Goal: Check status: Check status

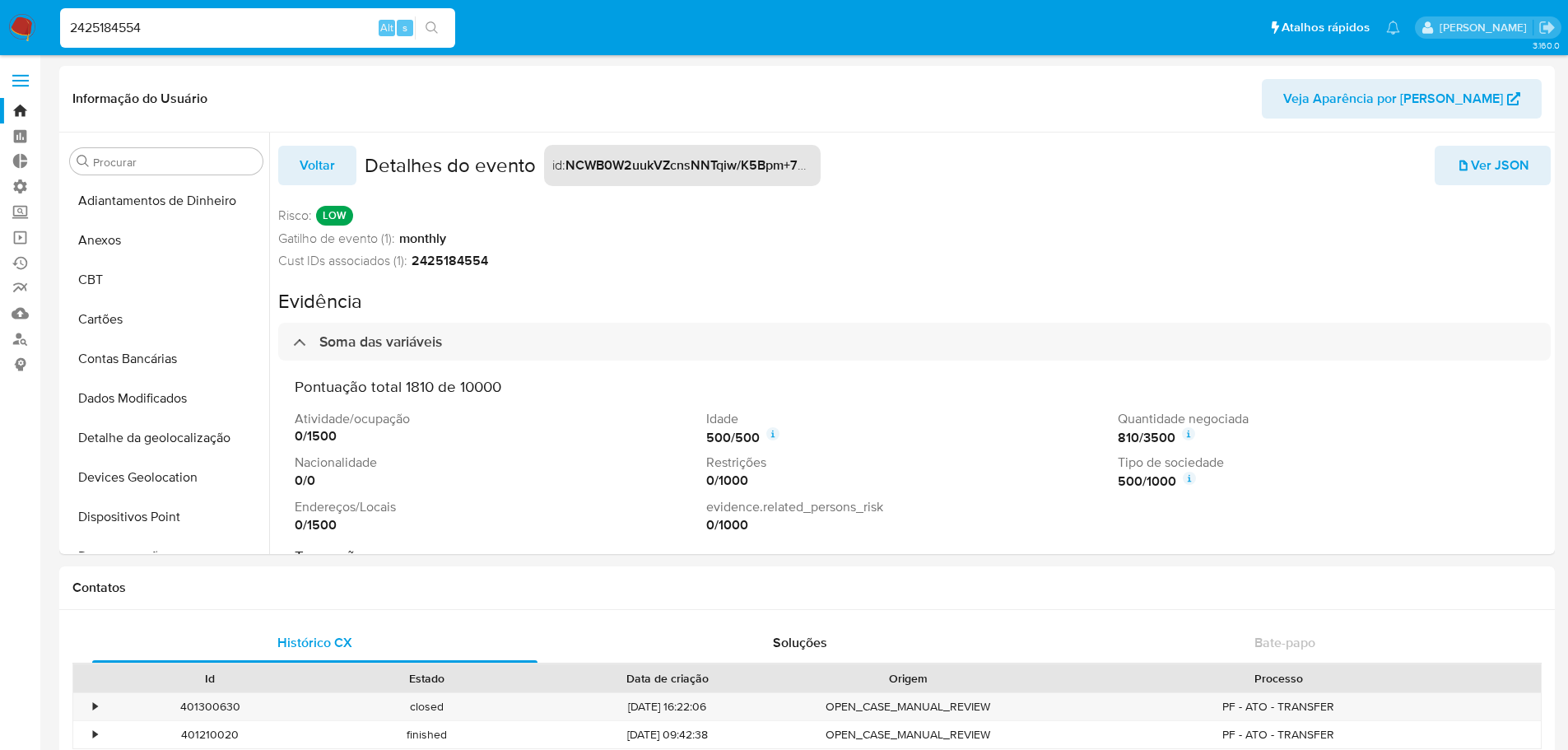
select select "10"
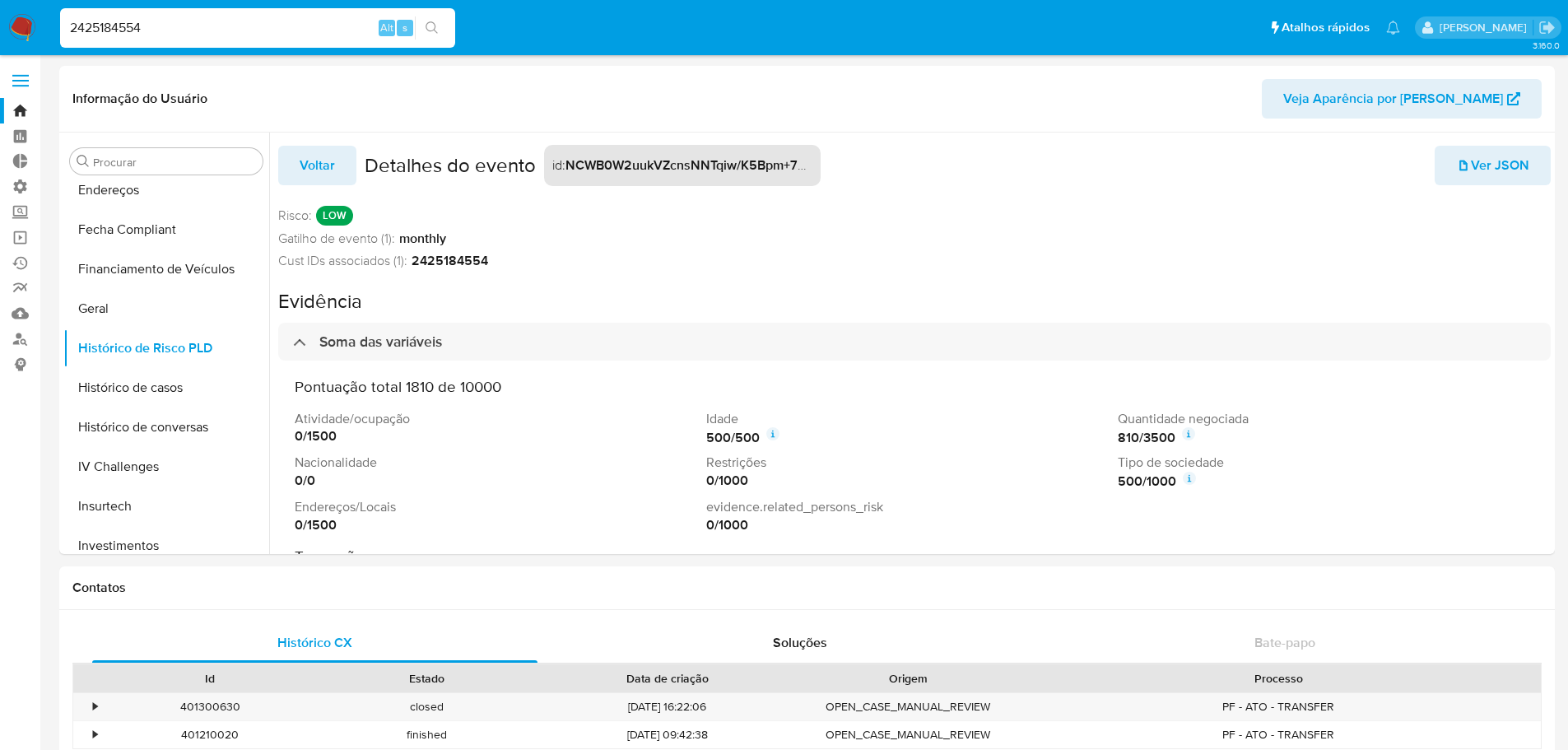
scroll to position [51, 0]
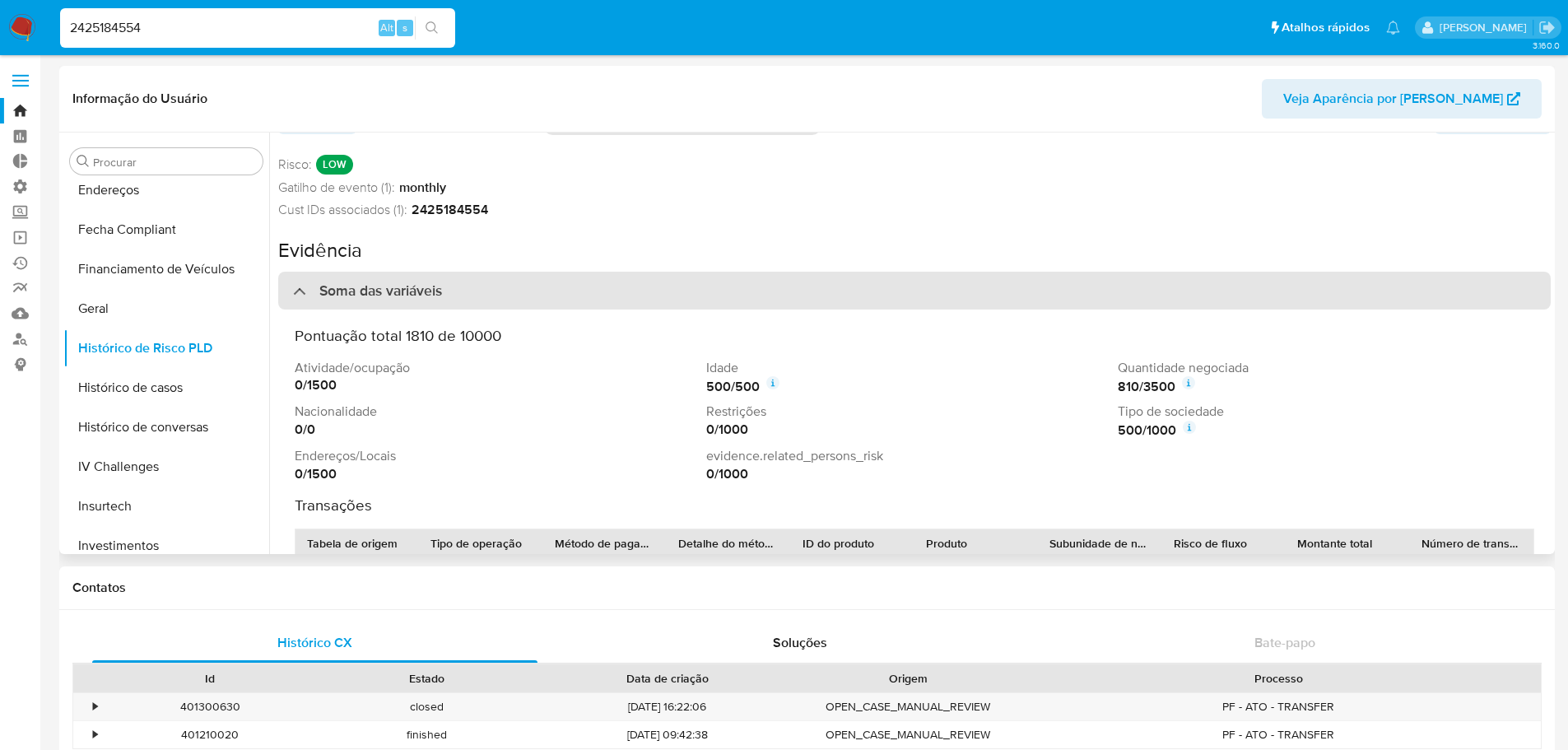
click at [299, 293] on div "Soma das variáveis" at bounding box center [367, 290] width 149 height 18
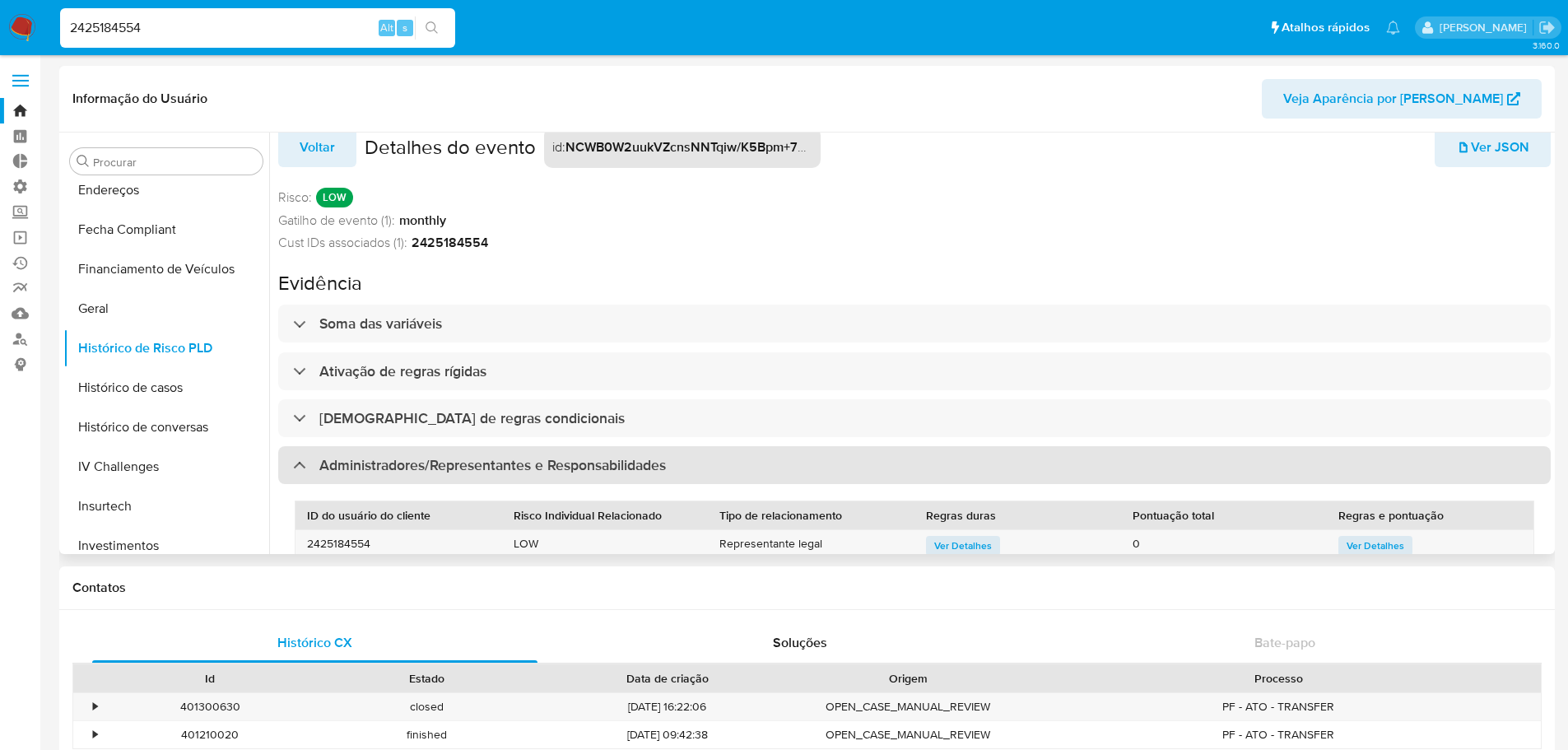
scroll to position [0, 0]
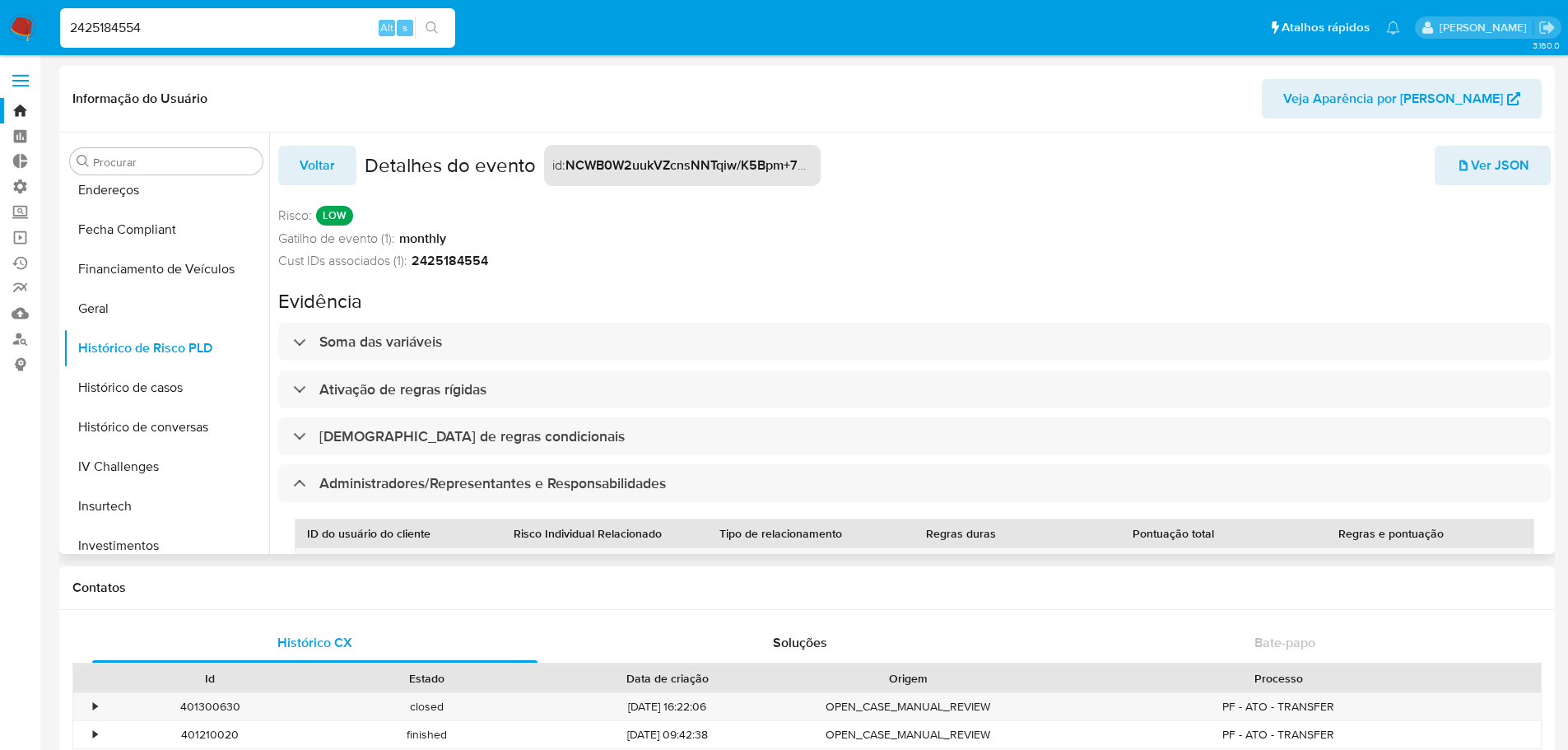
click at [1071, 214] on div "Risco : LOW" at bounding box center [915, 215] width 1273 height 19
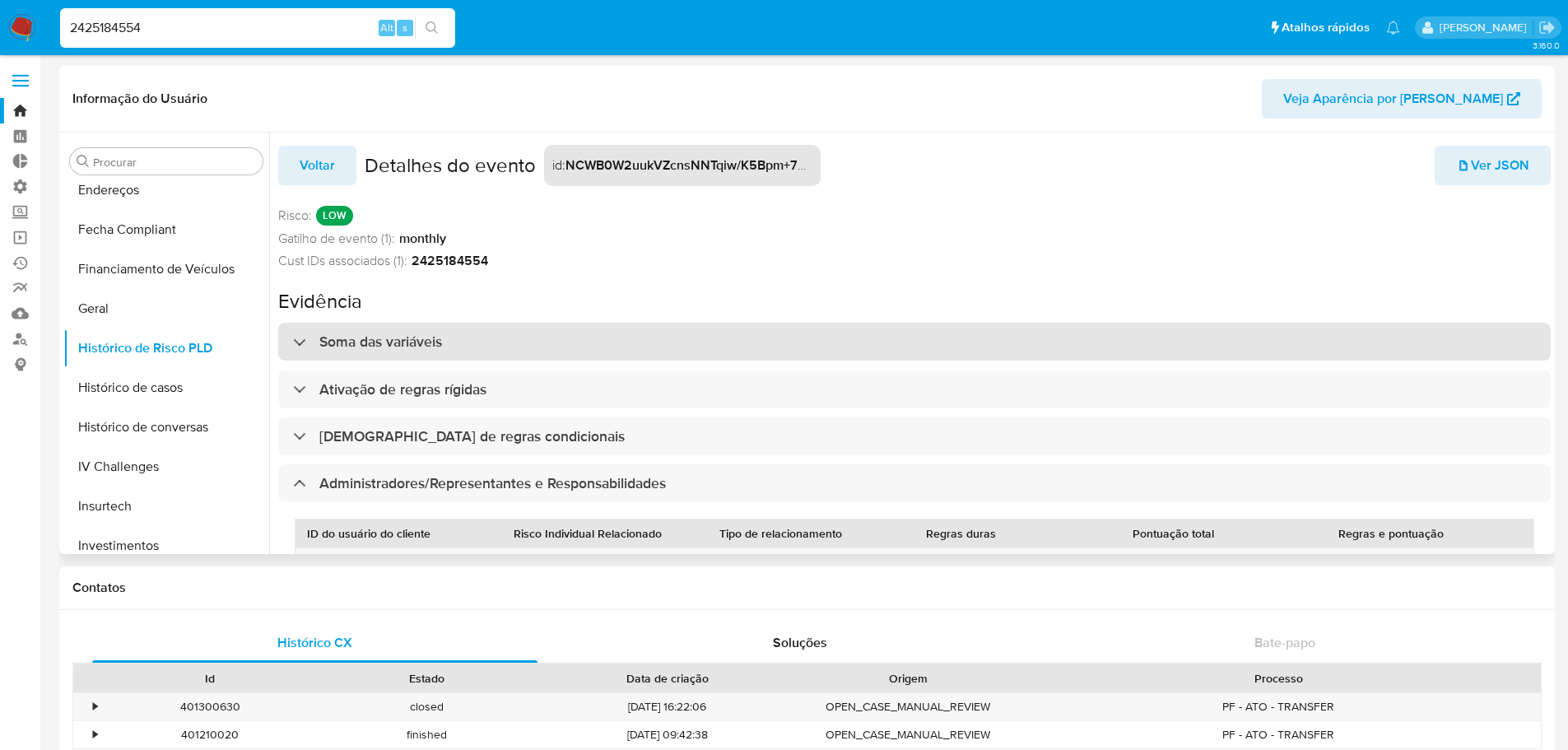
click at [293, 342] on div at bounding box center [293, 342] width 0 height 0
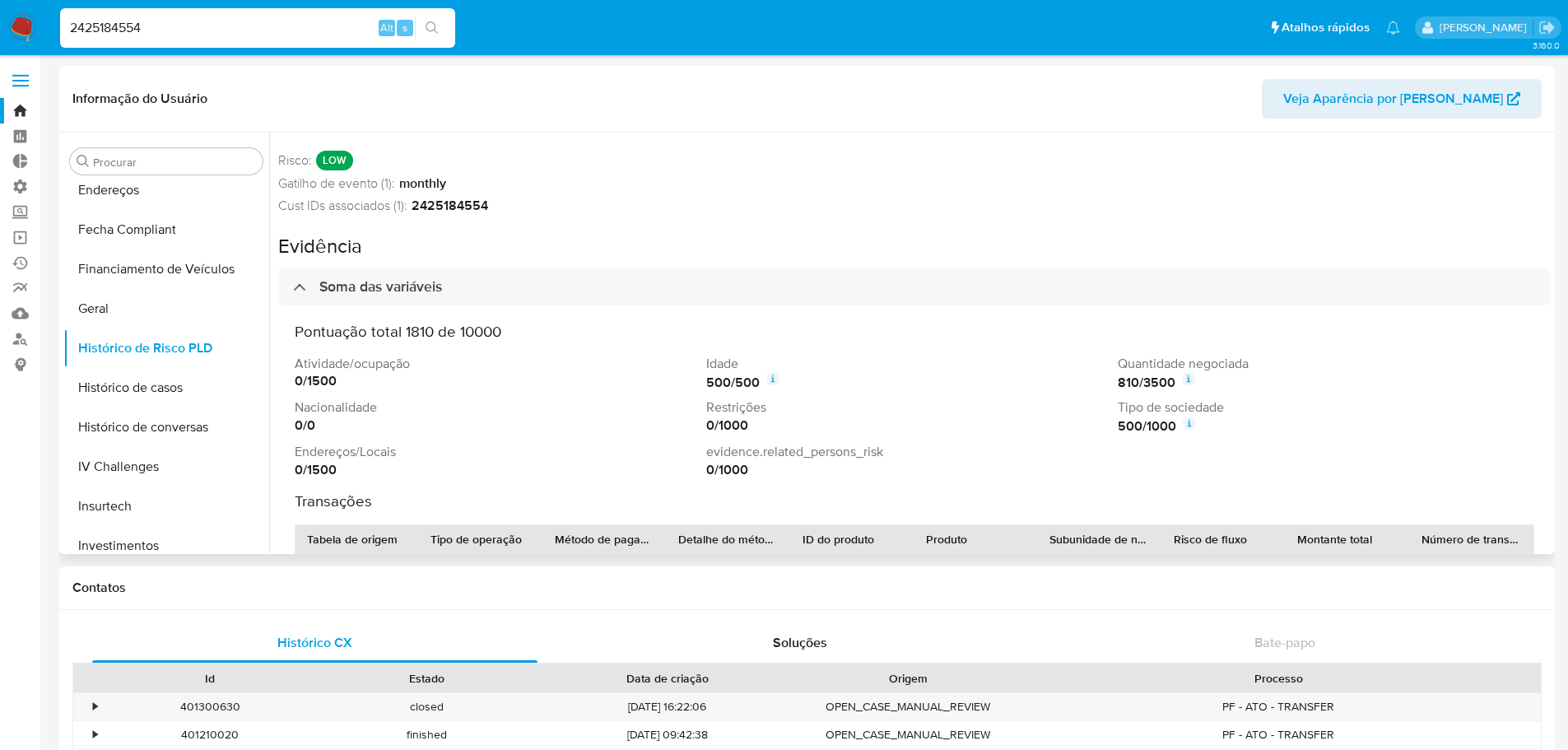
scroll to position [83, 0]
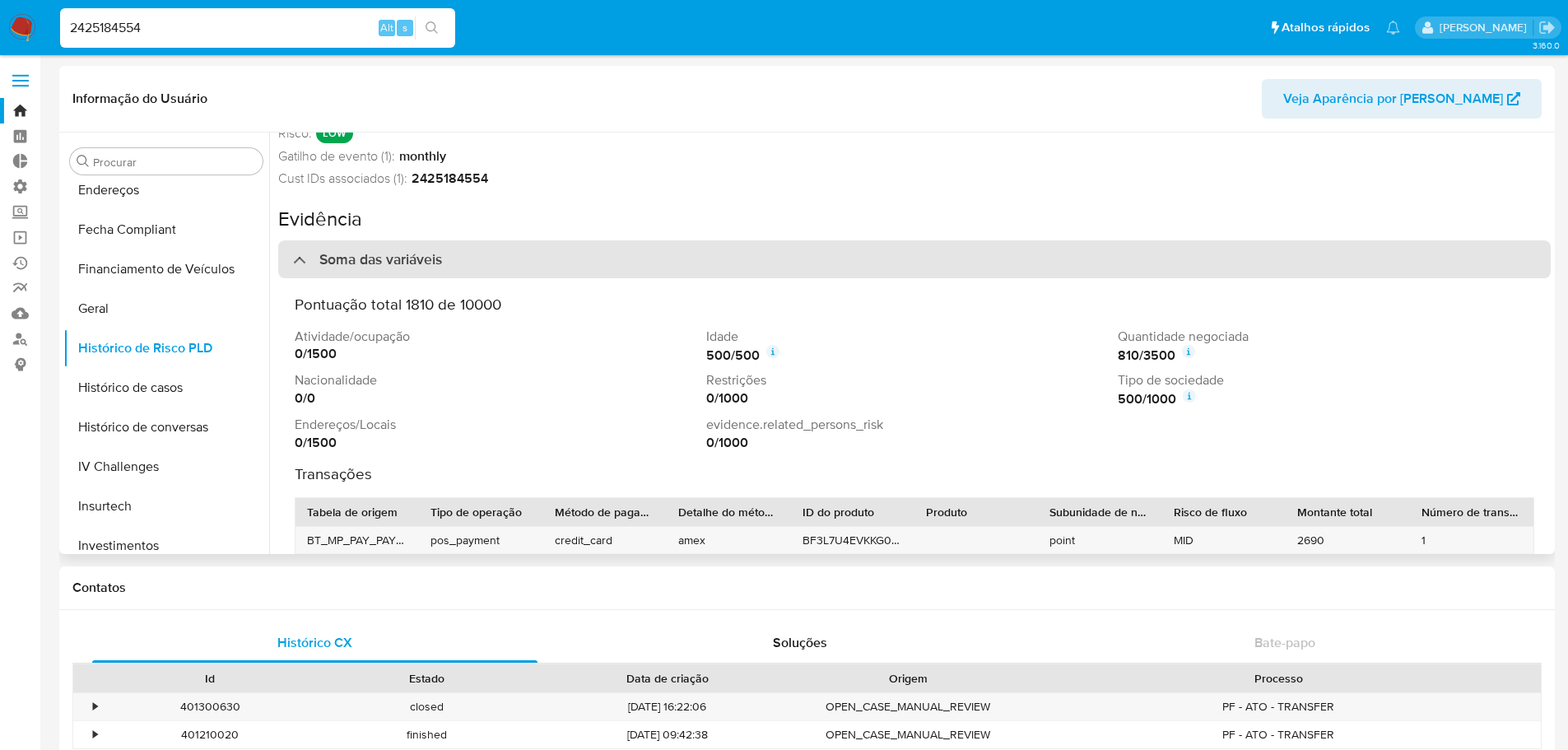
click at [303, 257] on div "Soma das variáveis" at bounding box center [367, 259] width 149 height 18
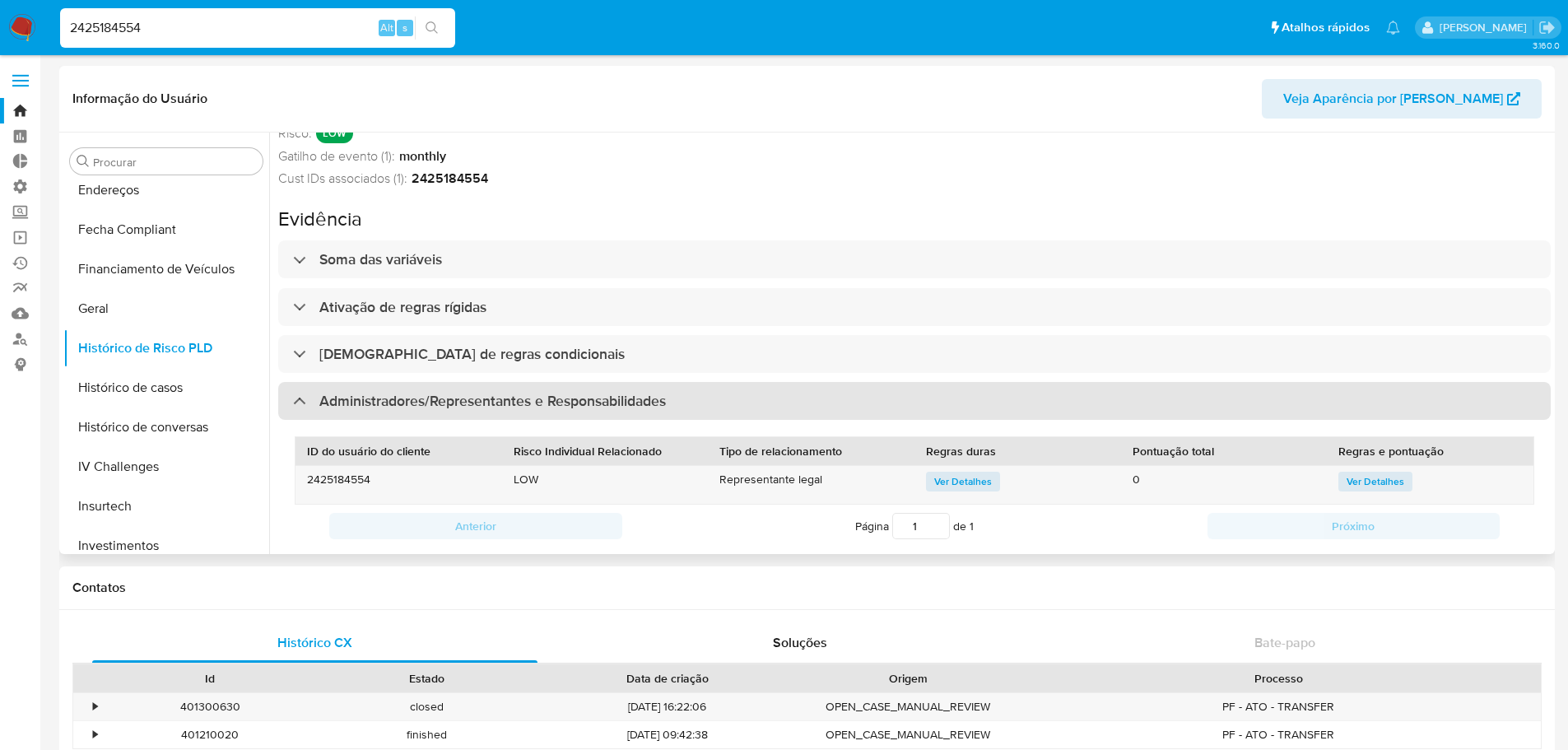
click at [293, 400] on div at bounding box center [293, 400] width 0 height 0
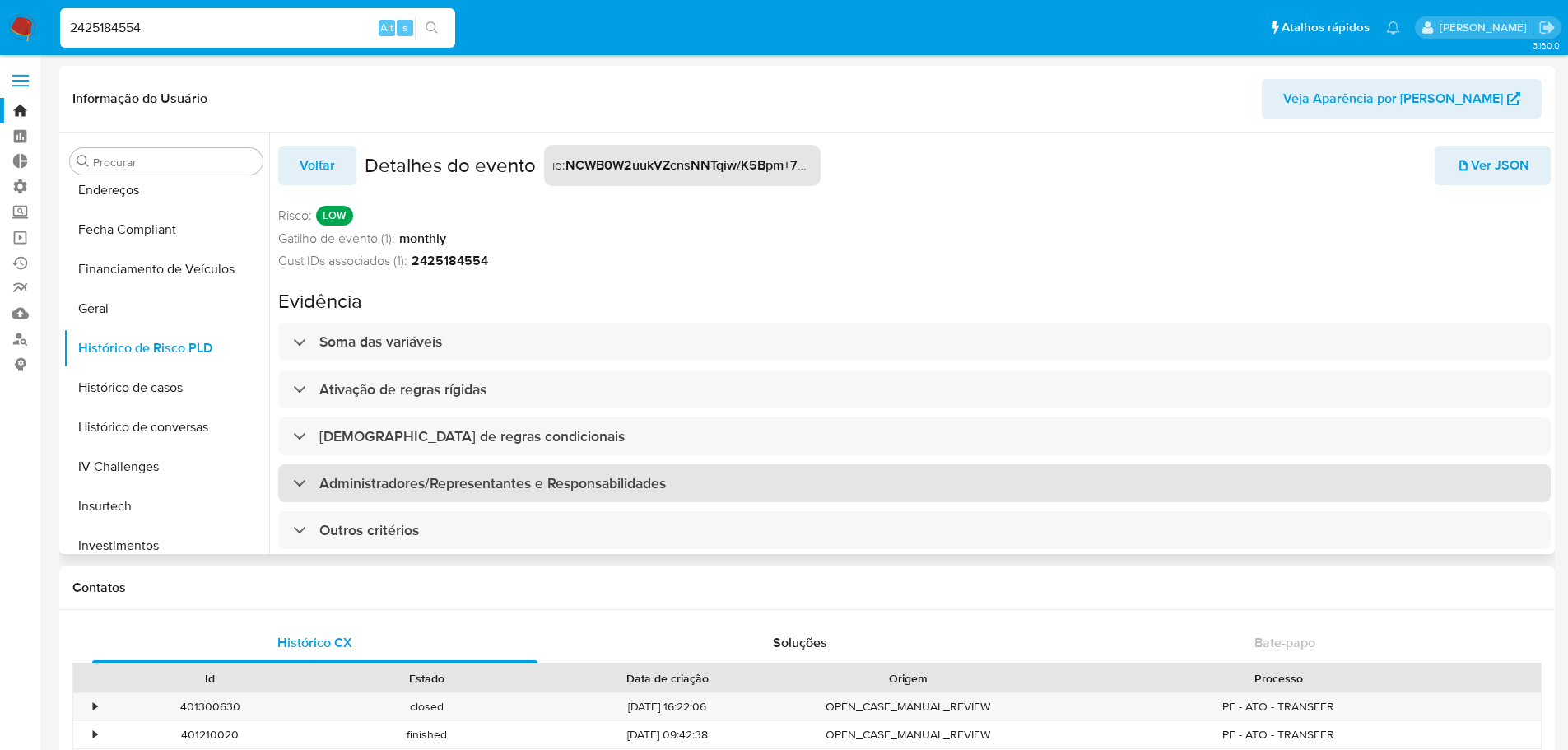
click at [339, 488] on h3 "Administradores/Representantes e Responsabilidades" at bounding box center [492, 483] width 346 height 18
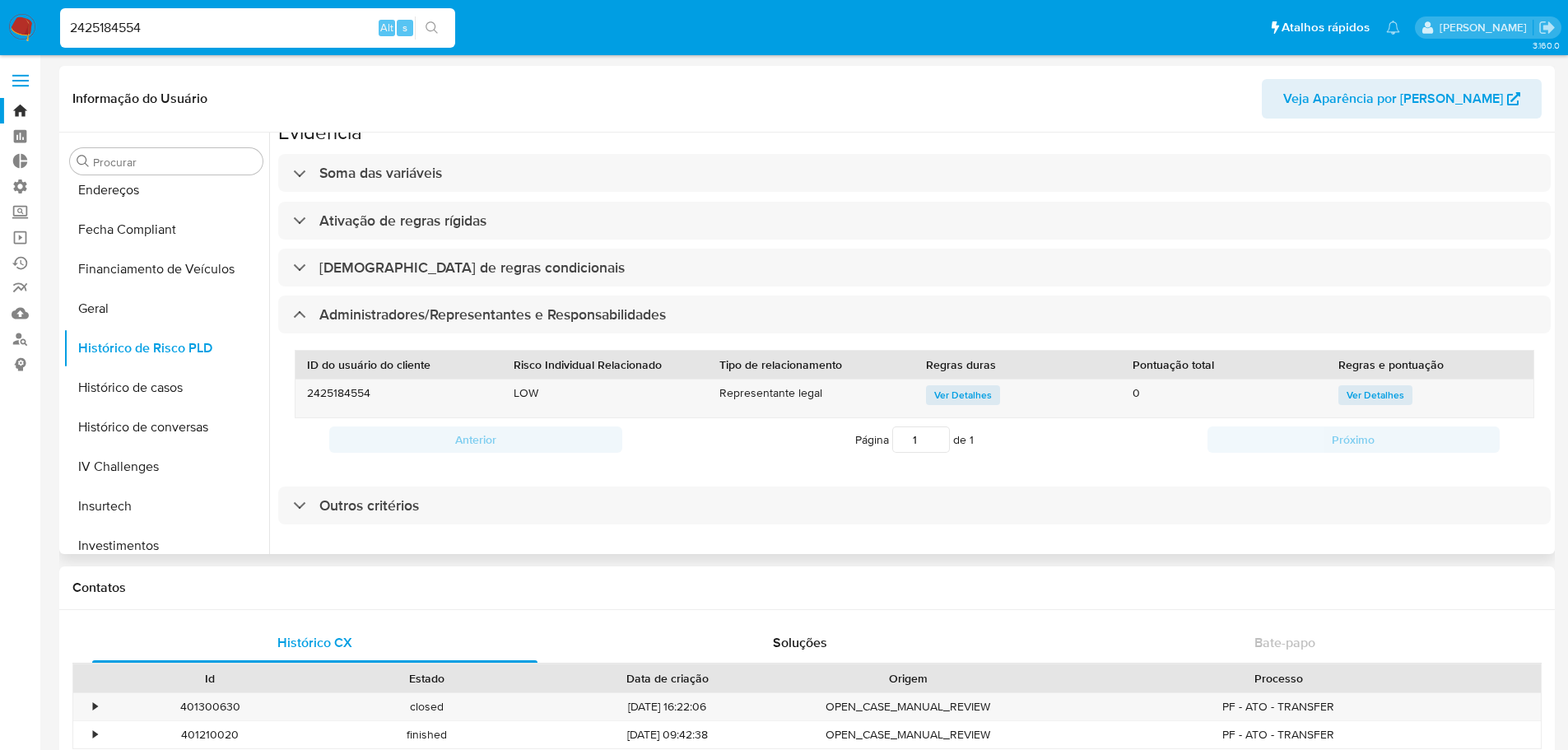
scroll to position [83, 0]
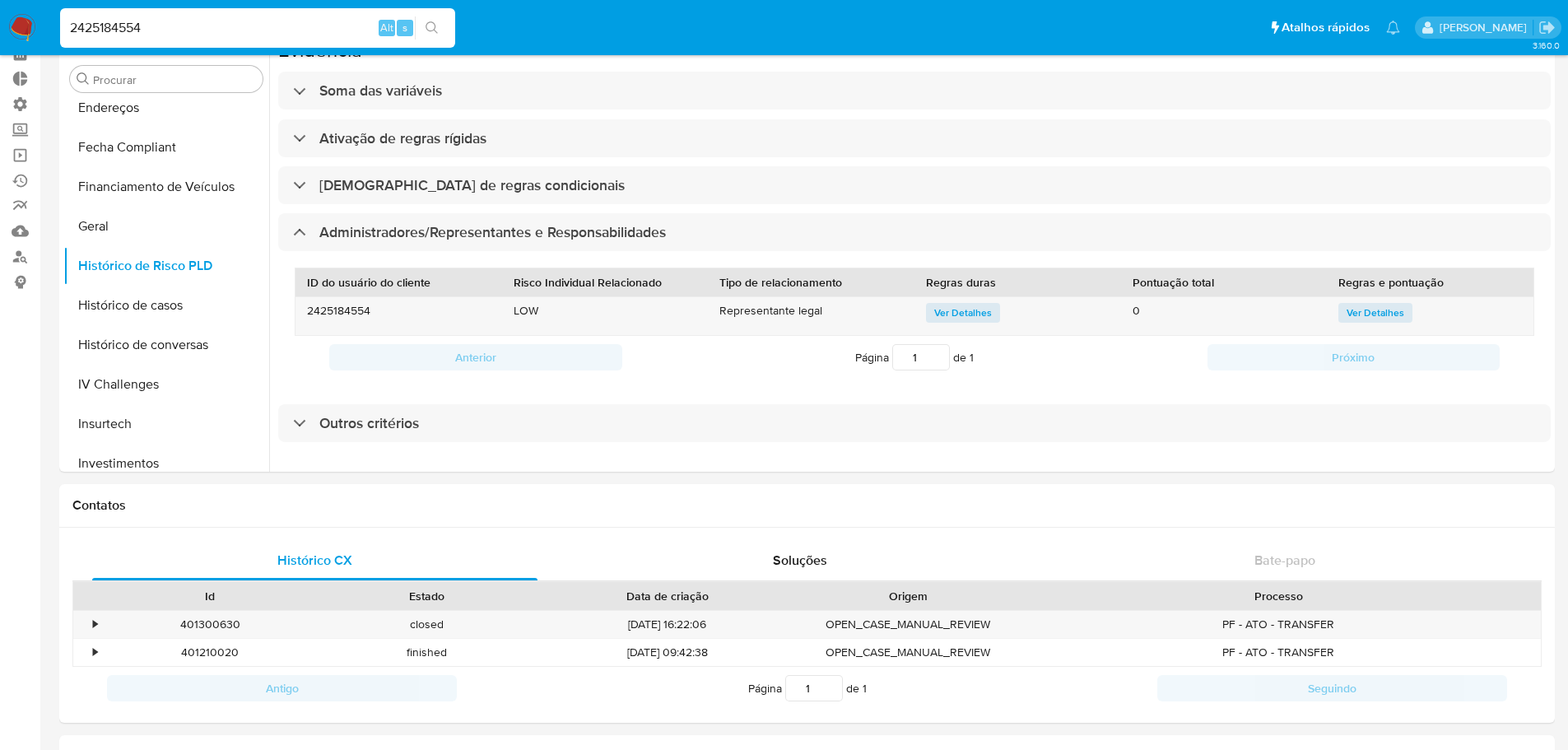
click at [345, 27] on input "2425184554" at bounding box center [257, 28] width 395 height 21
paste input "1984964786"
type input "1984964786"
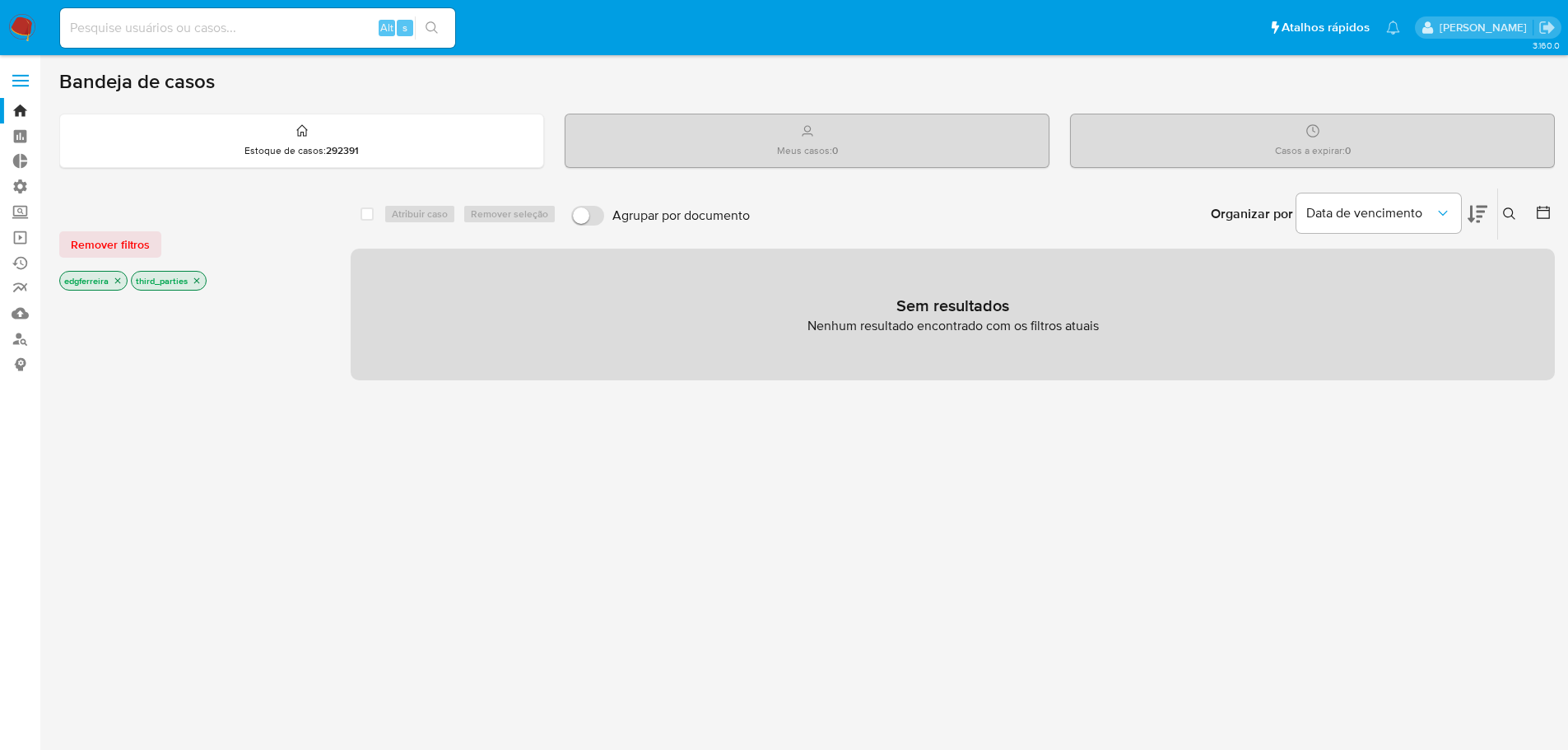
click at [267, 29] on input at bounding box center [257, 28] width 395 height 21
paste input "1984964786"
type input "1984964786"
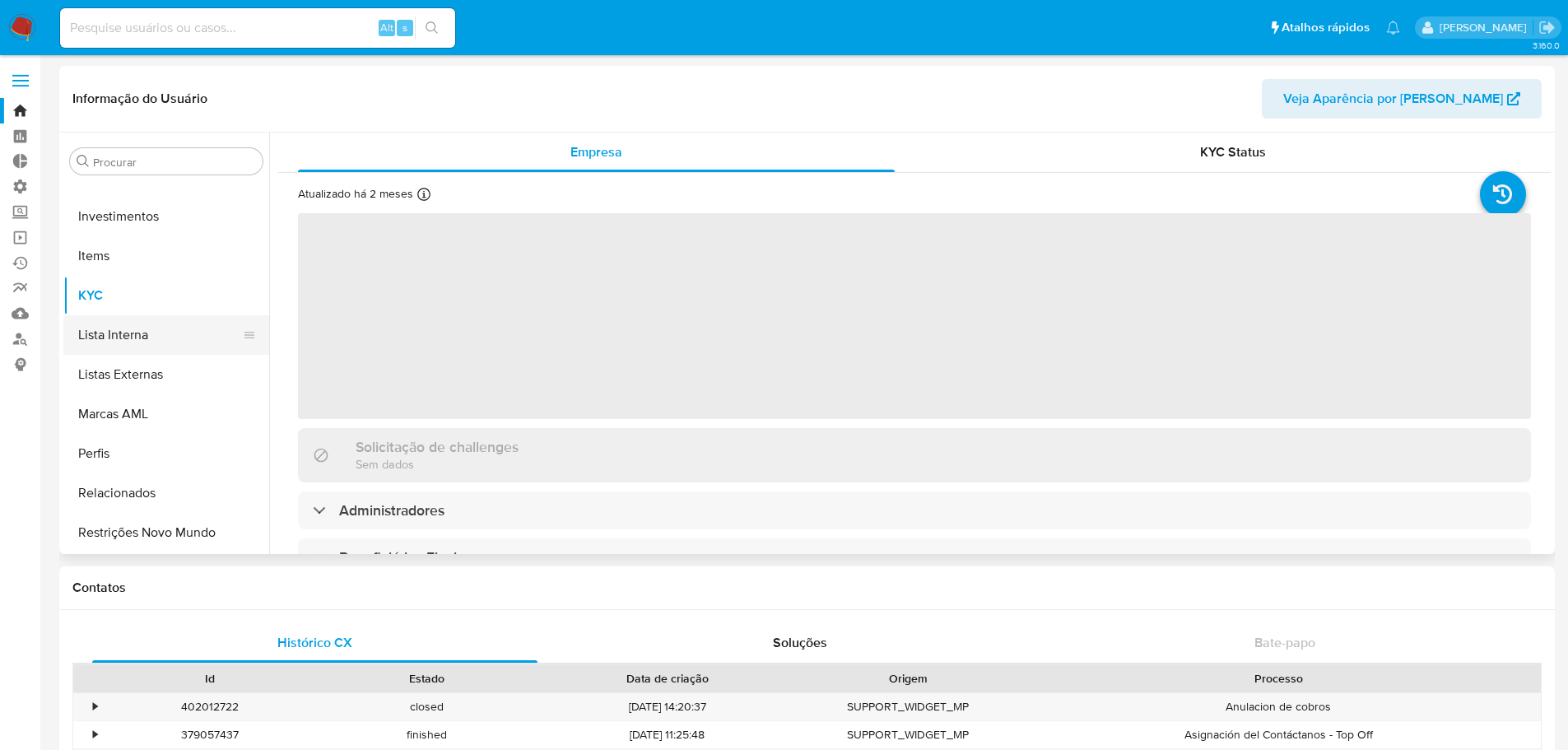
scroll to position [528, 0]
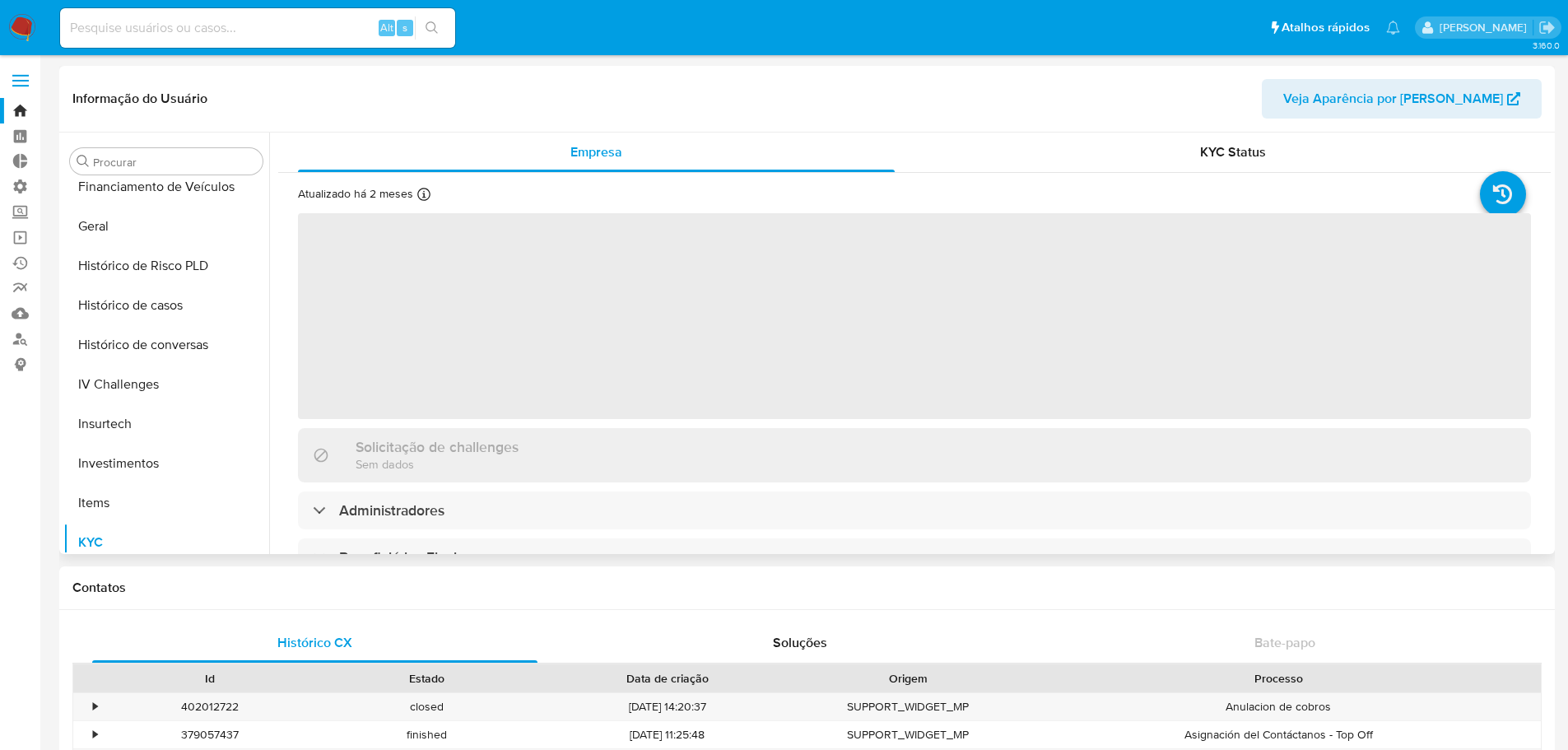
select select "10"
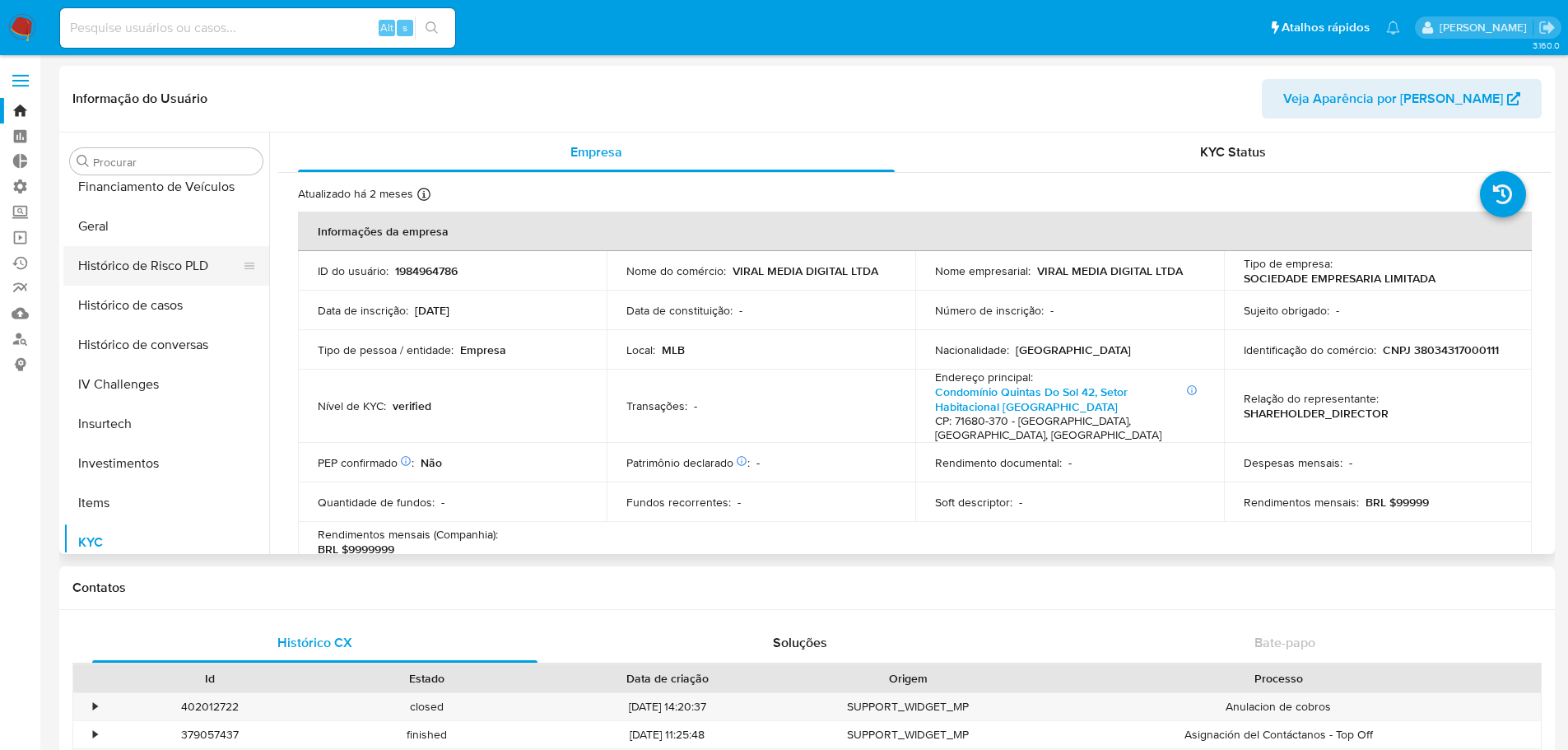
click at [123, 266] on button "Histórico de Risco PLD" at bounding box center [159, 266] width 192 height 40
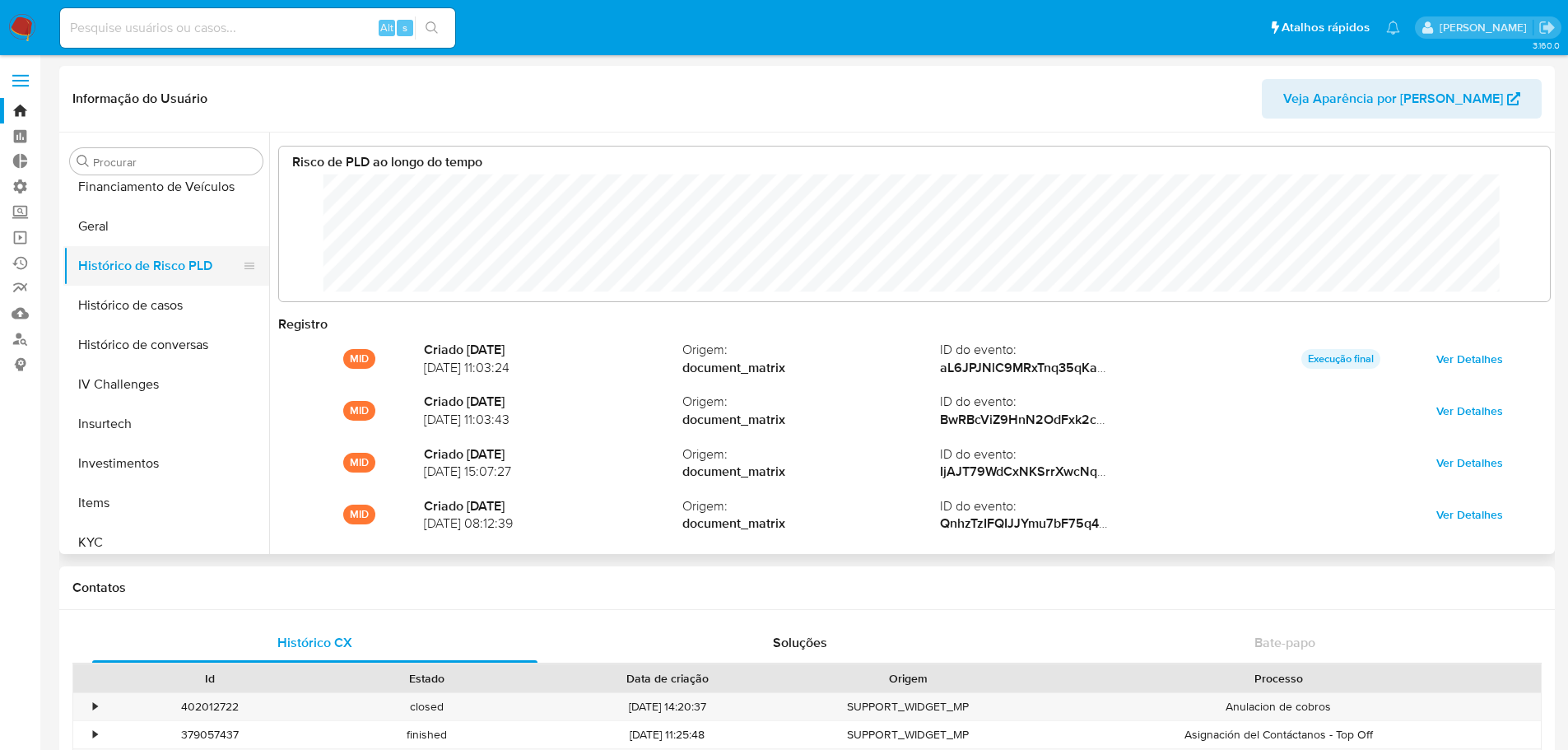
scroll to position [123, 1238]
click at [188, 16] on div "Alt s" at bounding box center [257, 27] width 395 height 40
click at [196, 24] on input at bounding box center [257, 28] width 395 height 21
paste input "2215939496"
type input "2215939496"
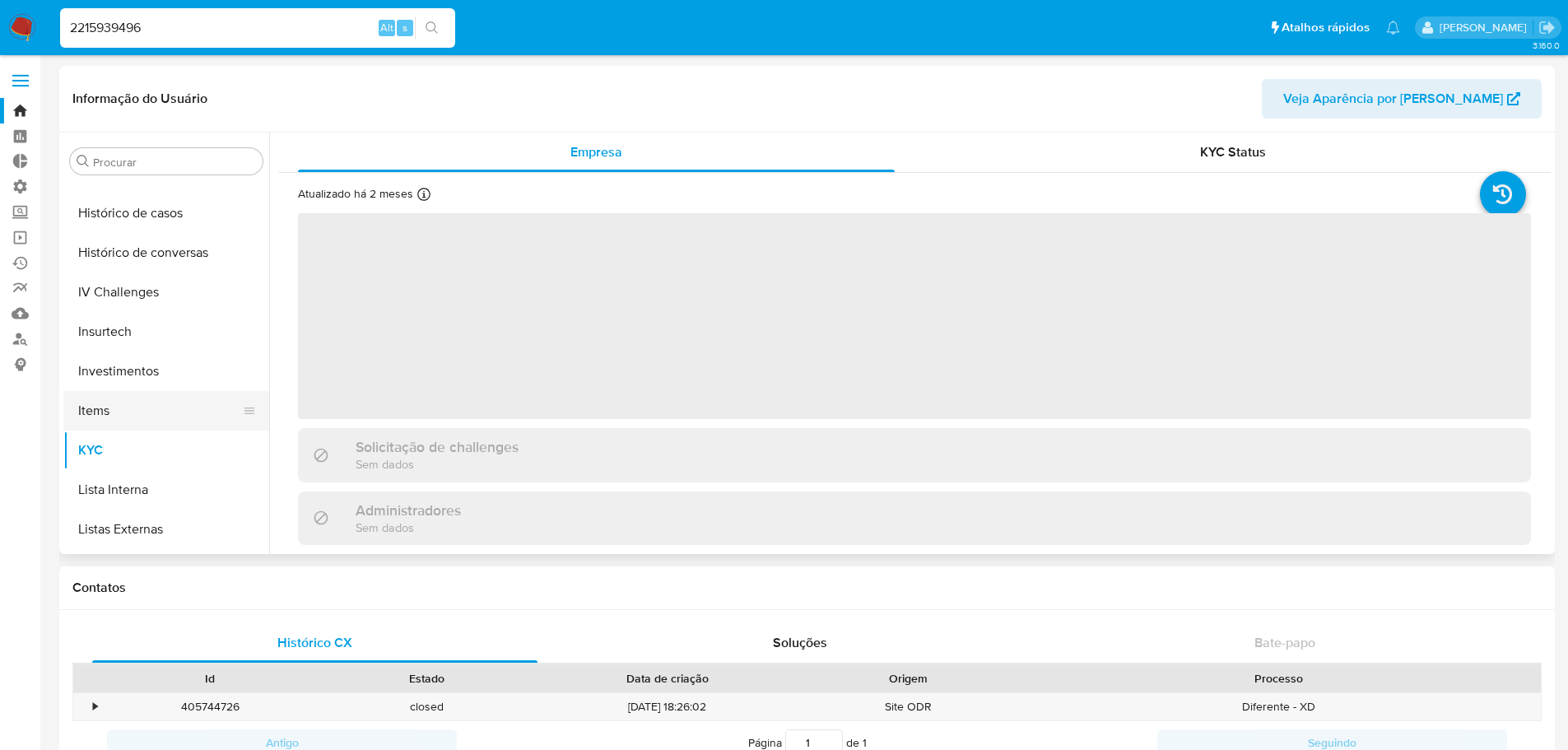
scroll to position [363, 0]
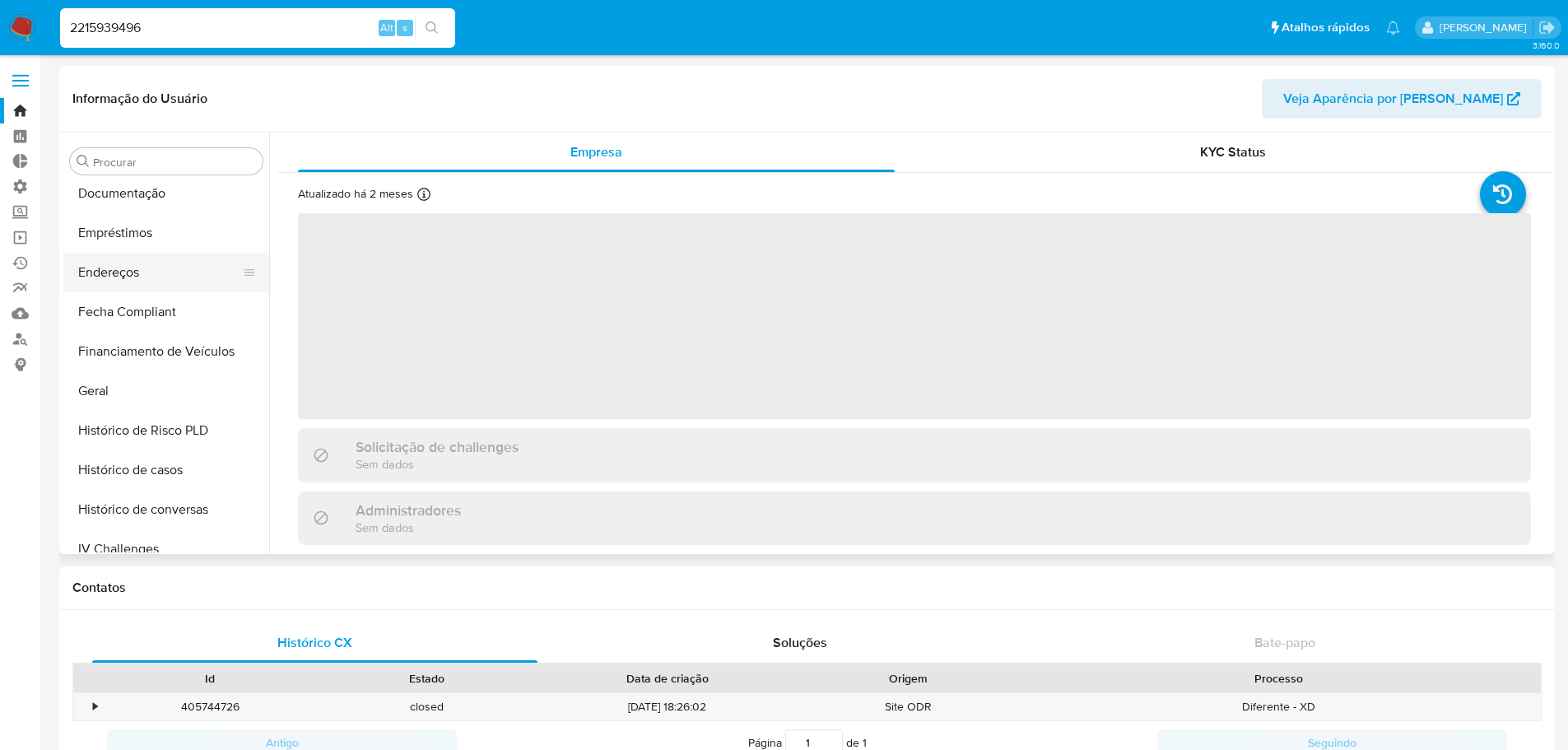
select select "10"
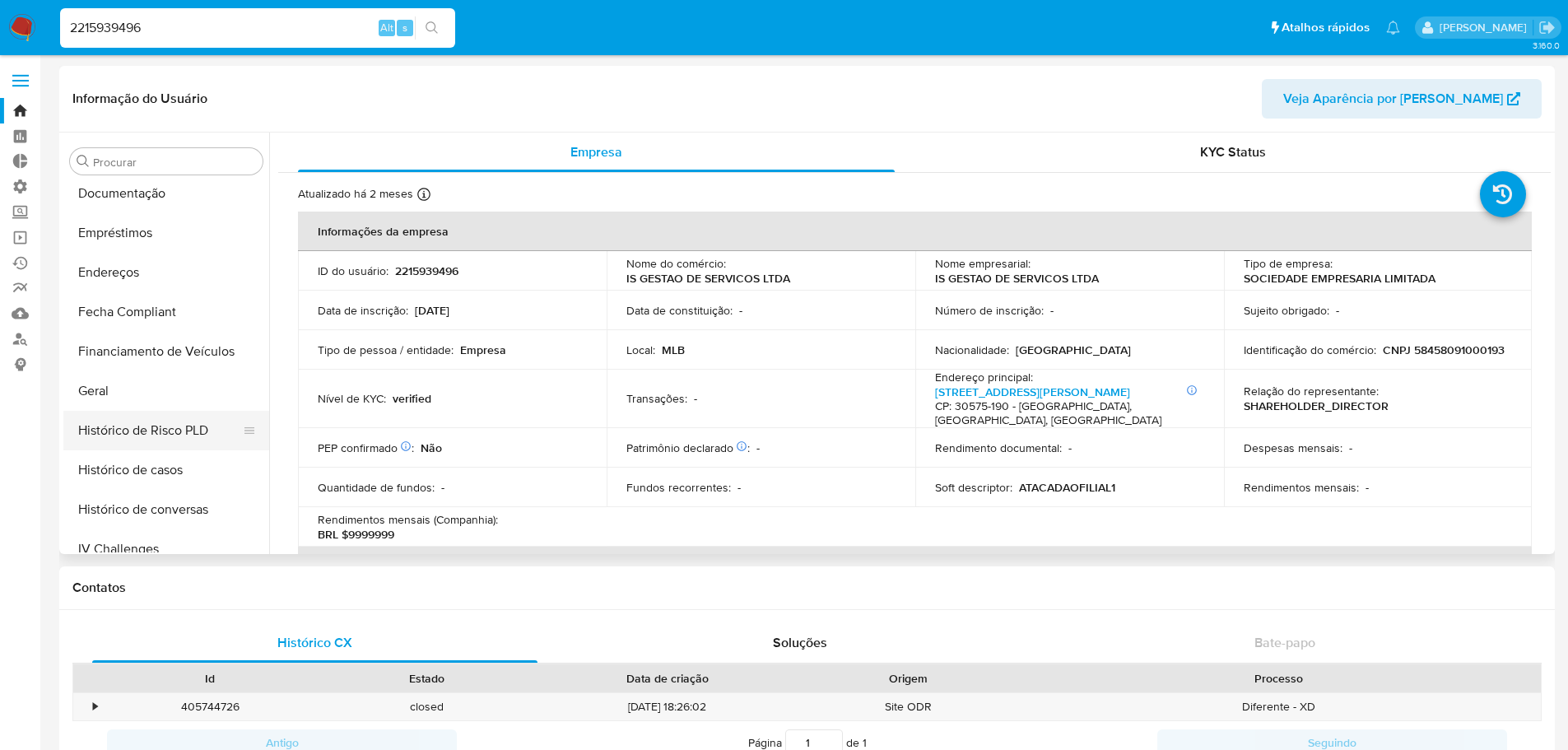
click at [136, 438] on button "Histórico de Risco PLD" at bounding box center [159, 430] width 192 height 40
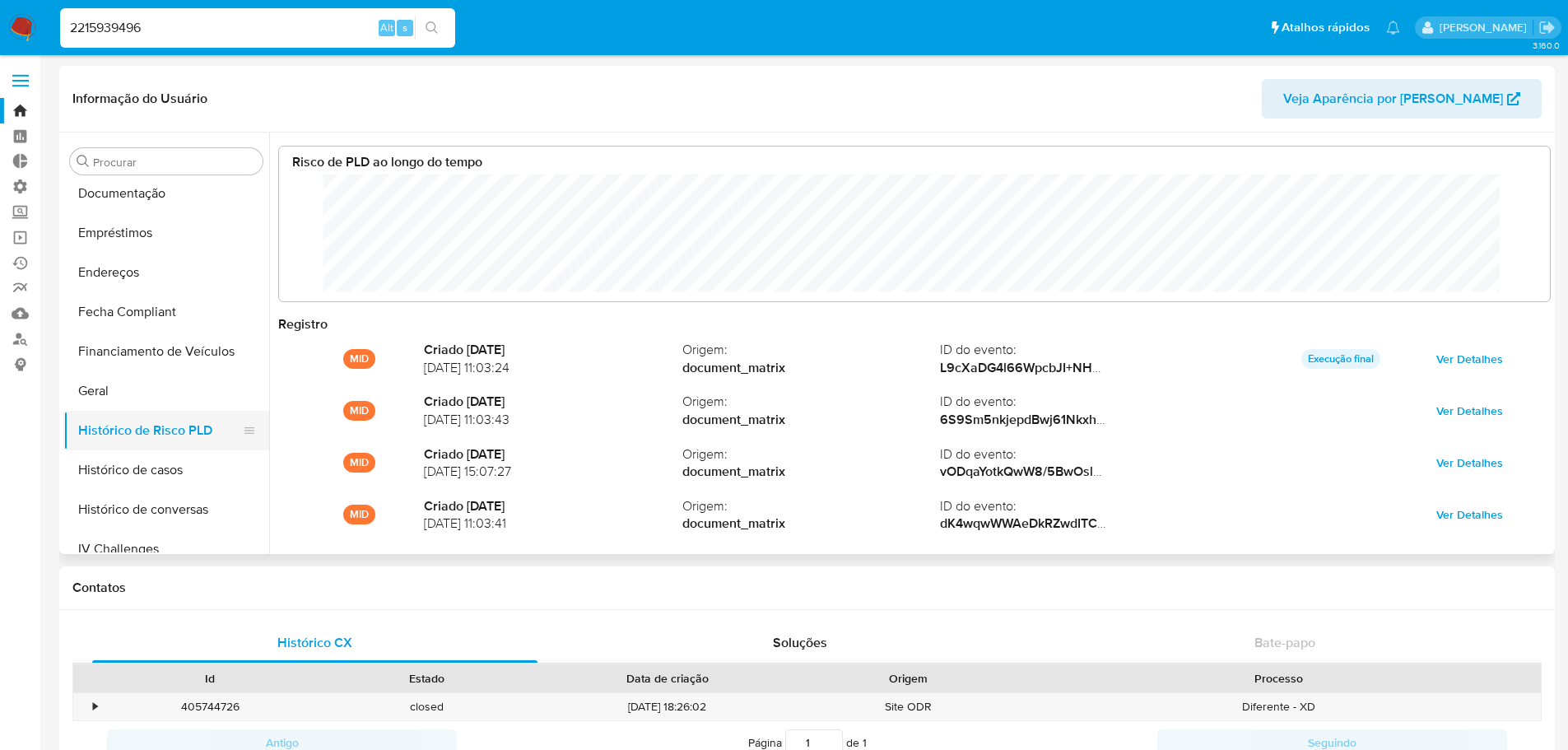
scroll to position [123, 1238]
drag, startPoint x: 297, startPoint y: 20, endPoint x: -33, endPoint y: 4, distance: 330.4
paste input "1463881872"
type input "1463881872"
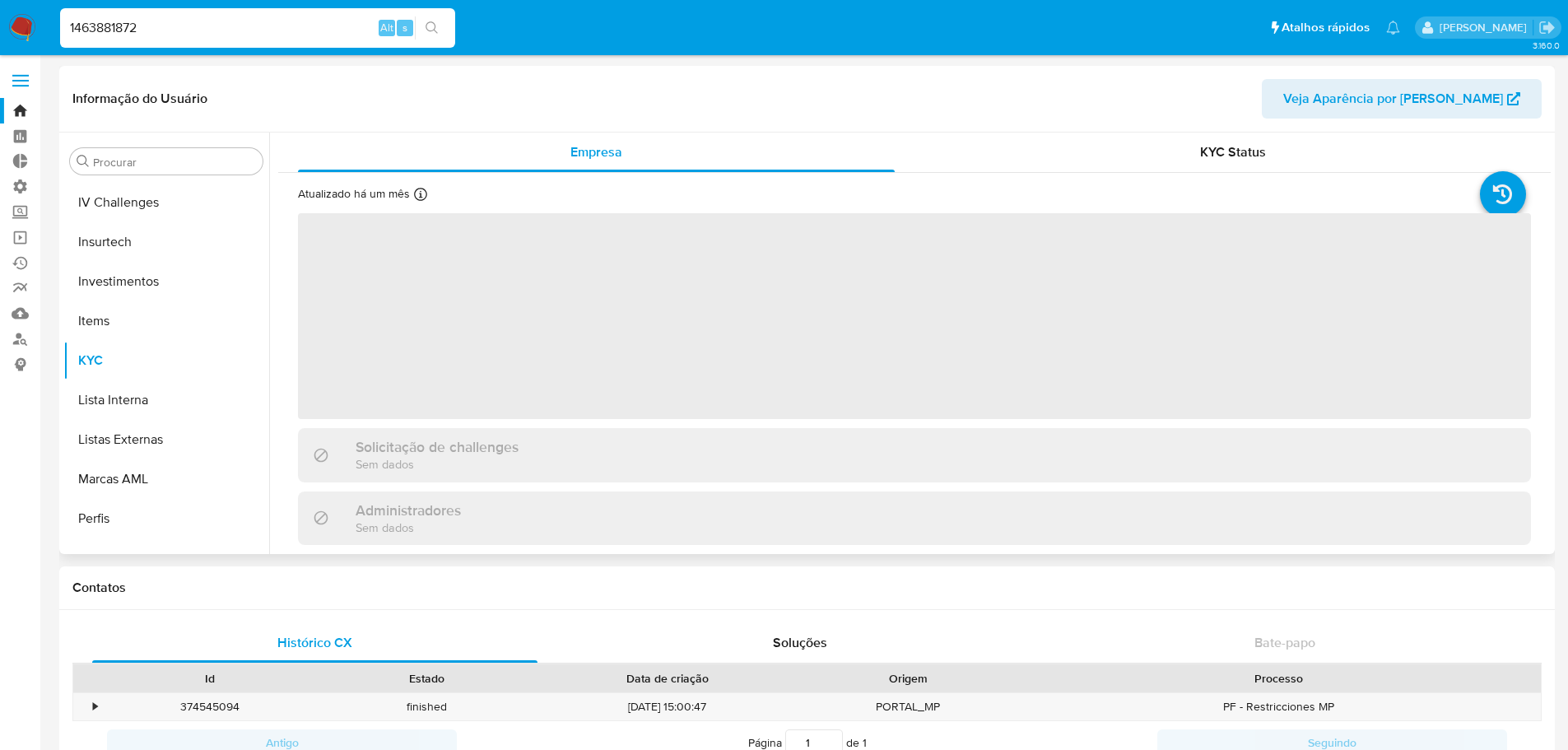
scroll to position [775, 0]
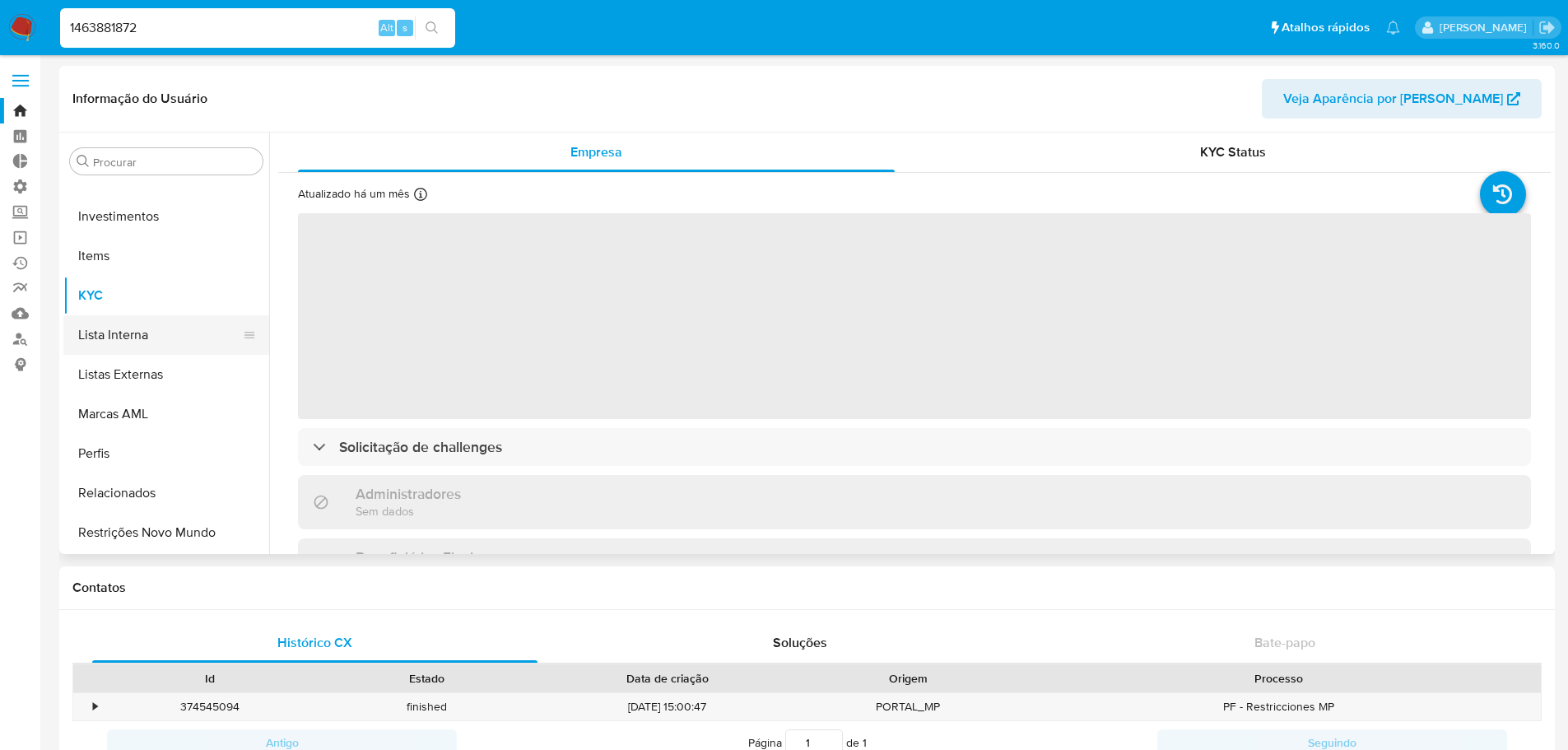
select select "10"
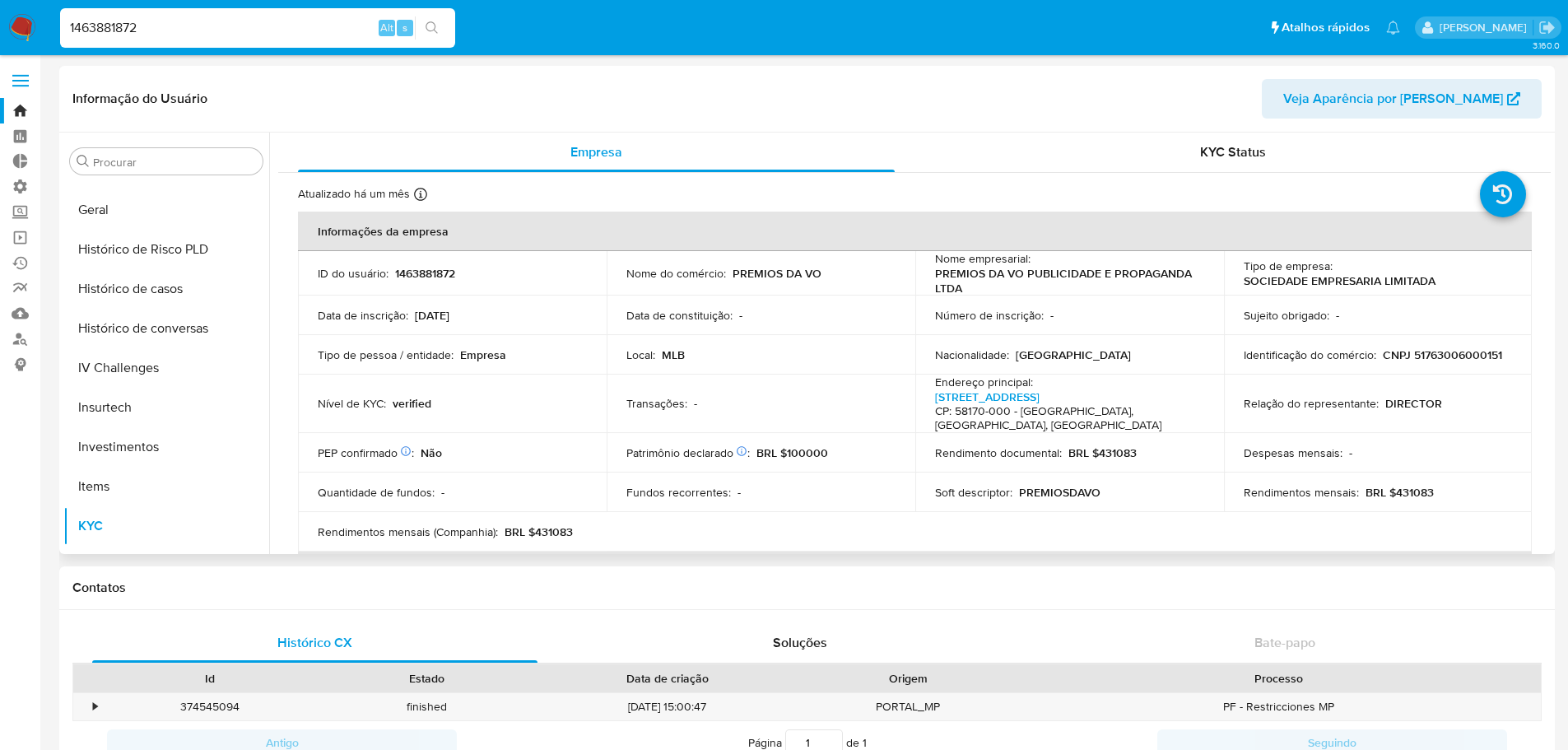
scroll to position [528, 0]
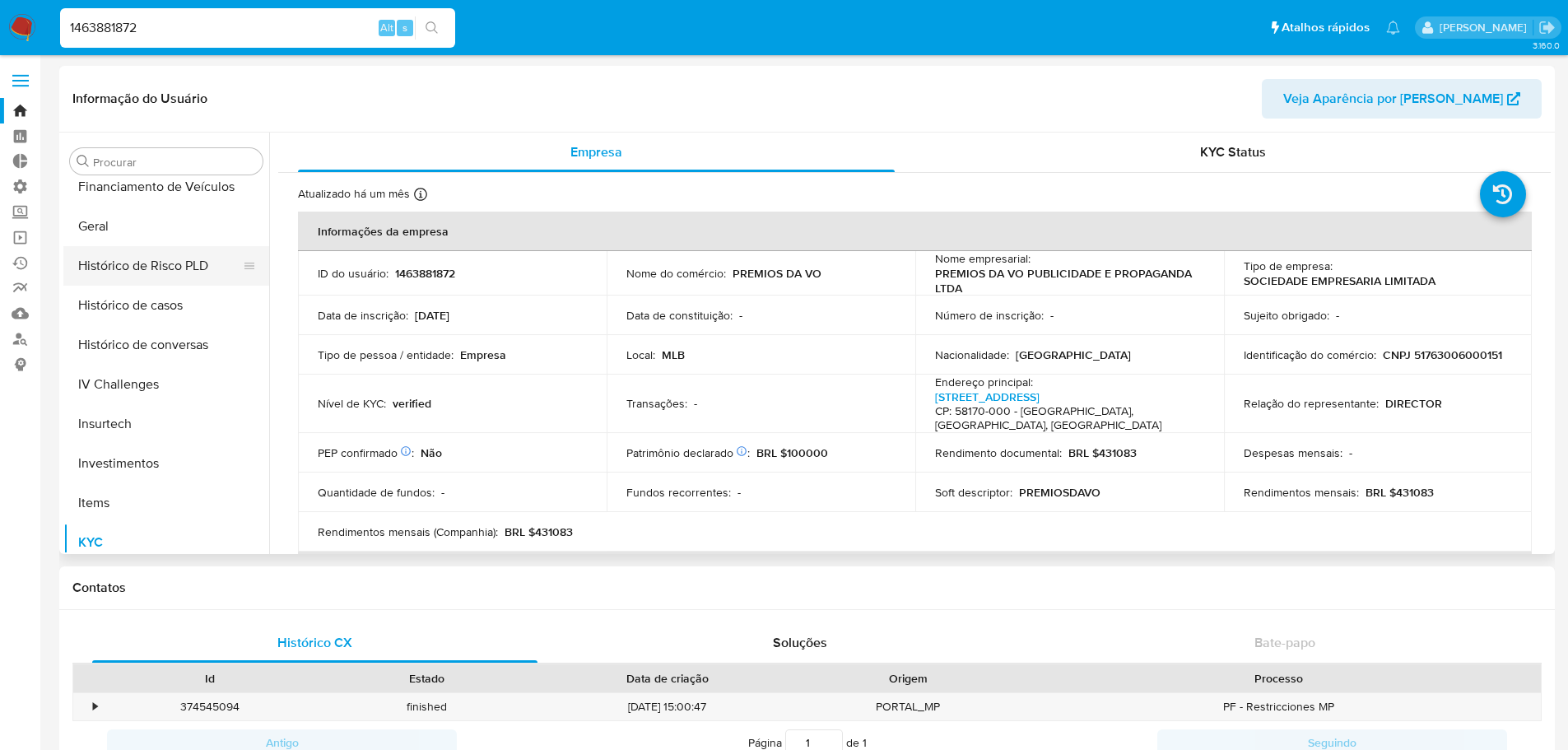
click at [162, 262] on button "Histórico de Risco PLD" at bounding box center [159, 266] width 192 height 40
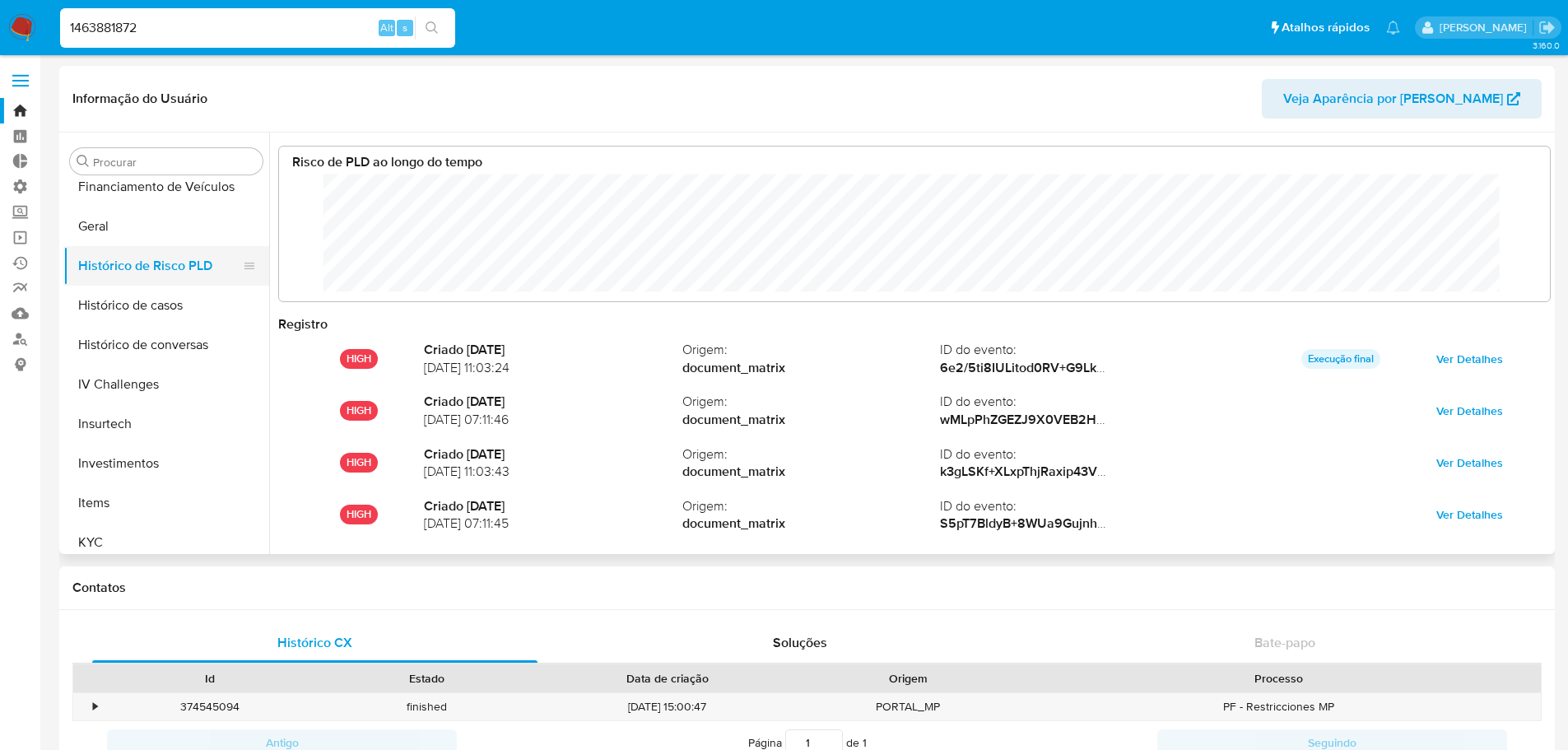
scroll to position [123, 1238]
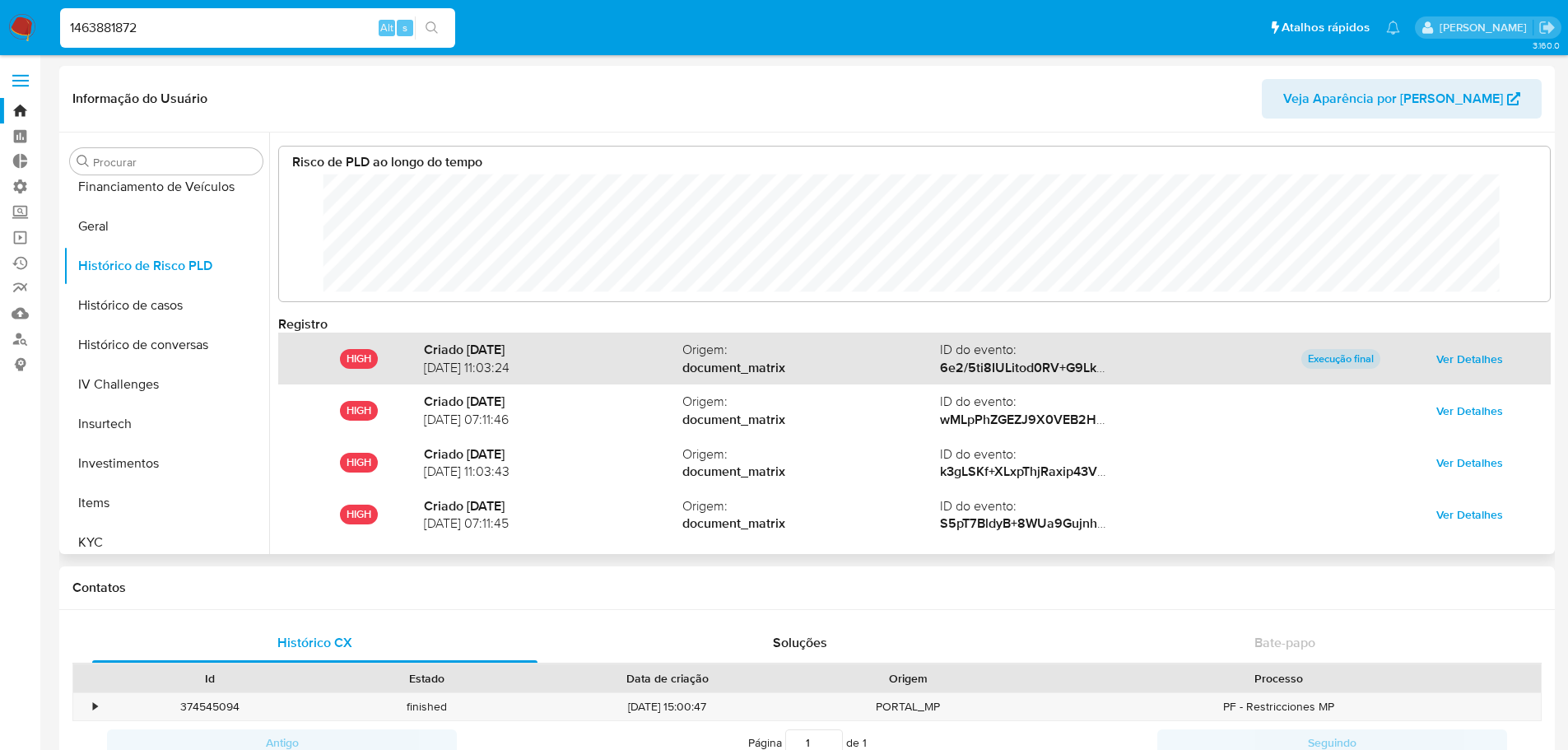
click at [1457, 365] on span "Ver Detalhes" at bounding box center [1470, 359] width 67 height 23
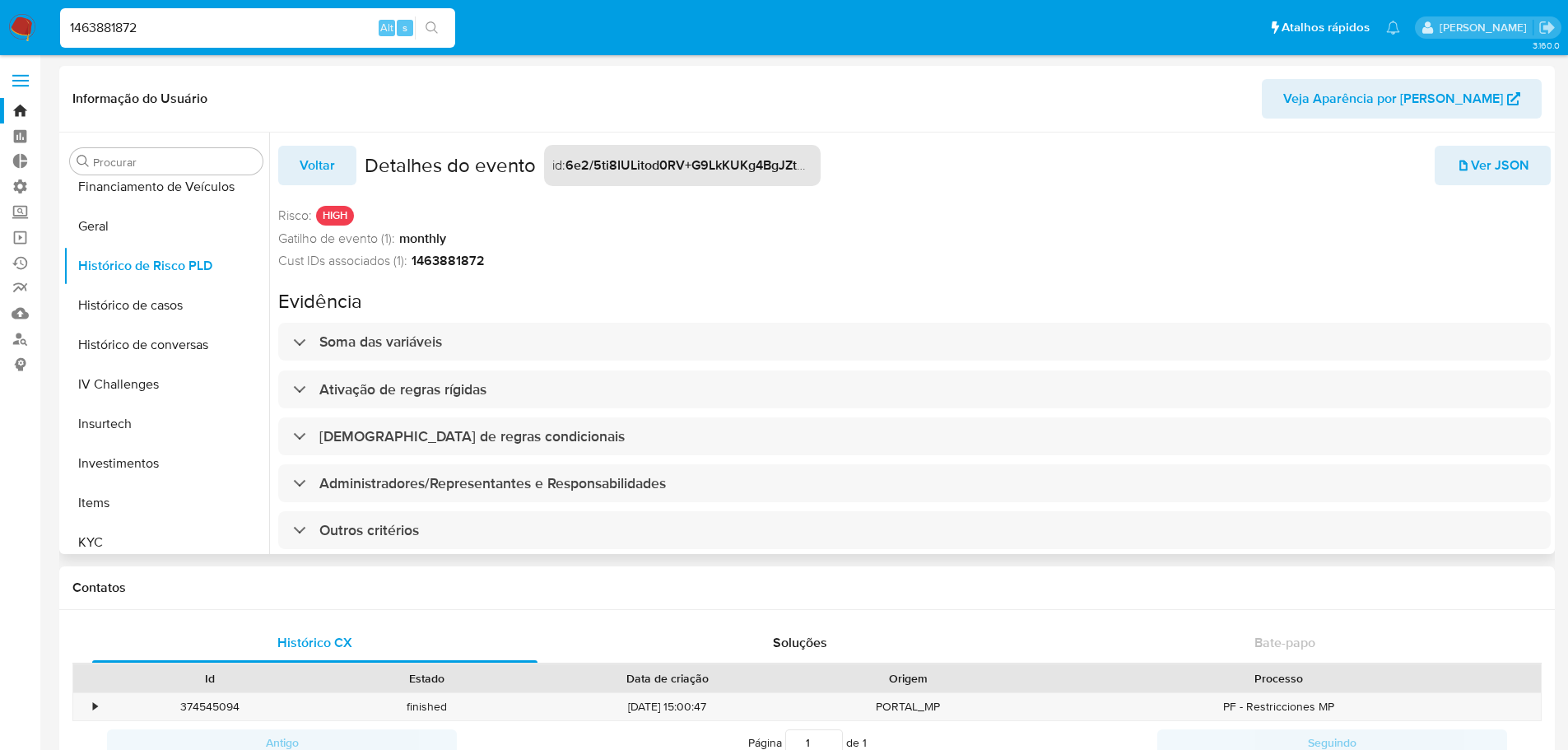
click at [722, 279] on div "Voltar Detalhes do evento id : 6e2/5ti8IULitod0RV+G9LkKUKg4BgJZto7ul2/EysT2Z/ry…" at bounding box center [915, 352] width 1273 height 438
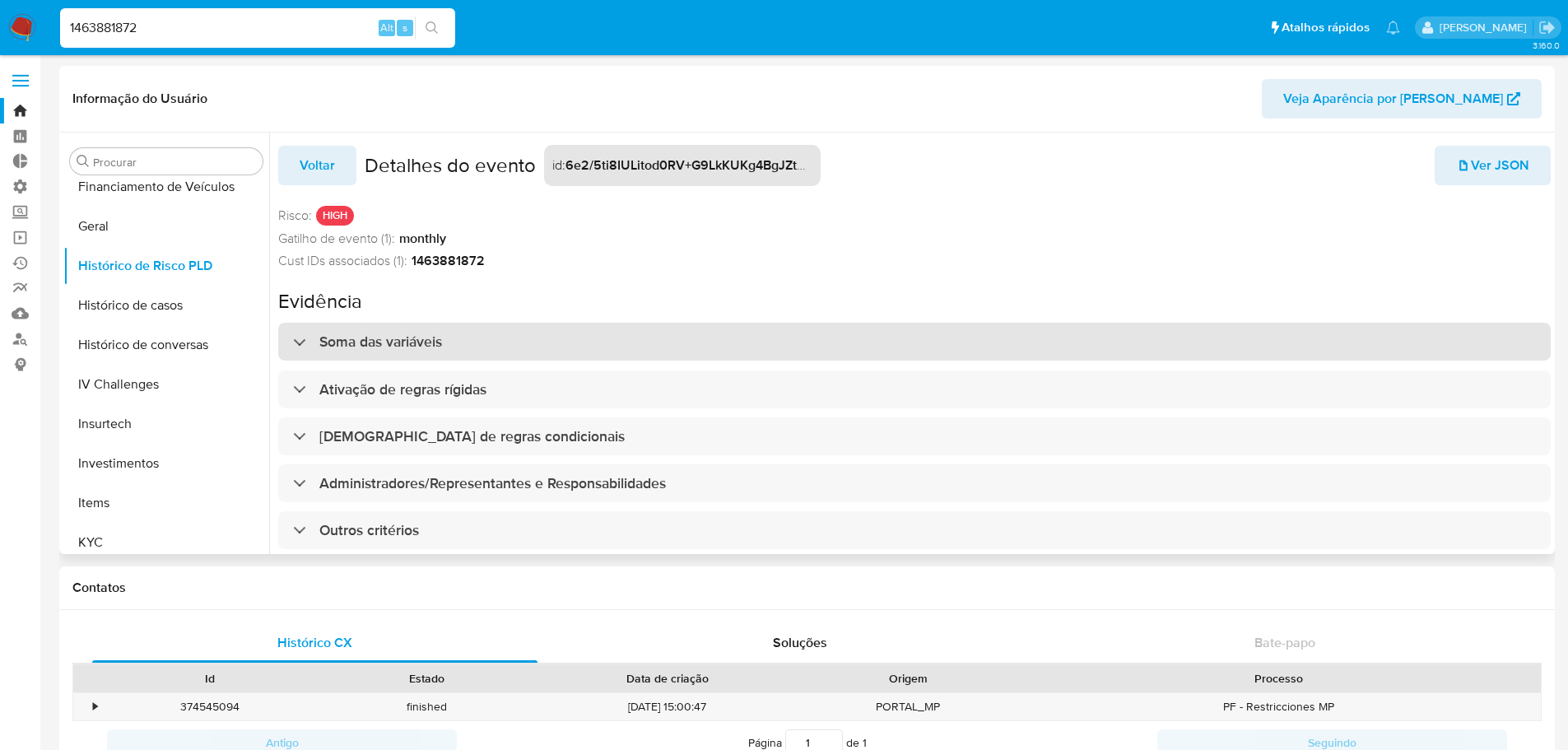
click at [293, 342] on div at bounding box center [293, 342] width 0 height 0
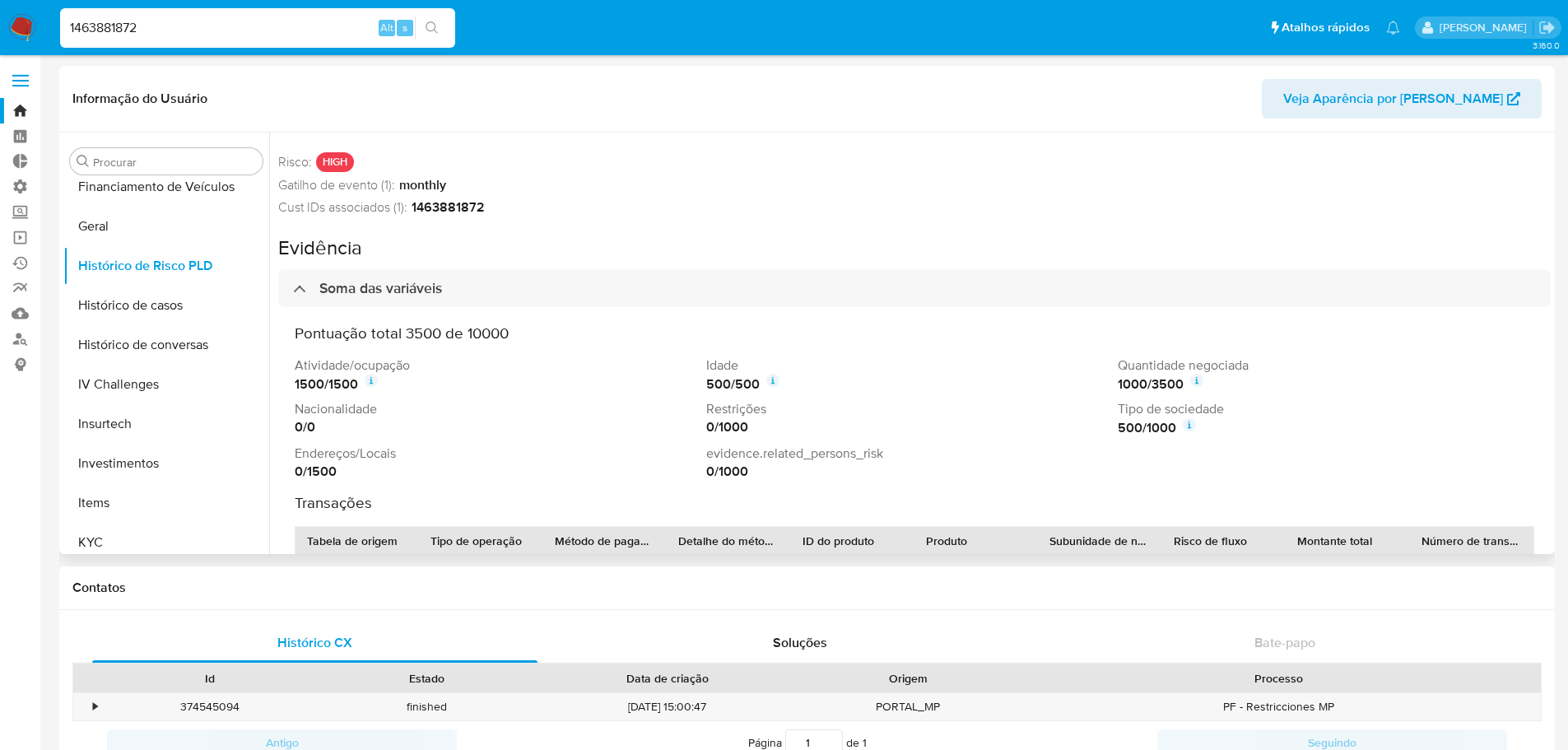
scroll to position [83, 0]
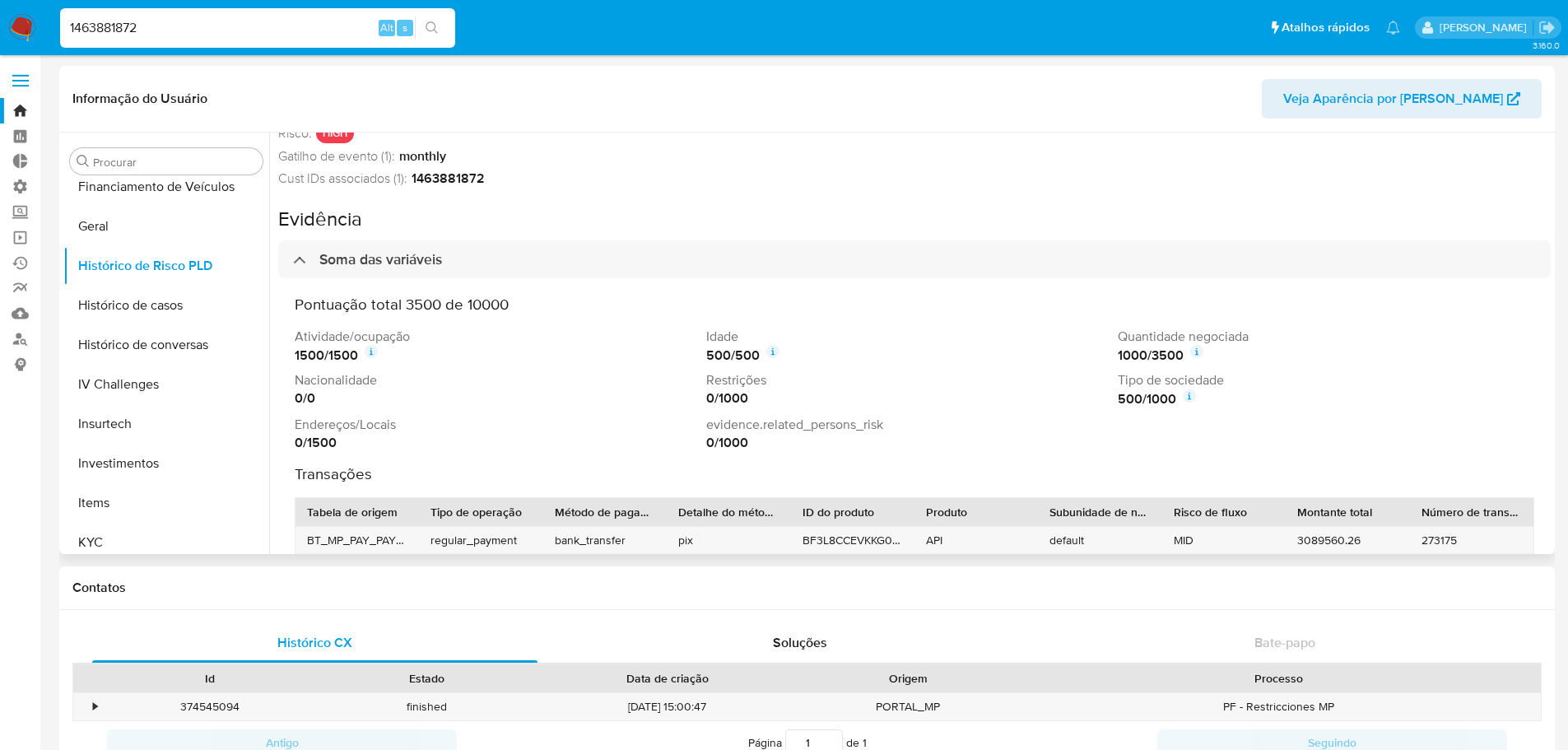
click at [728, 184] on div "Cust IDs associados (1): 1463881872" at bounding box center [915, 178] width 1273 height 18
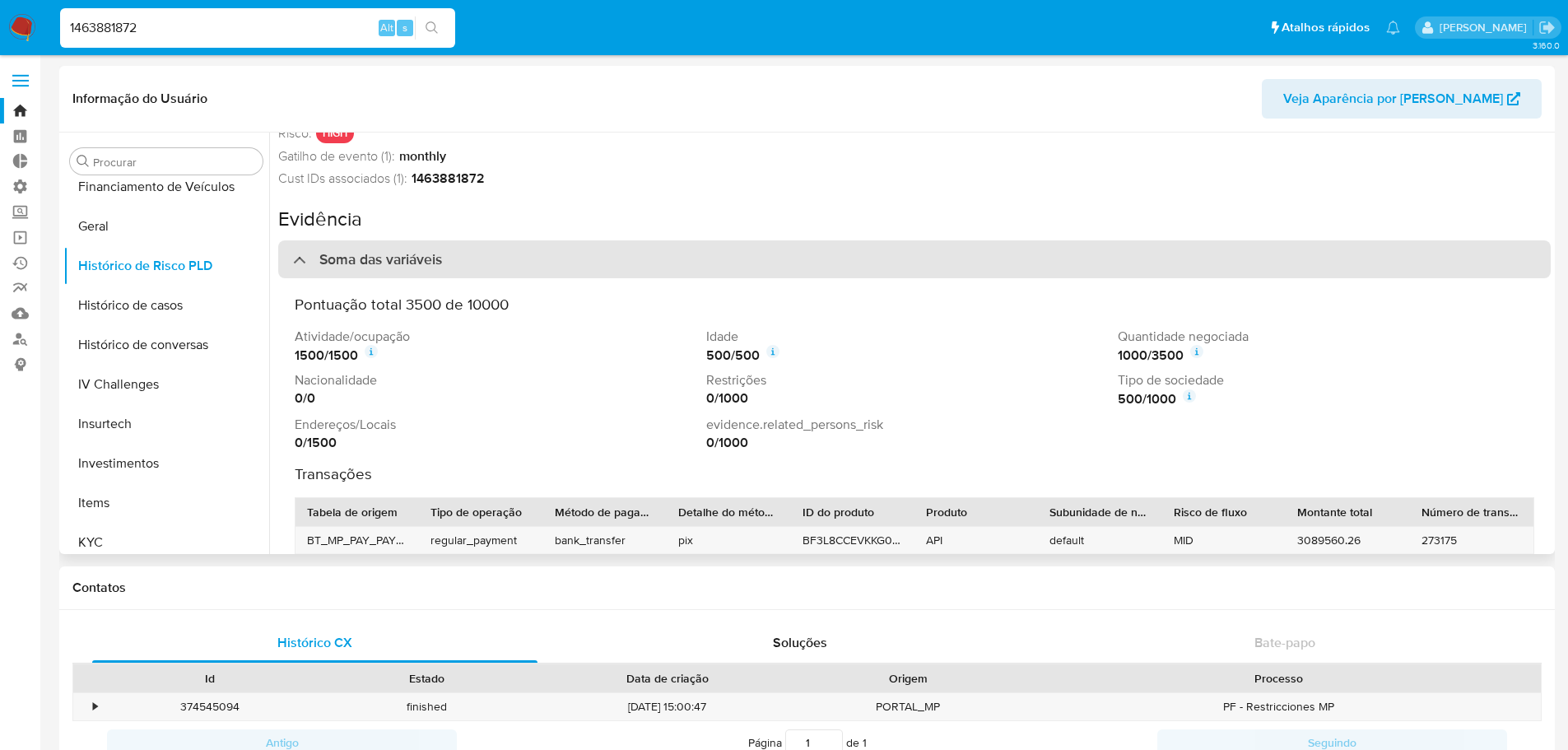
click at [303, 266] on div "Soma das variáveis" at bounding box center [367, 259] width 149 height 18
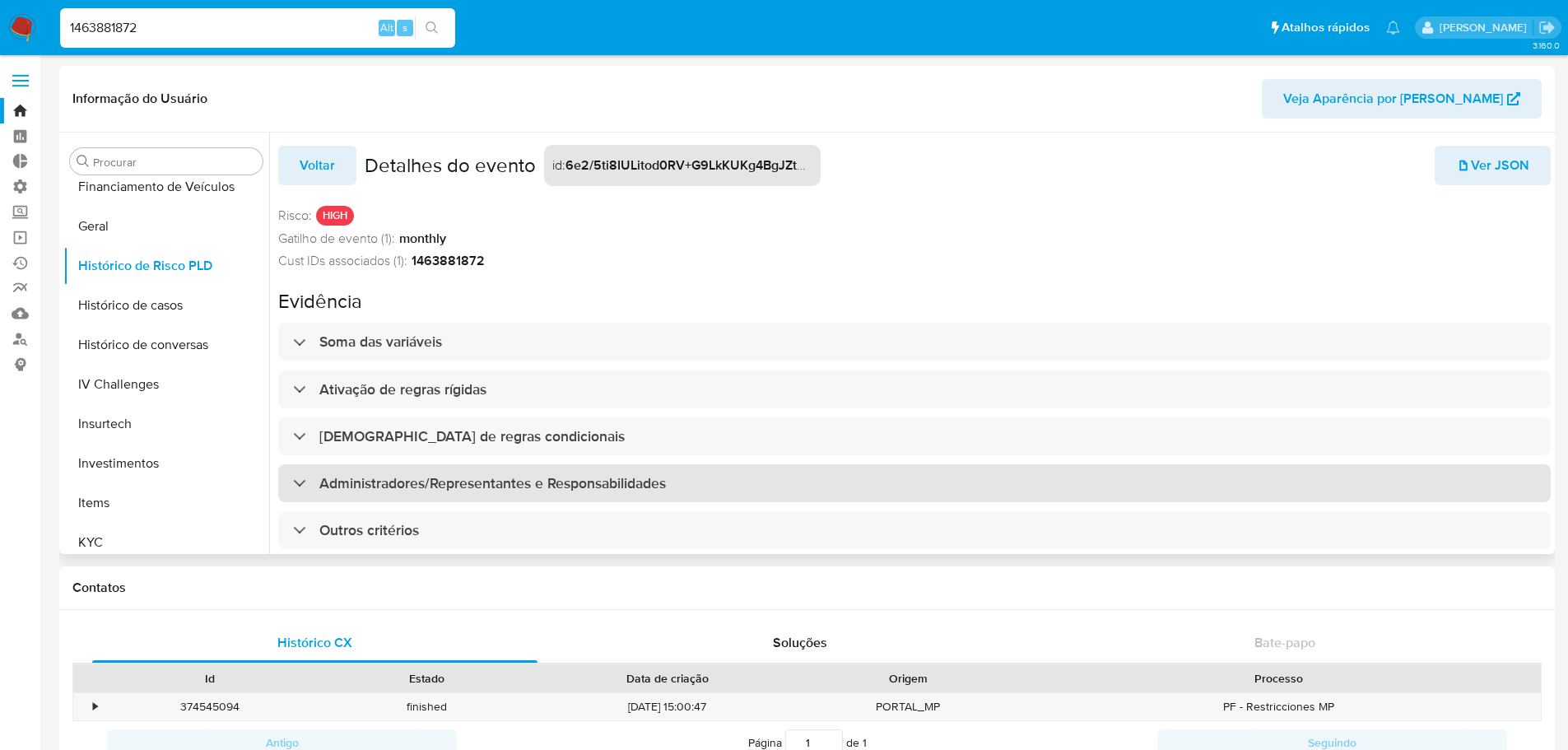
click at [520, 482] on h3 "Administradores/Representantes e Responsabilidades" at bounding box center [492, 483] width 346 height 18
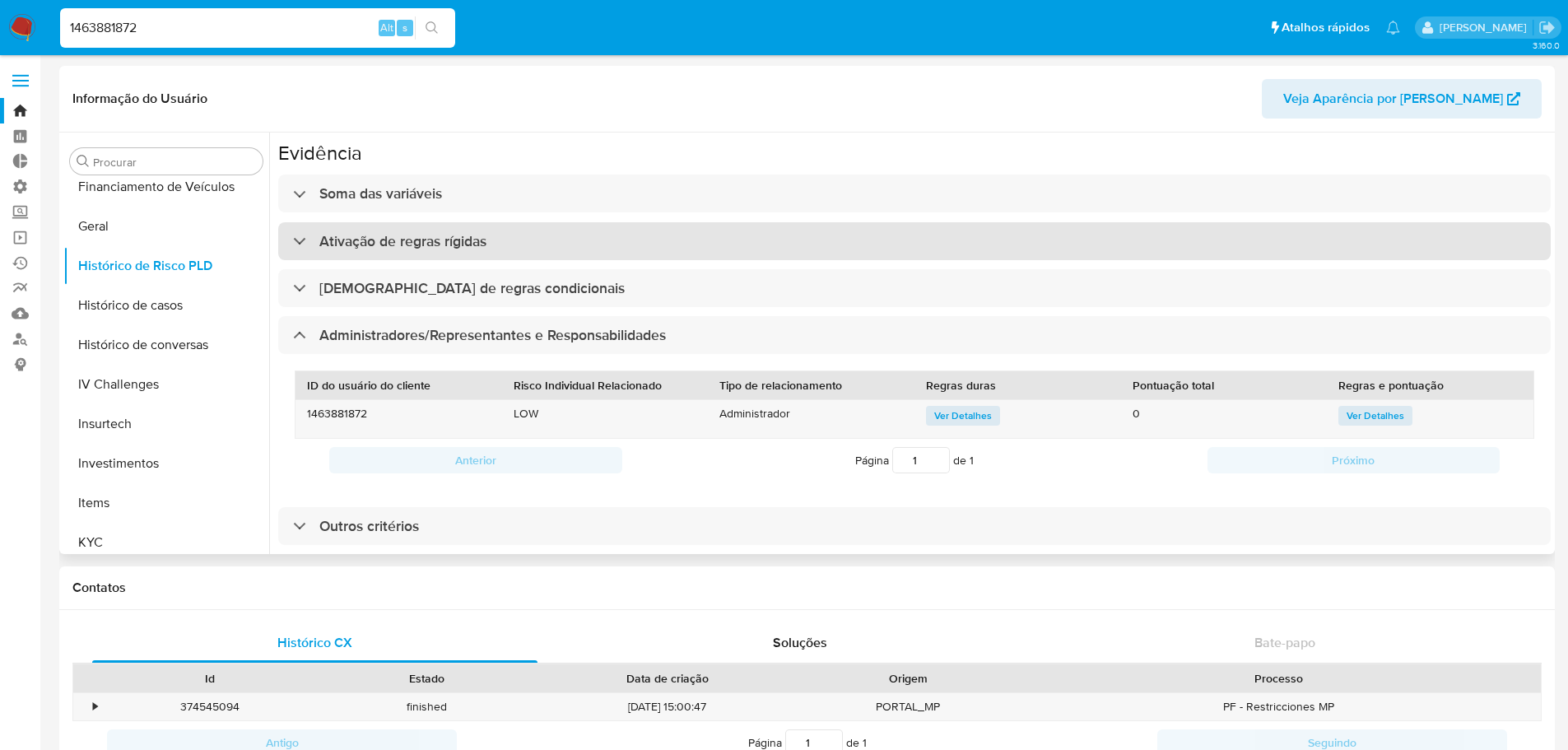
scroll to position [47, 0]
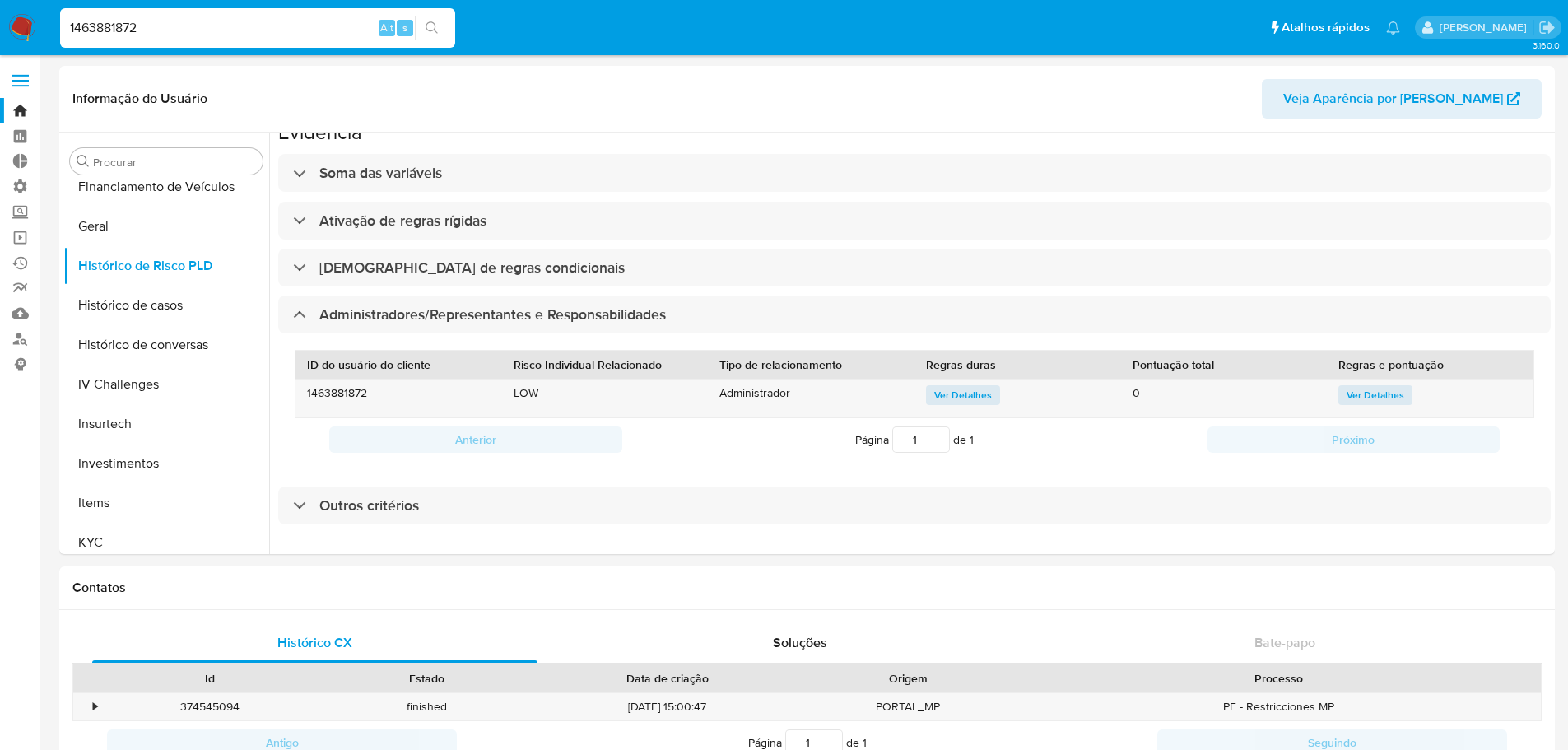
drag, startPoint x: 211, startPoint y: 34, endPoint x: 10, endPoint y: 33, distance: 201.0
click at [10, 33] on nav "Pausado Ver notificaciones 1463881872 Alt s Atalhos rápidos Presiona las siguie…" at bounding box center [784, 27] width 1568 height 55
paste input "2359207854"
type input "2359207854"
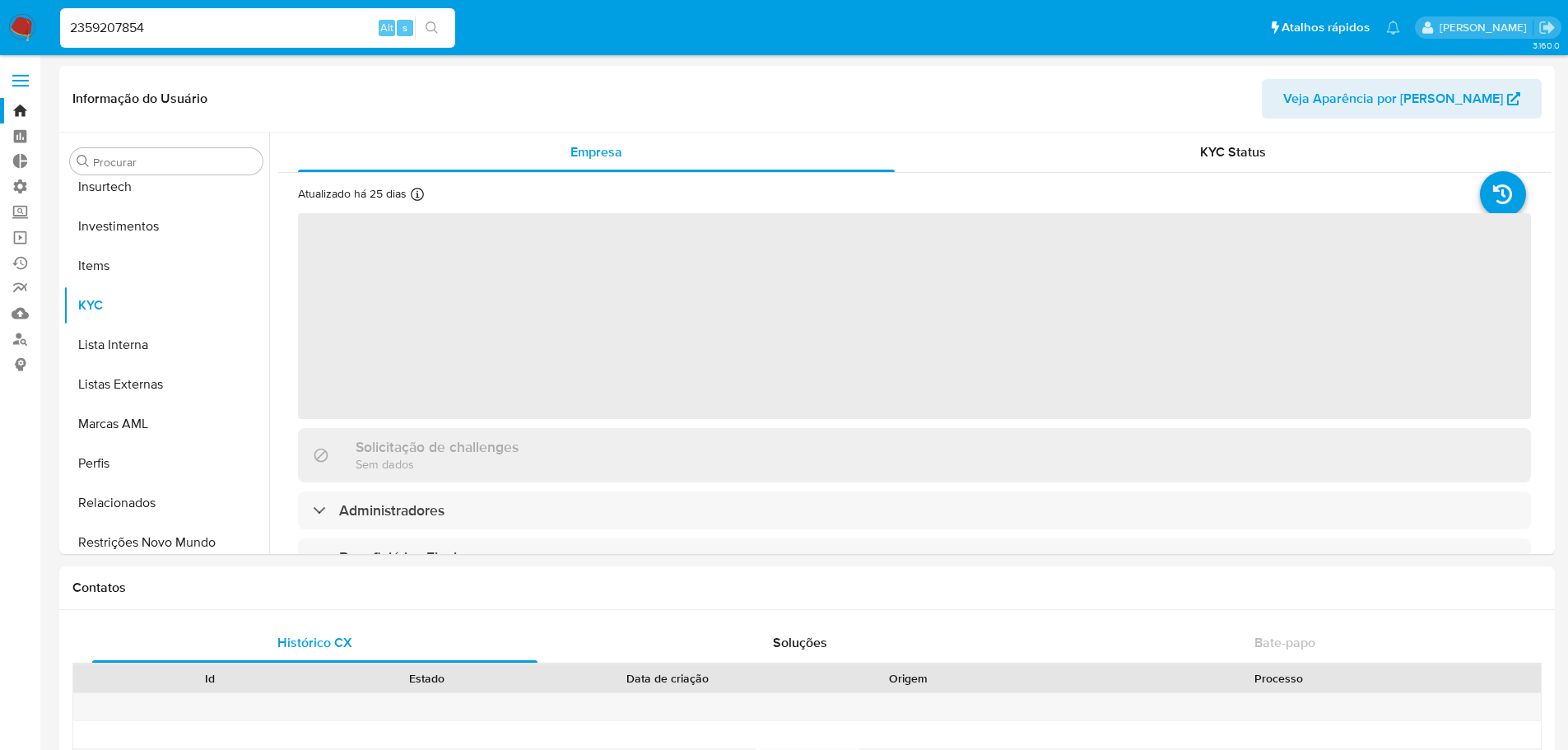
scroll to position [775, 0]
select select "10"
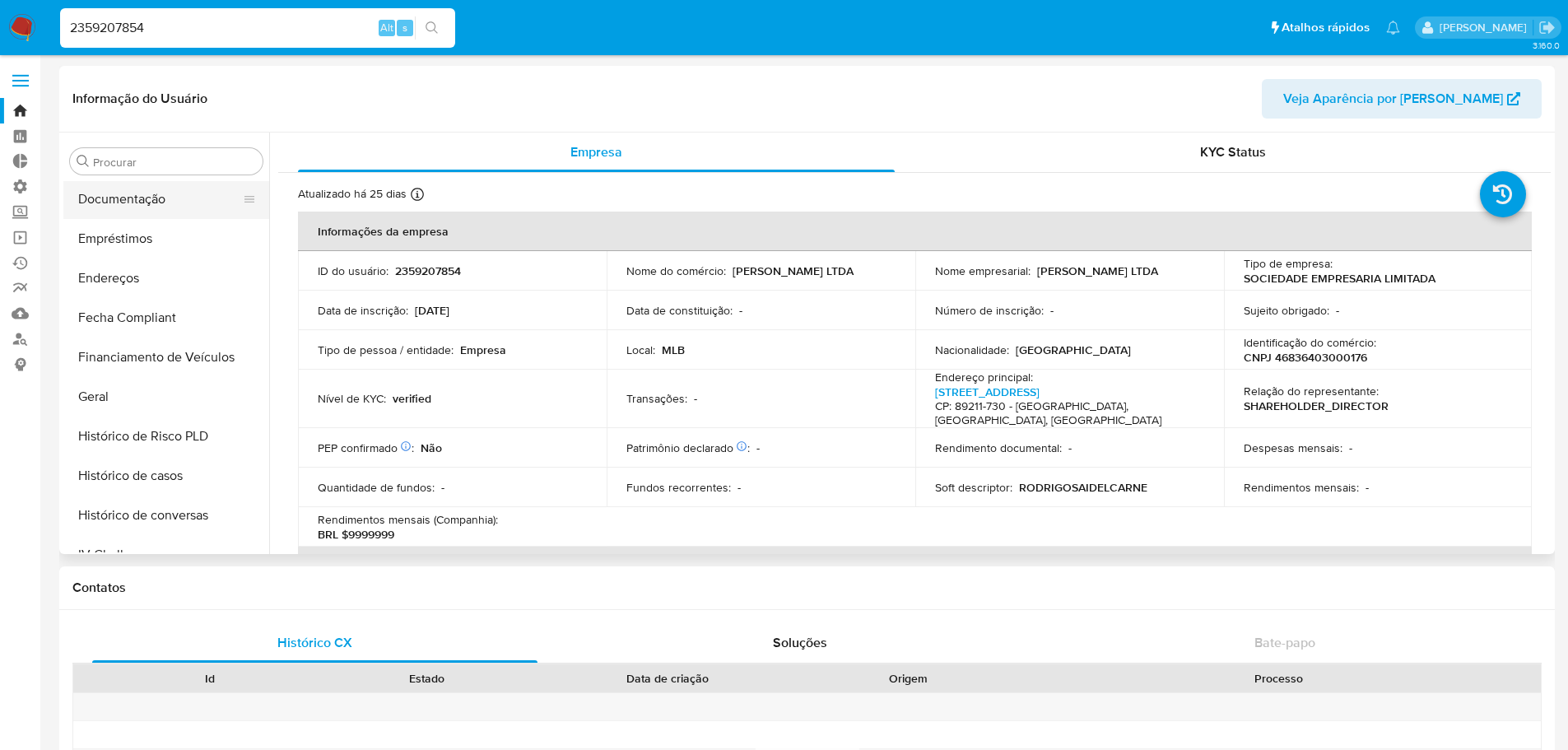
scroll to position [280, 0]
click at [140, 499] on button "Histórico de Risco PLD" at bounding box center [159, 513] width 192 height 40
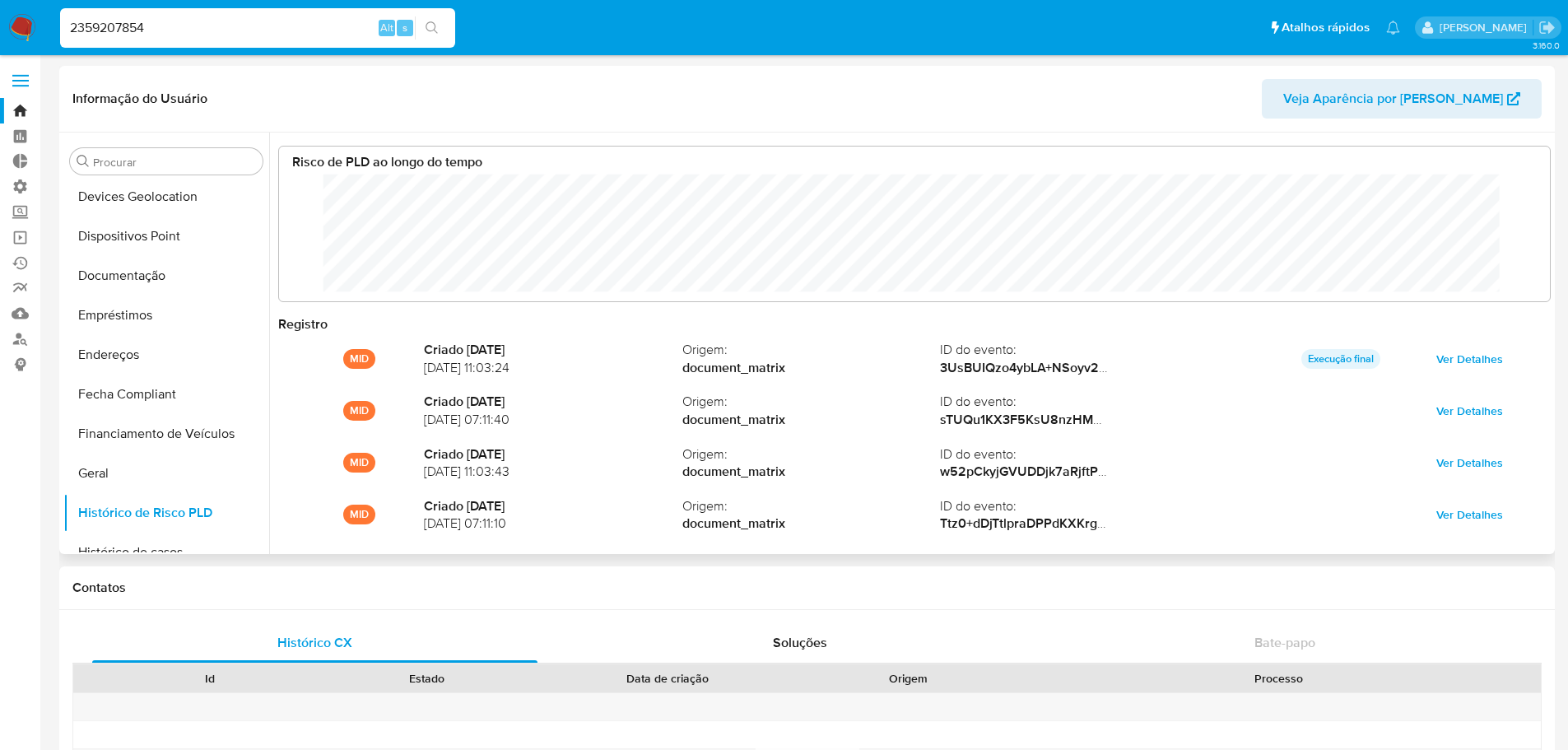
scroll to position [123, 1238]
drag, startPoint x: 175, startPoint y: 21, endPoint x: 13, endPoint y: 11, distance: 162.3
click at [13, 11] on nav "Pausado Ver notificaciones 2359207854 Alt s Atalhos rápidos Presiona las siguie…" at bounding box center [784, 27] width 1568 height 55
paste input "1108420410"
type input "1108420410"
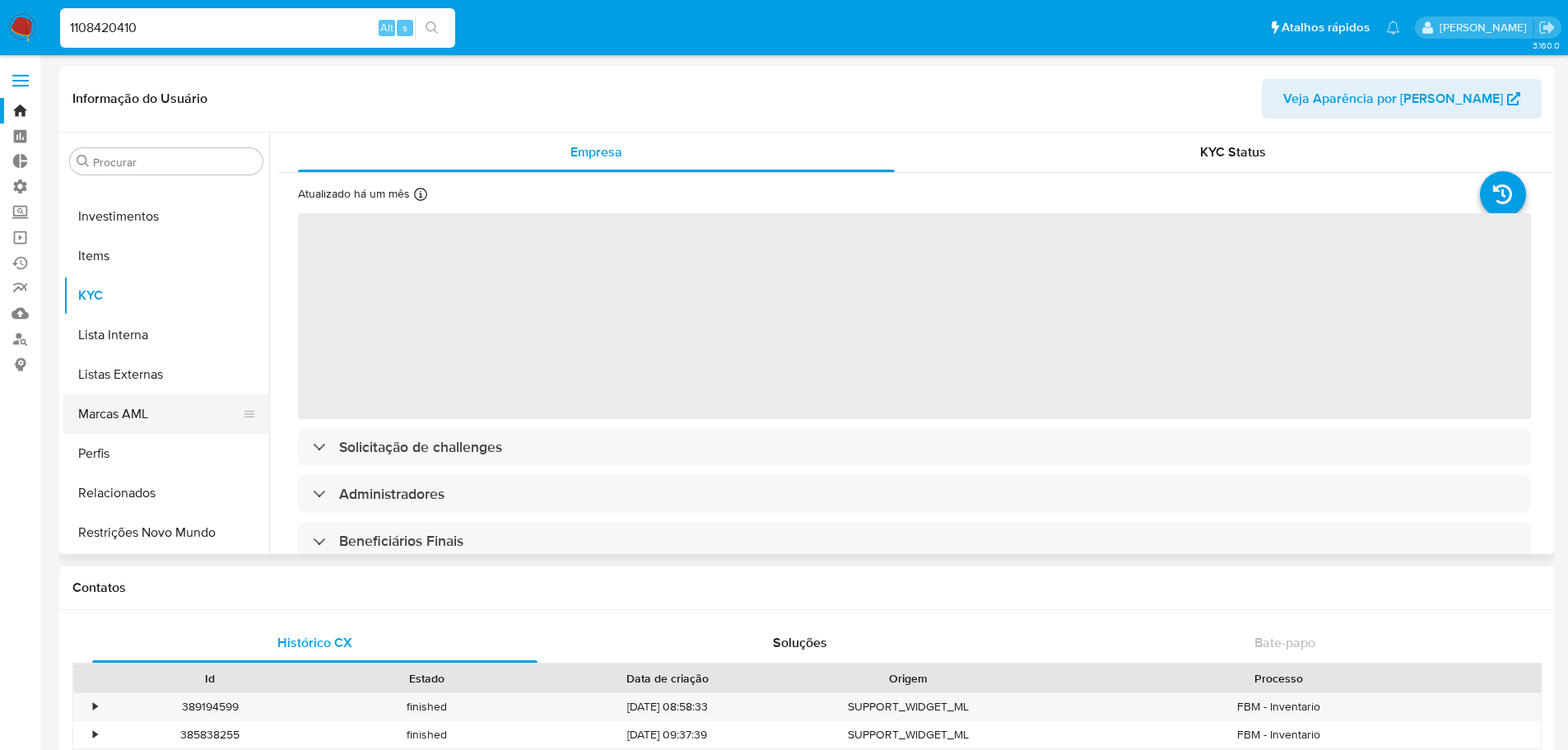
scroll to position [610, 0]
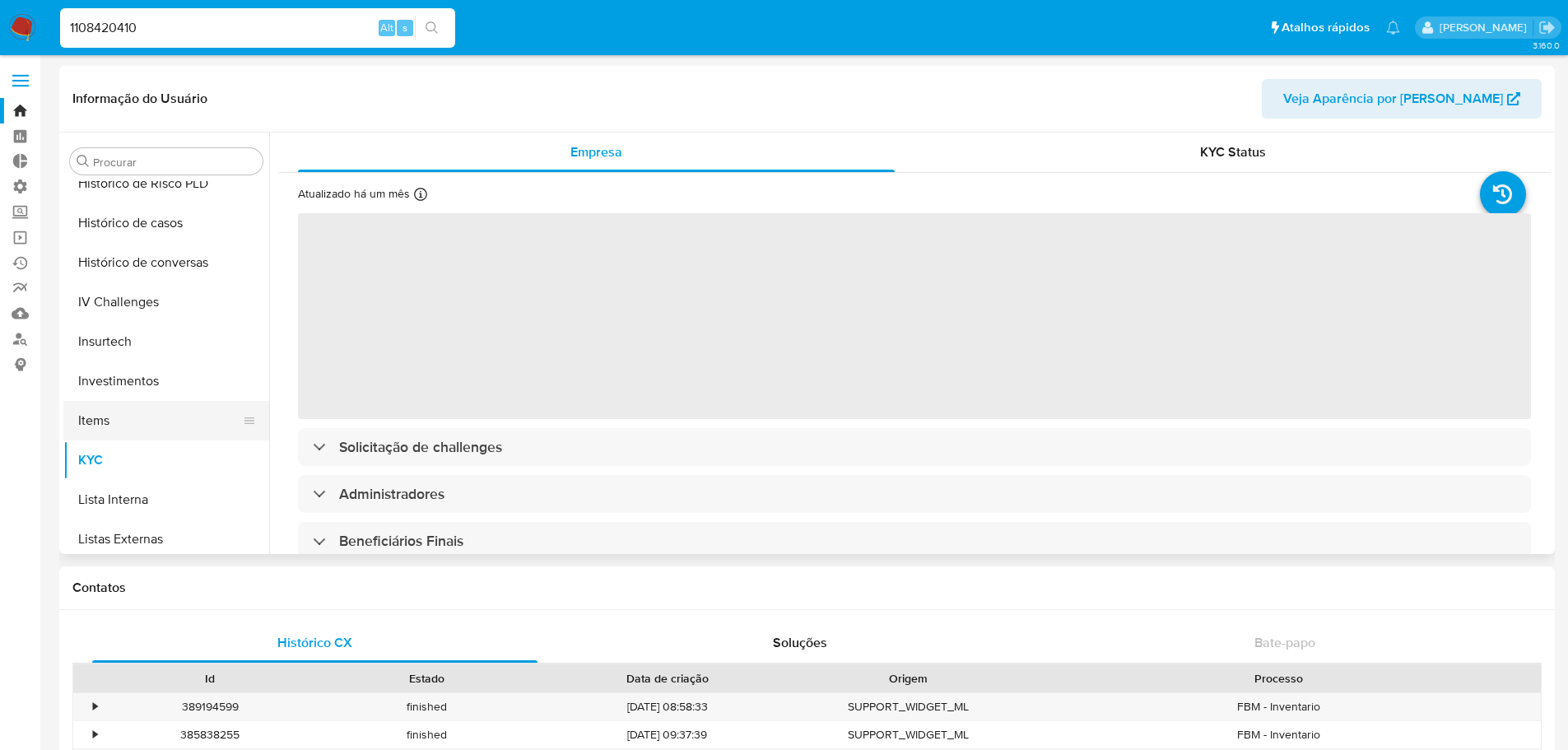
select select "10"
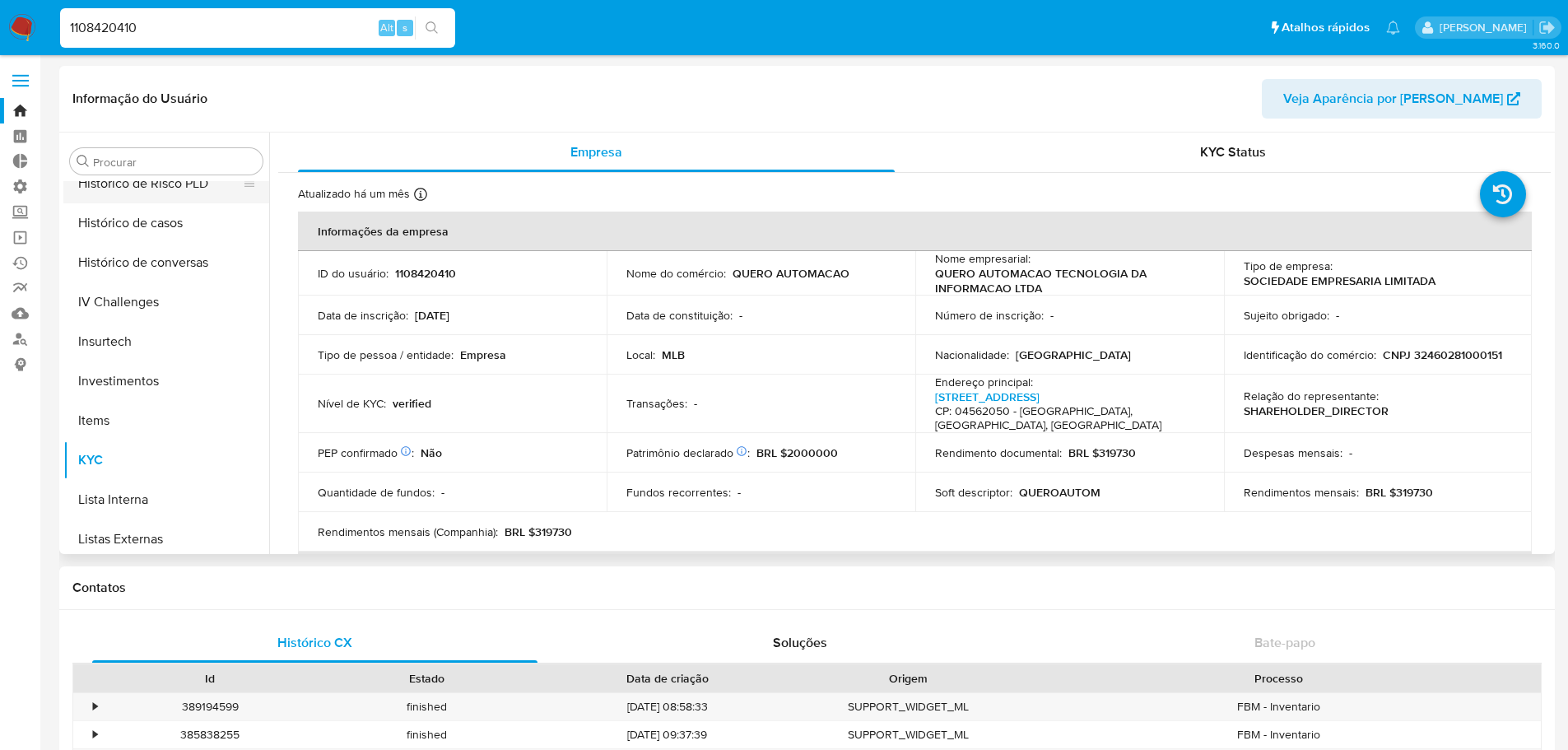
click at [162, 188] on button "Histórico de Risco PLD" at bounding box center [159, 183] width 192 height 40
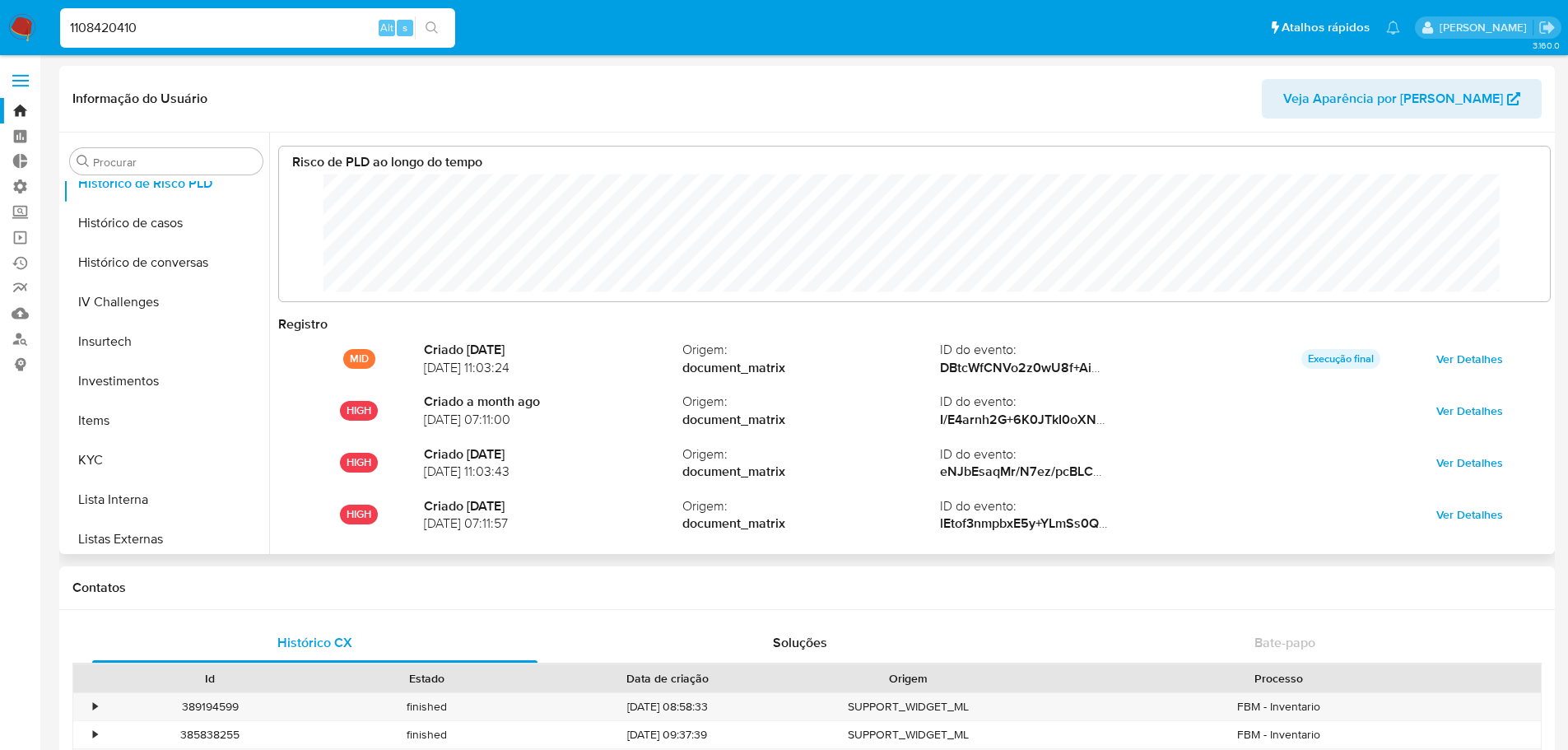
scroll to position [123, 1238]
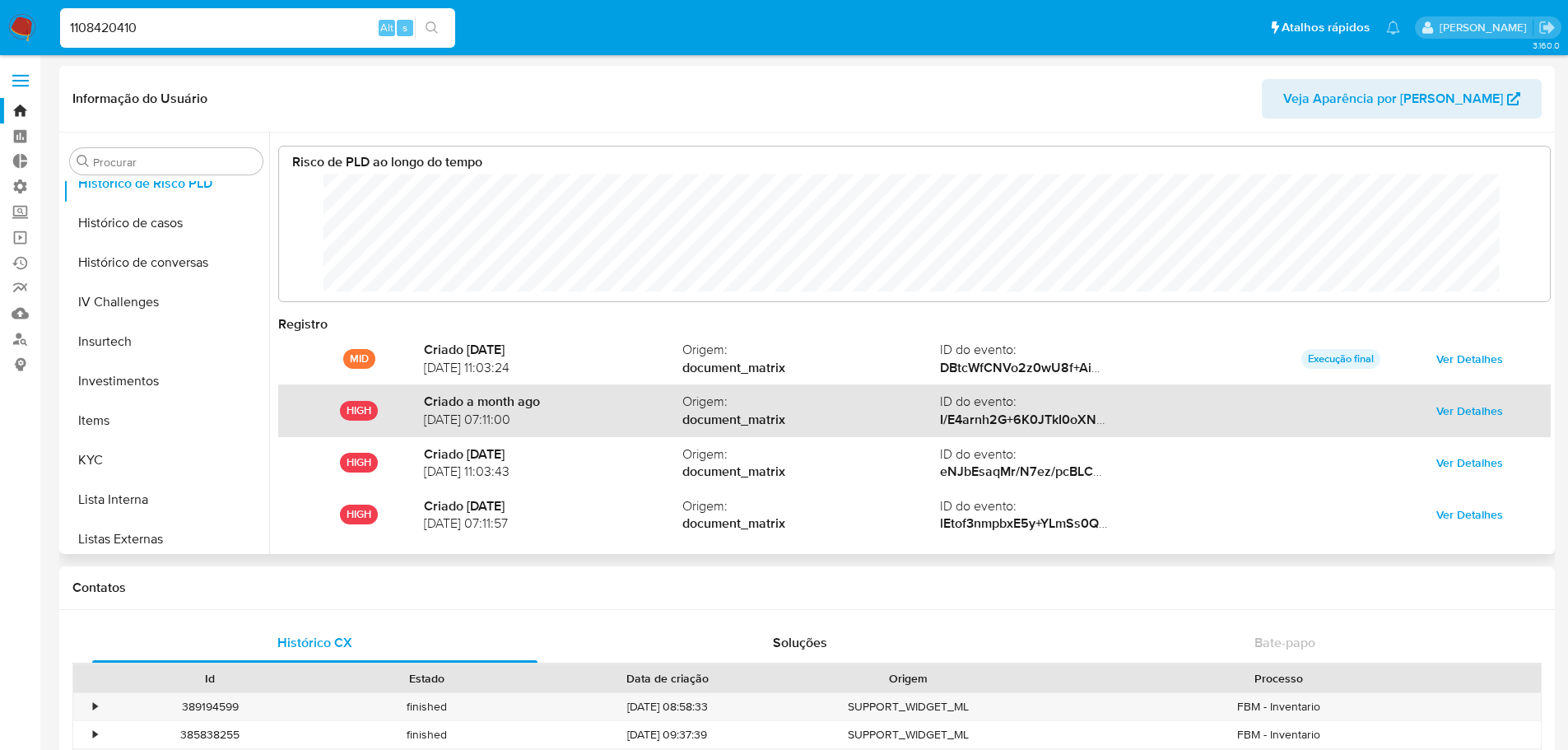
click at [1461, 412] on span "Ver Detalhes" at bounding box center [1470, 411] width 67 height 23
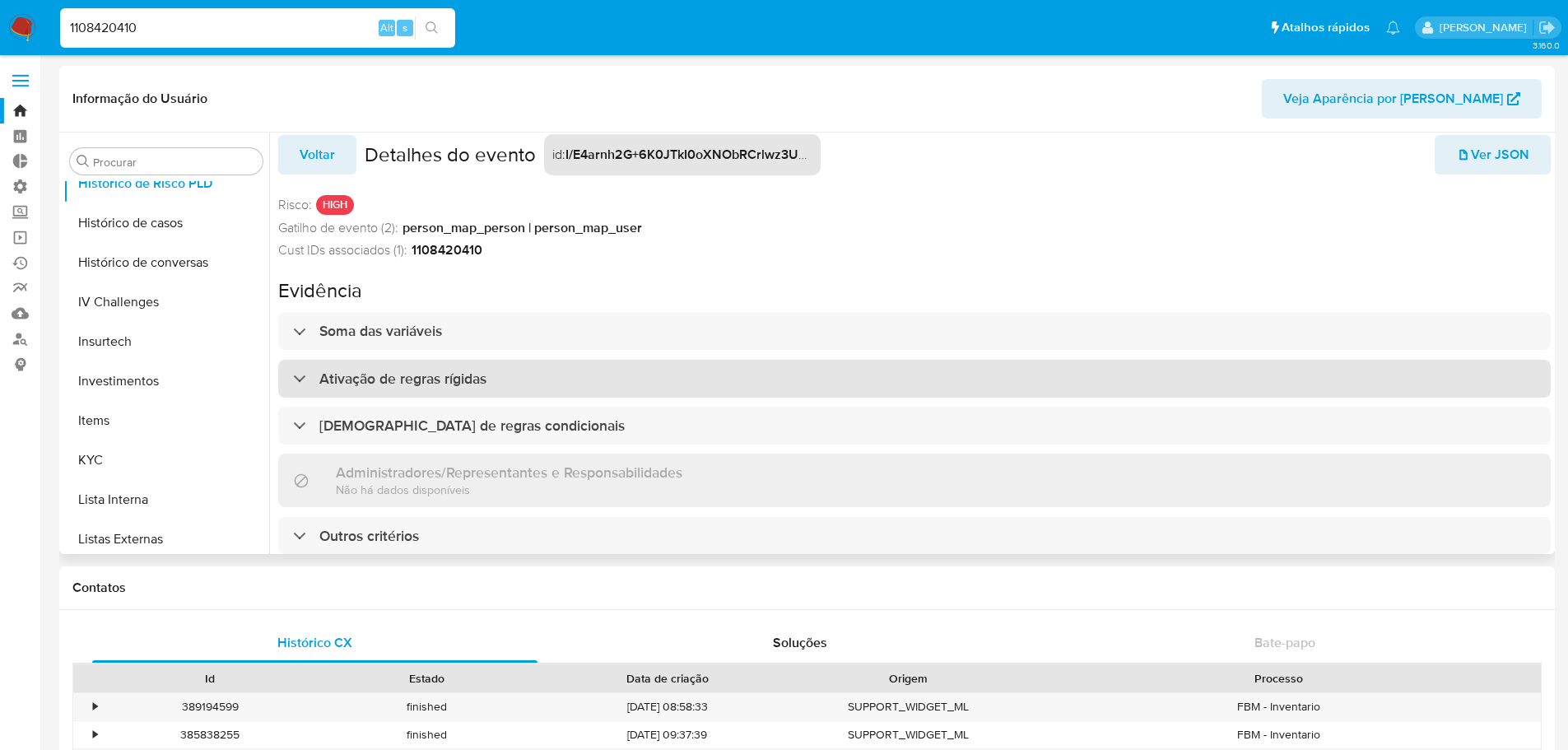
scroll to position [0, 0]
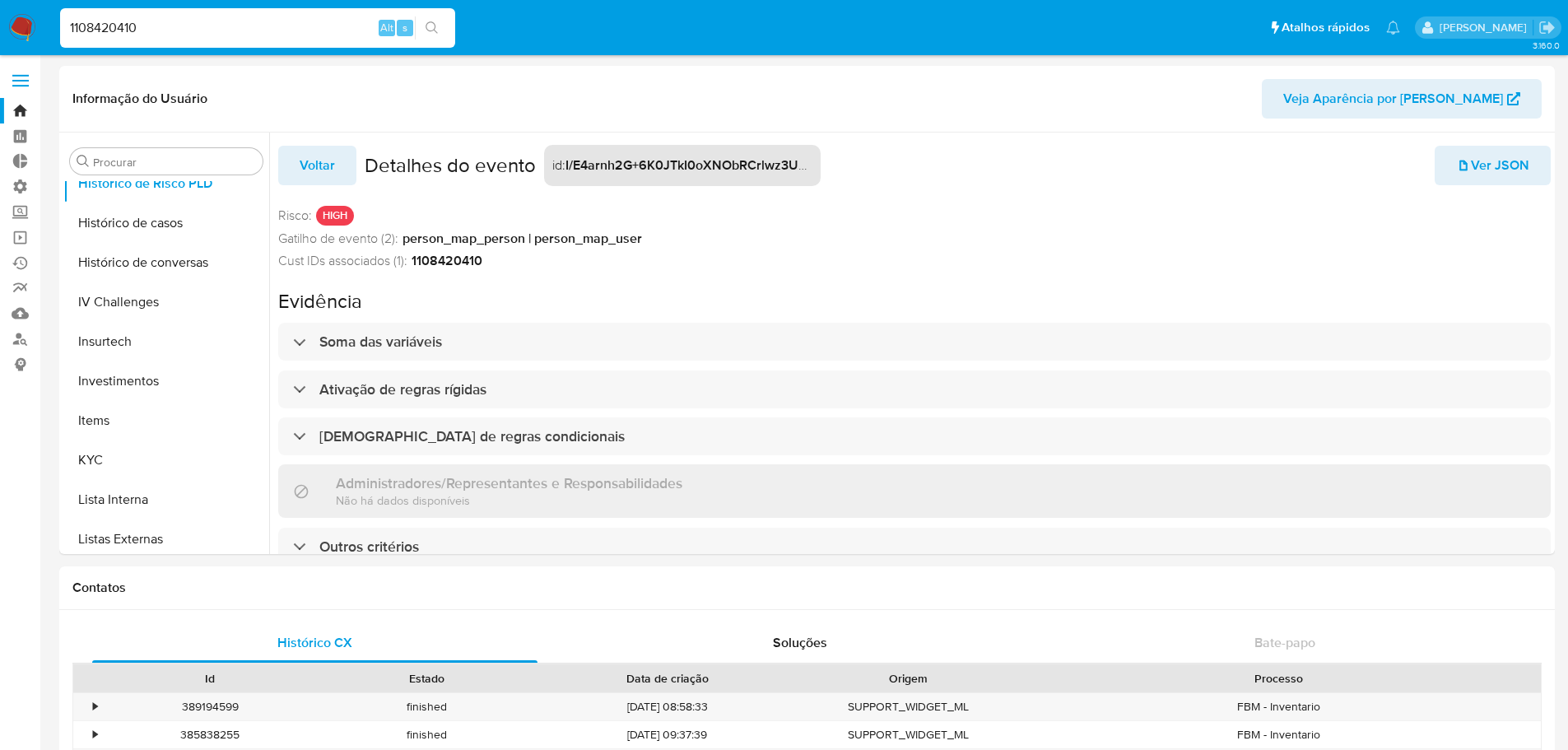
drag, startPoint x: 227, startPoint y: 29, endPoint x: -111, endPoint y: 44, distance: 338.3
paste input "239178158"
type input "2391781580"
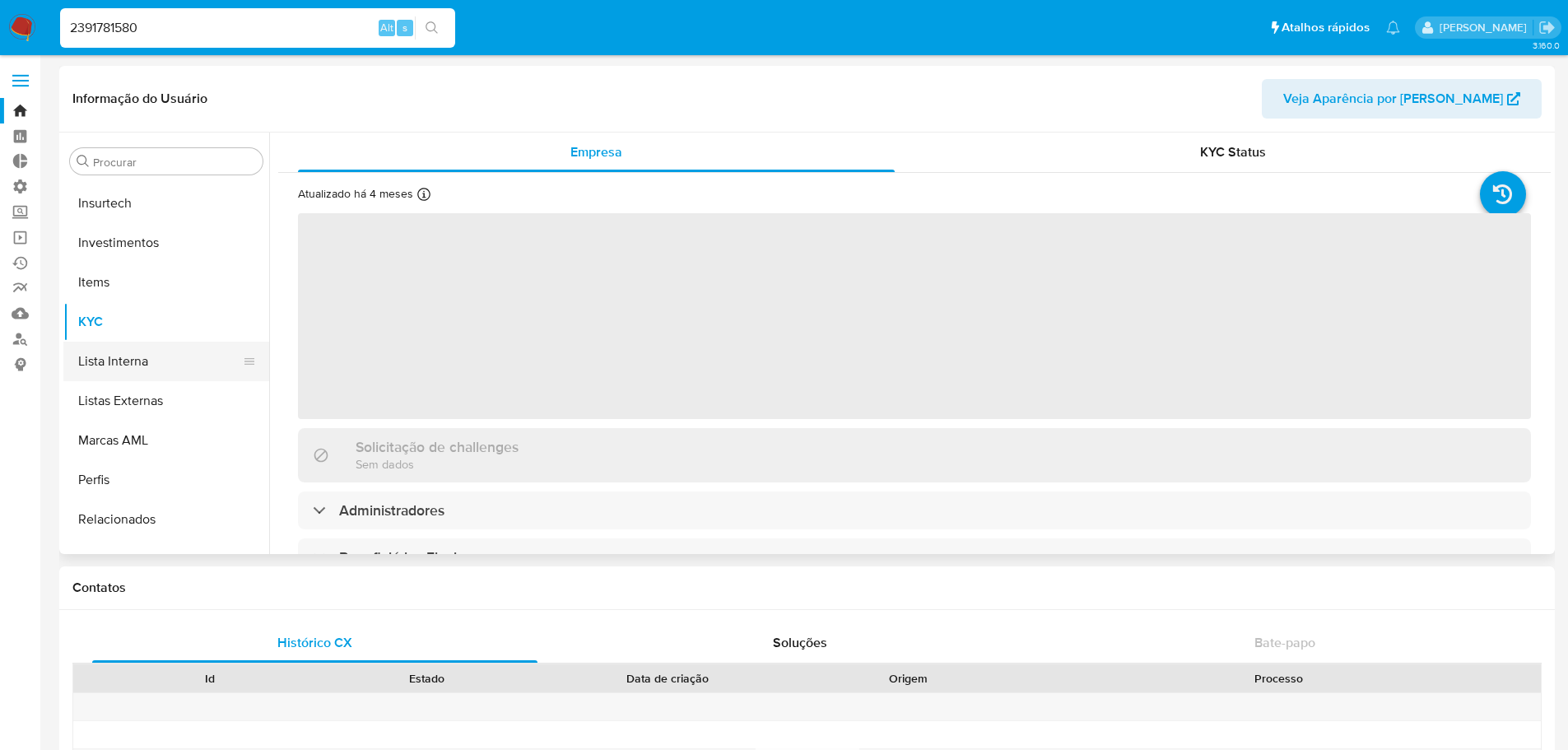
scroll to position [775, 0]
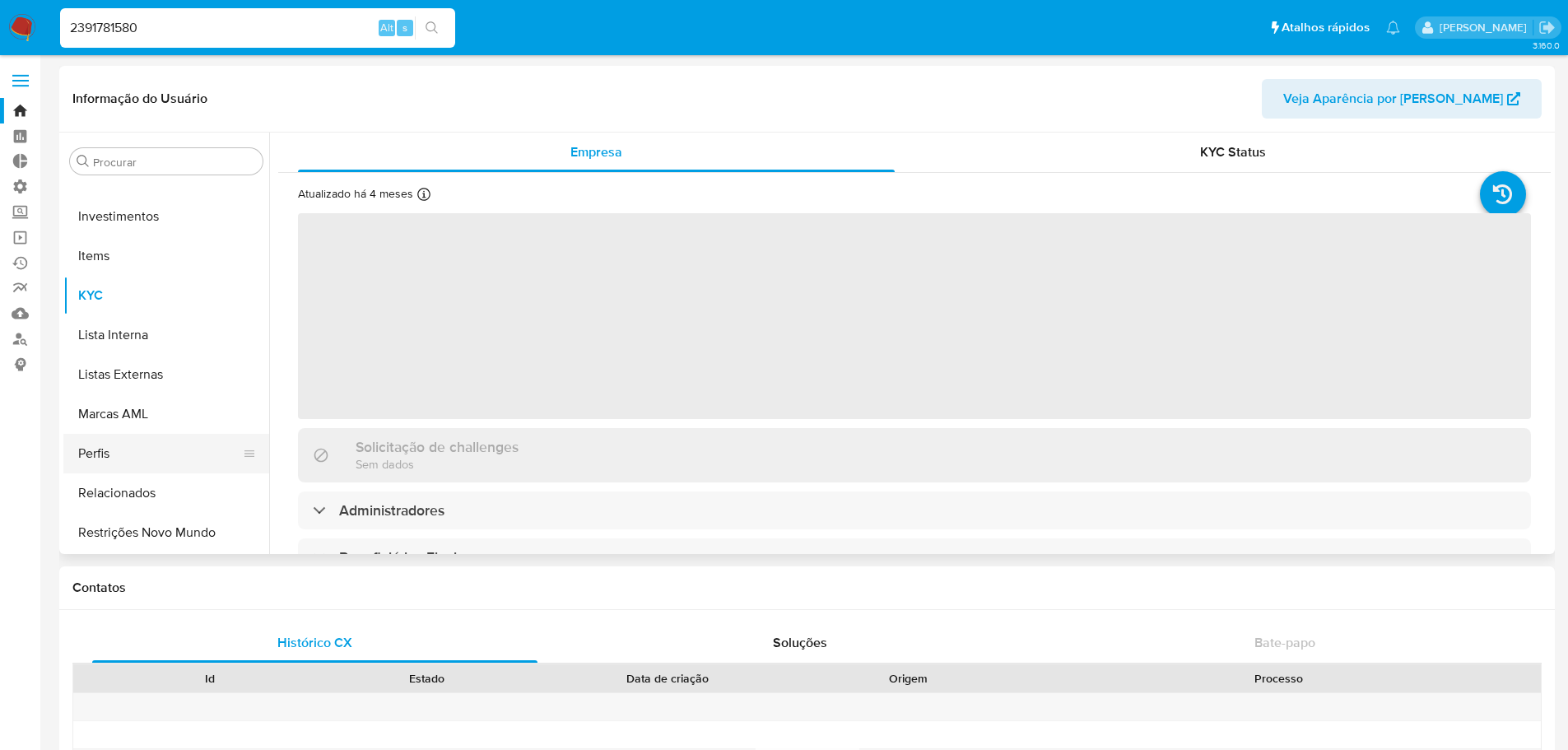
select select "10"
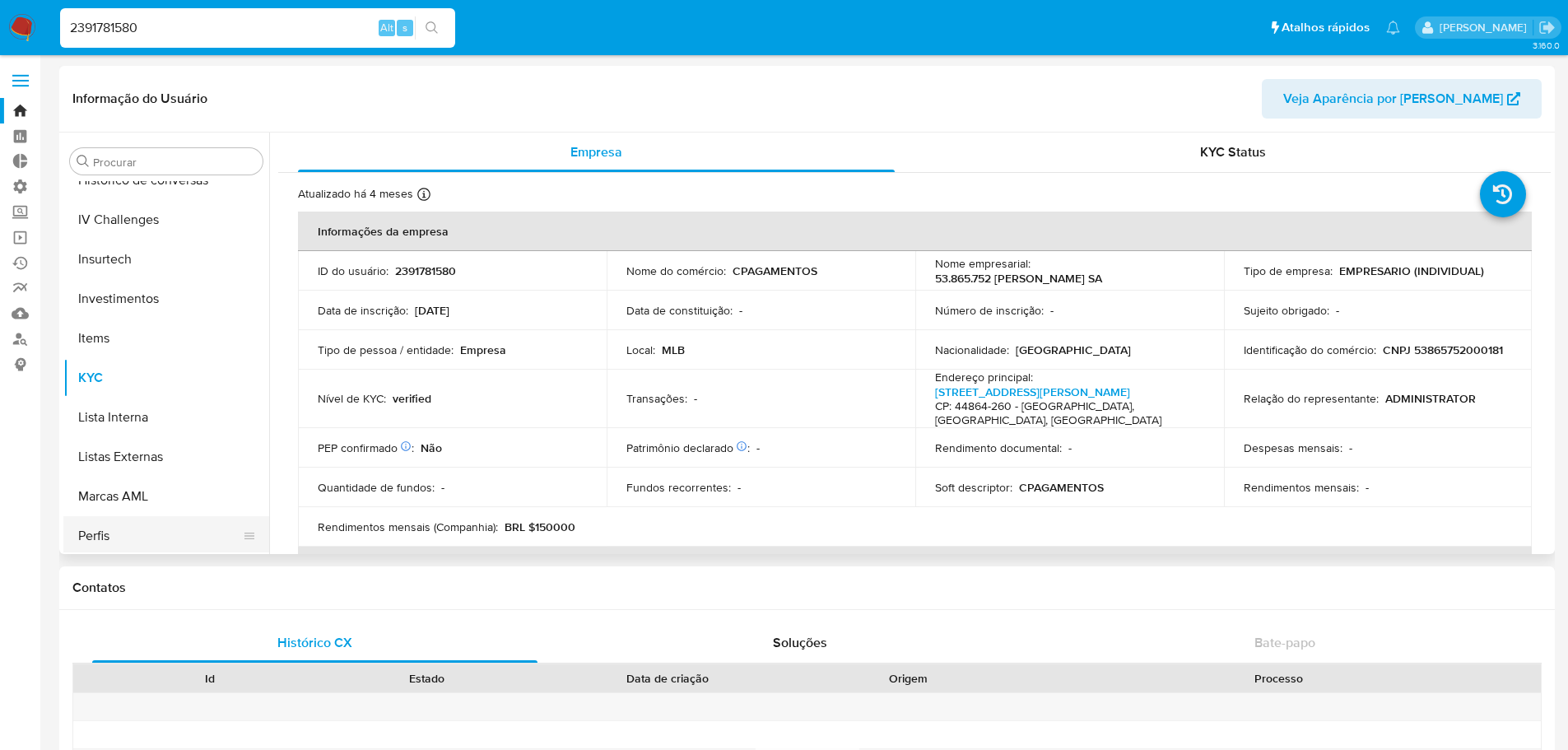
scroll to position [528, 0]
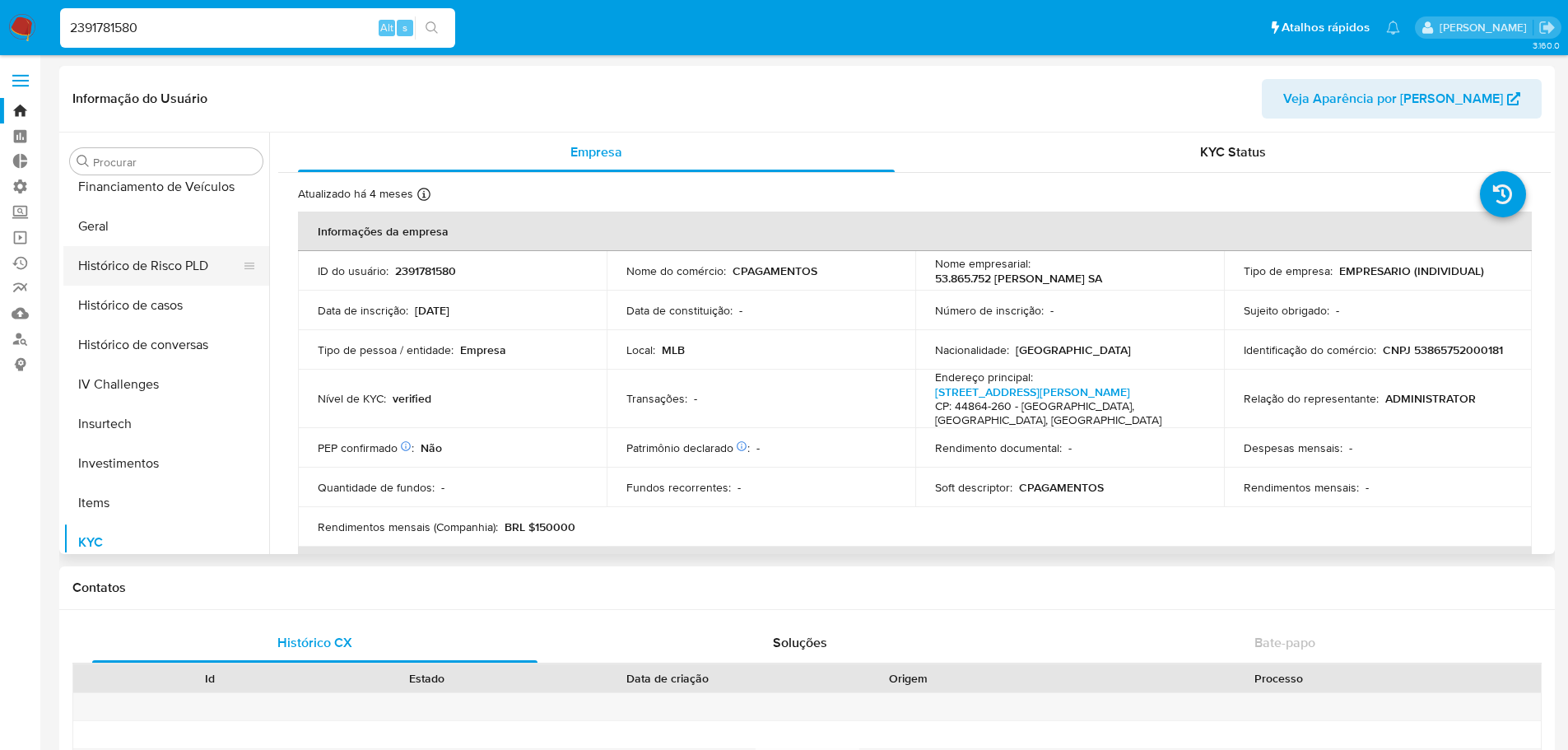
click at [149, 265] on button "Histórico de Risco PLD" at bounding box center [159, 266] width 192 height 40
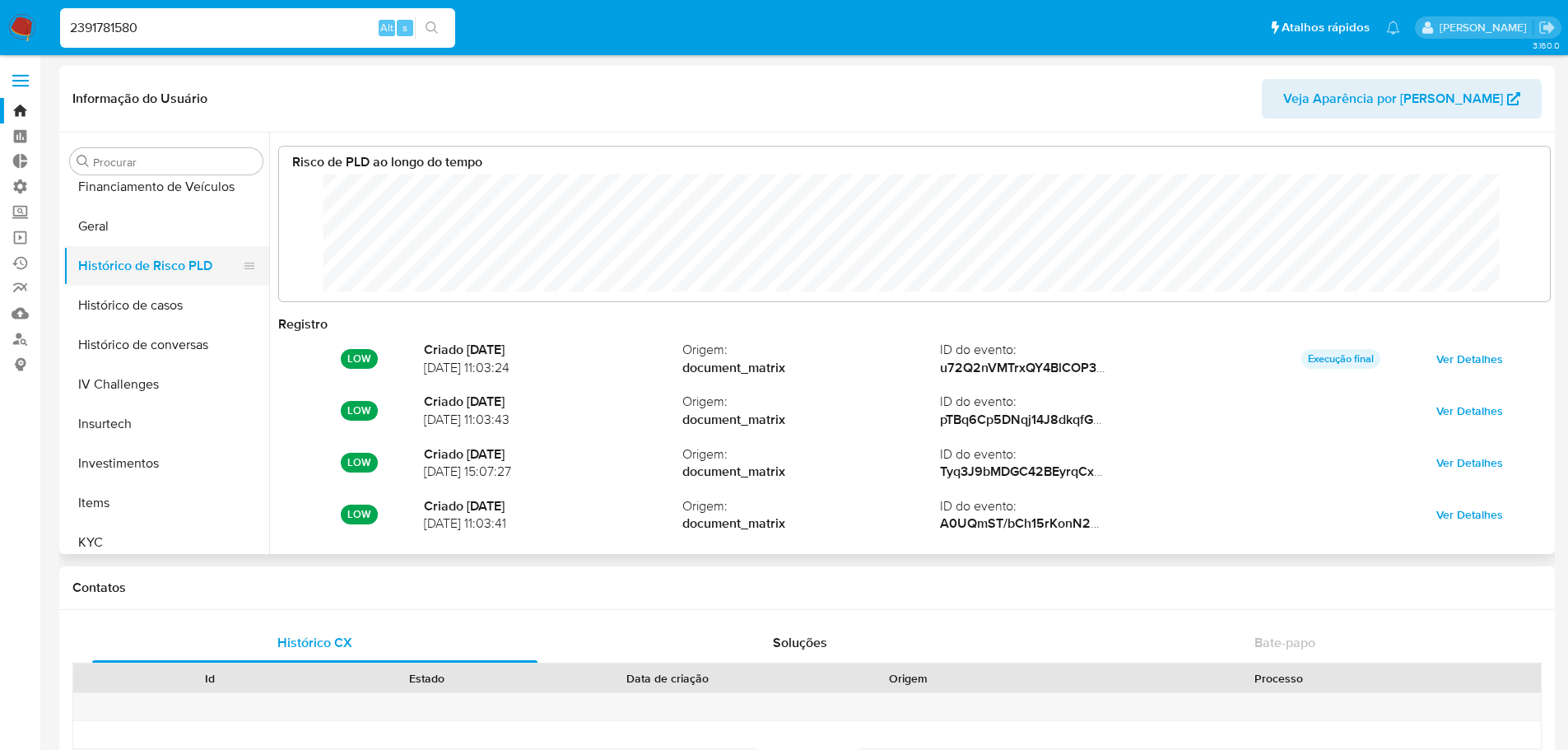
scroll to position [123, 1238]
drag, startPoint x: 149, startPoint y: 26, endPoint x: -29, endPoint y: 7, distance: 179.0
paste input "789404741"
type input "789404741"
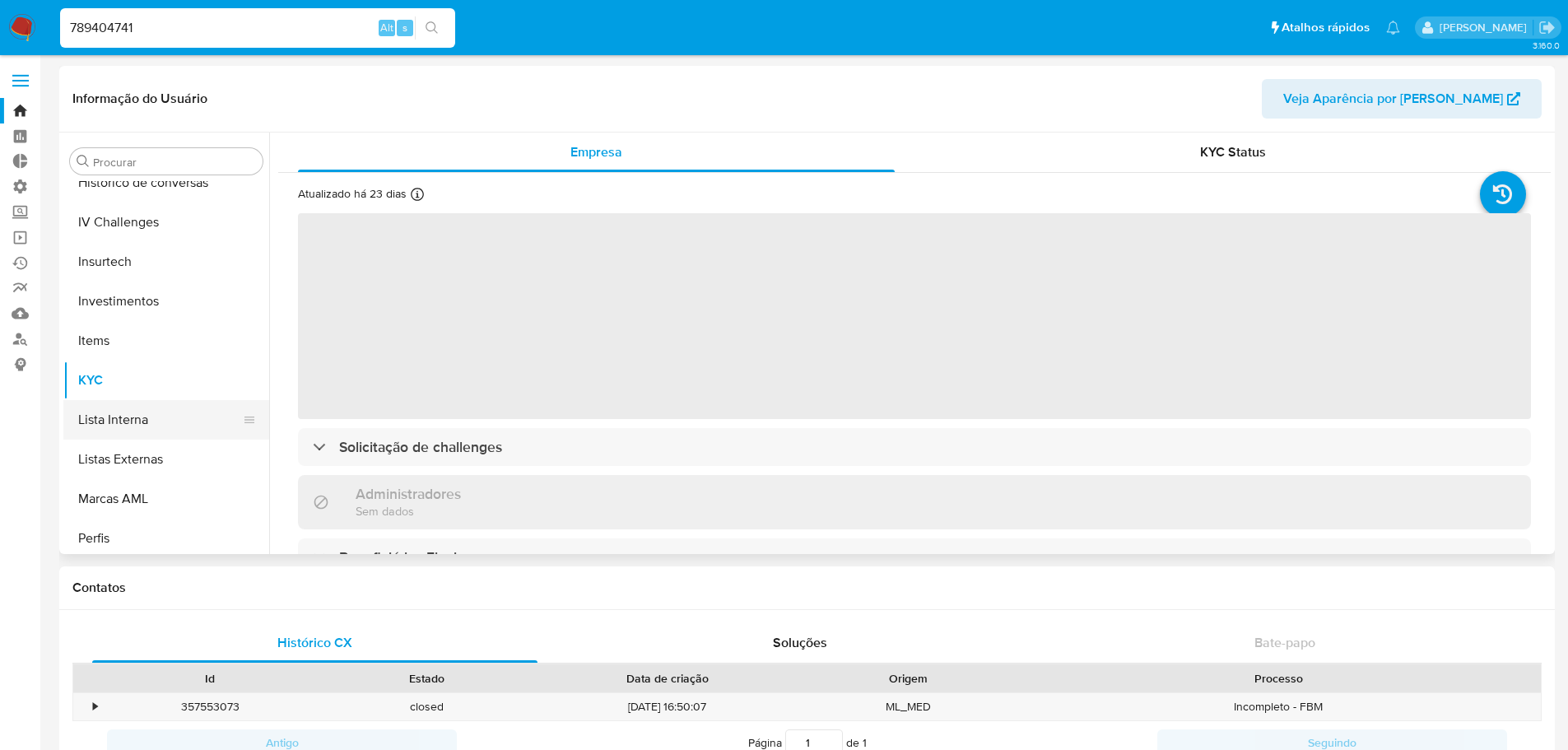
select select "10"
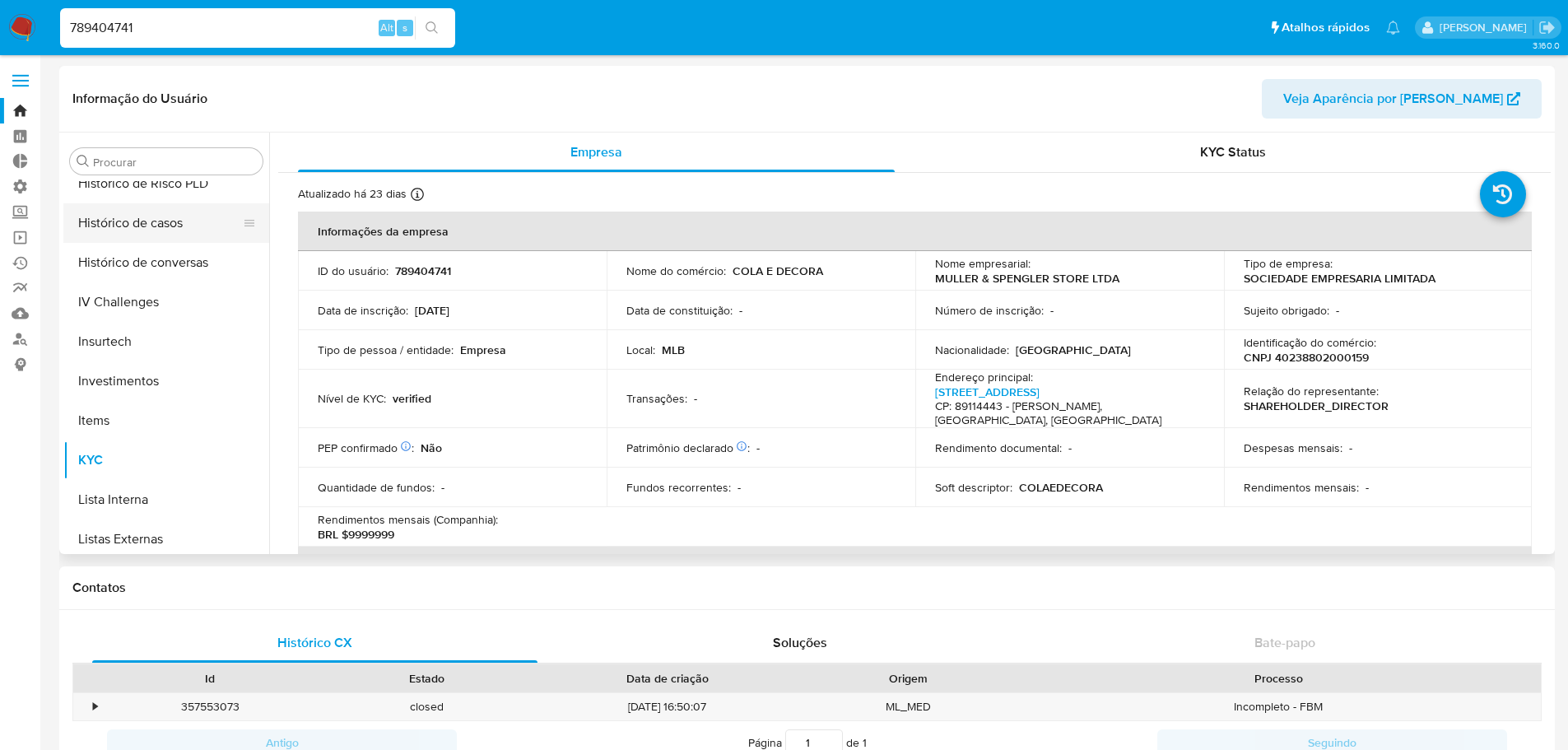
click at [139, 224] on button "Histórico de casos" at bounding box center [159, 222] width 192 height 40
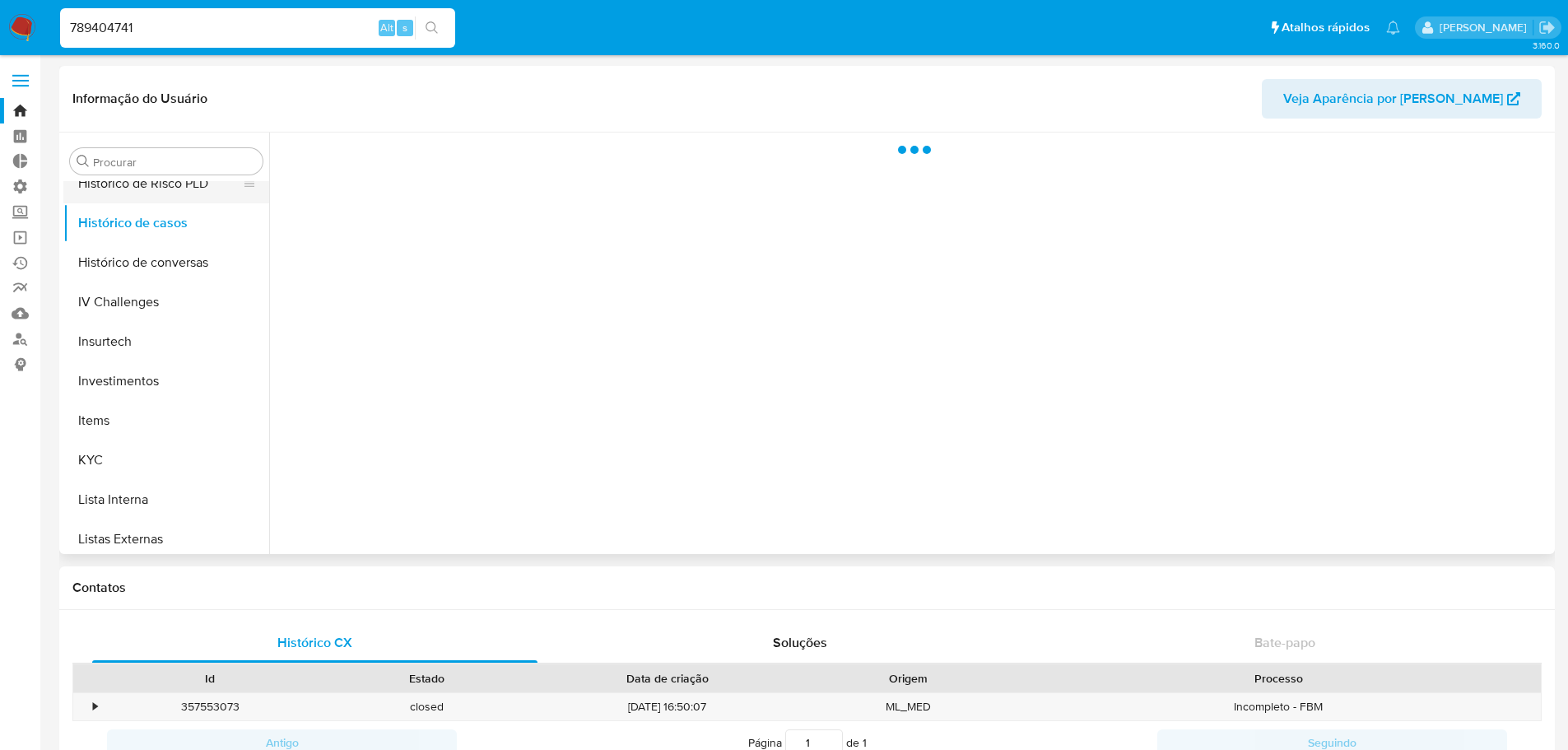
click at [142, 186] on button "Histórico de Risco PLD" at bounding box center [159, 183] width 192 height 40
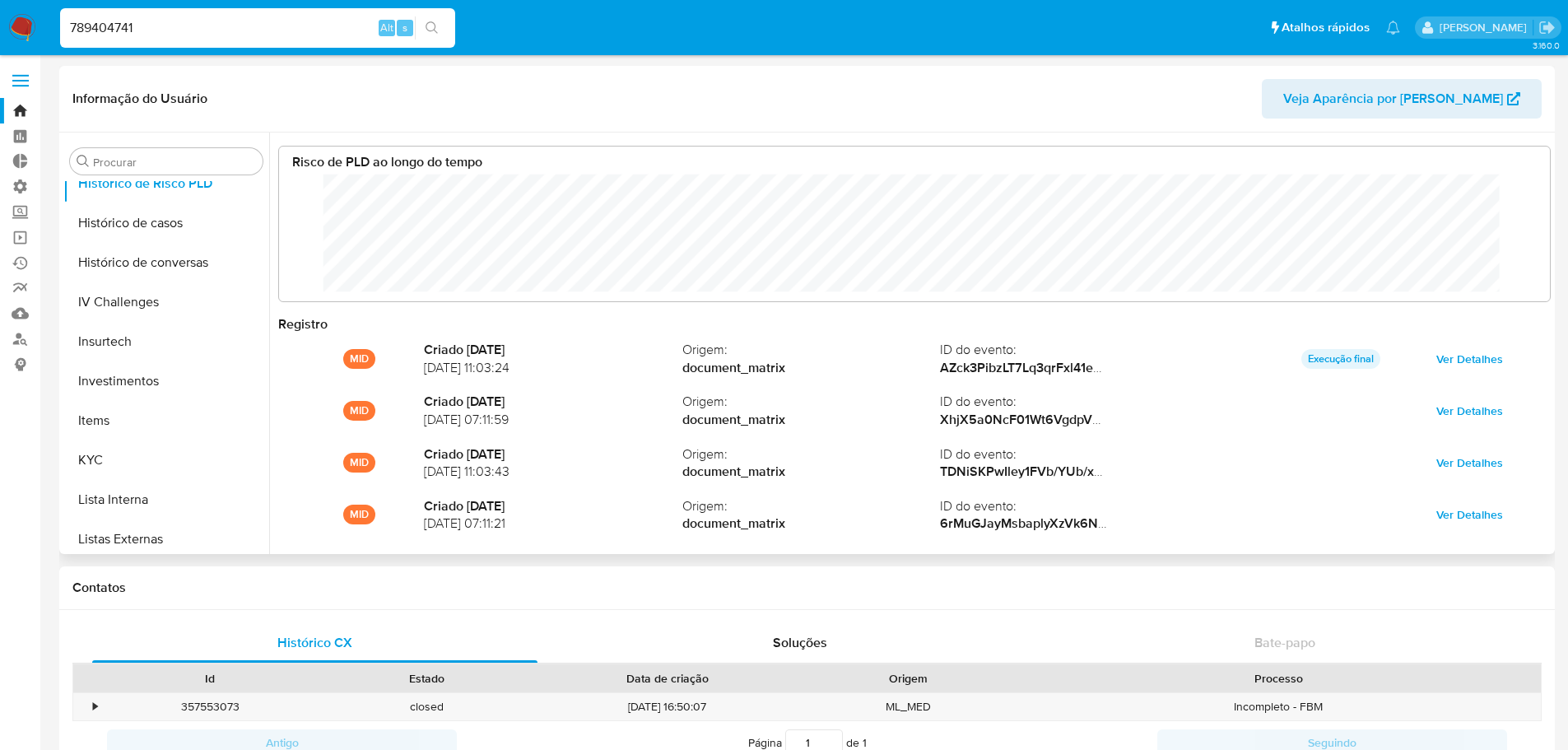
scroll to position [123, 1238]
drag, startPoint x: 171, startPoint y: 20, endPoint x: 33, endPoint y: 18, distance: 138.0
click at [33, 19] on nav "Pausado Ver notificaciones 789404741 Alt s Atalhos rápidos Presiona las siguien…" at bounding box center [784, 27] width 1568 height 55
paste input "2407478700"
type input "2407478700"
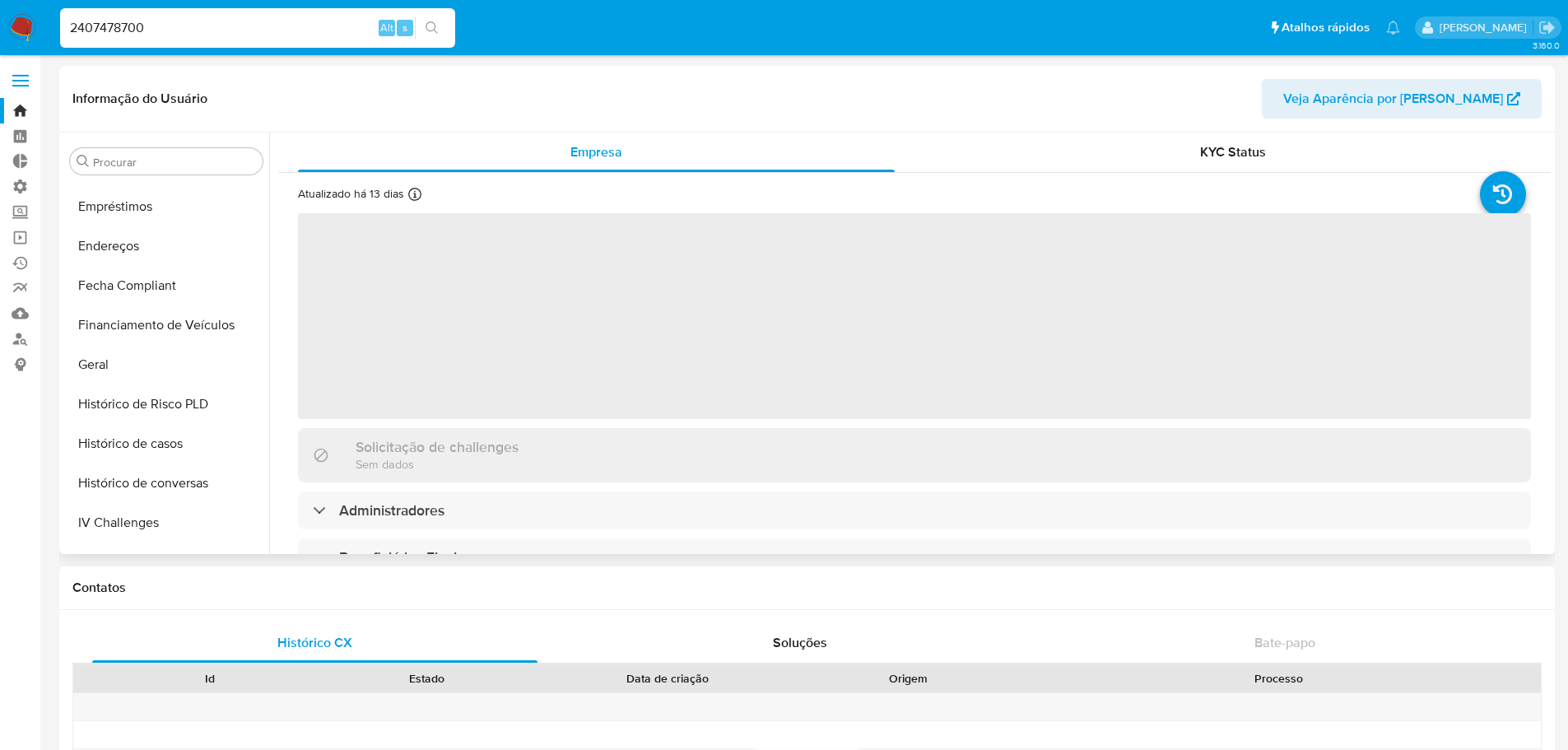
scroll to position [363, 0]
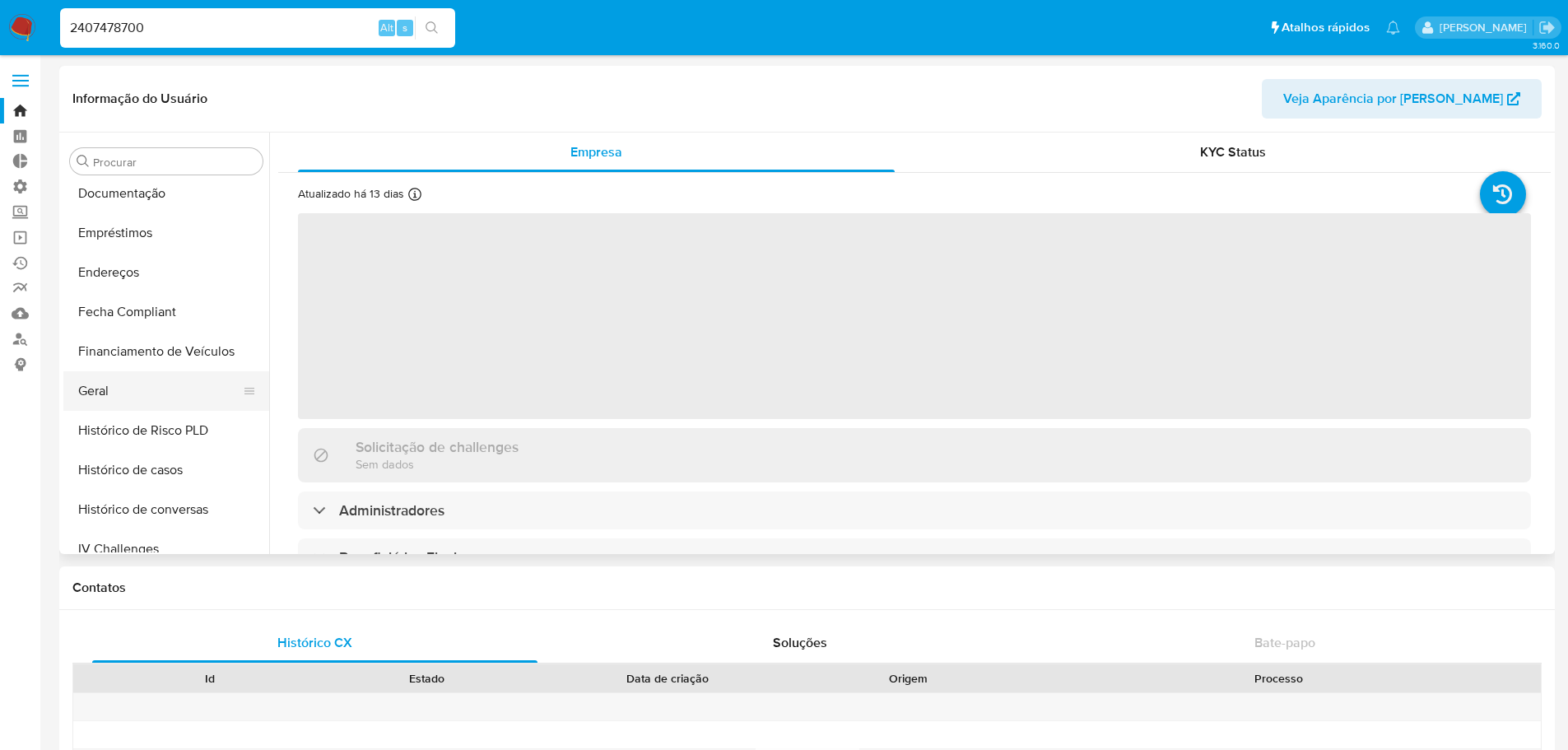
select select "10"
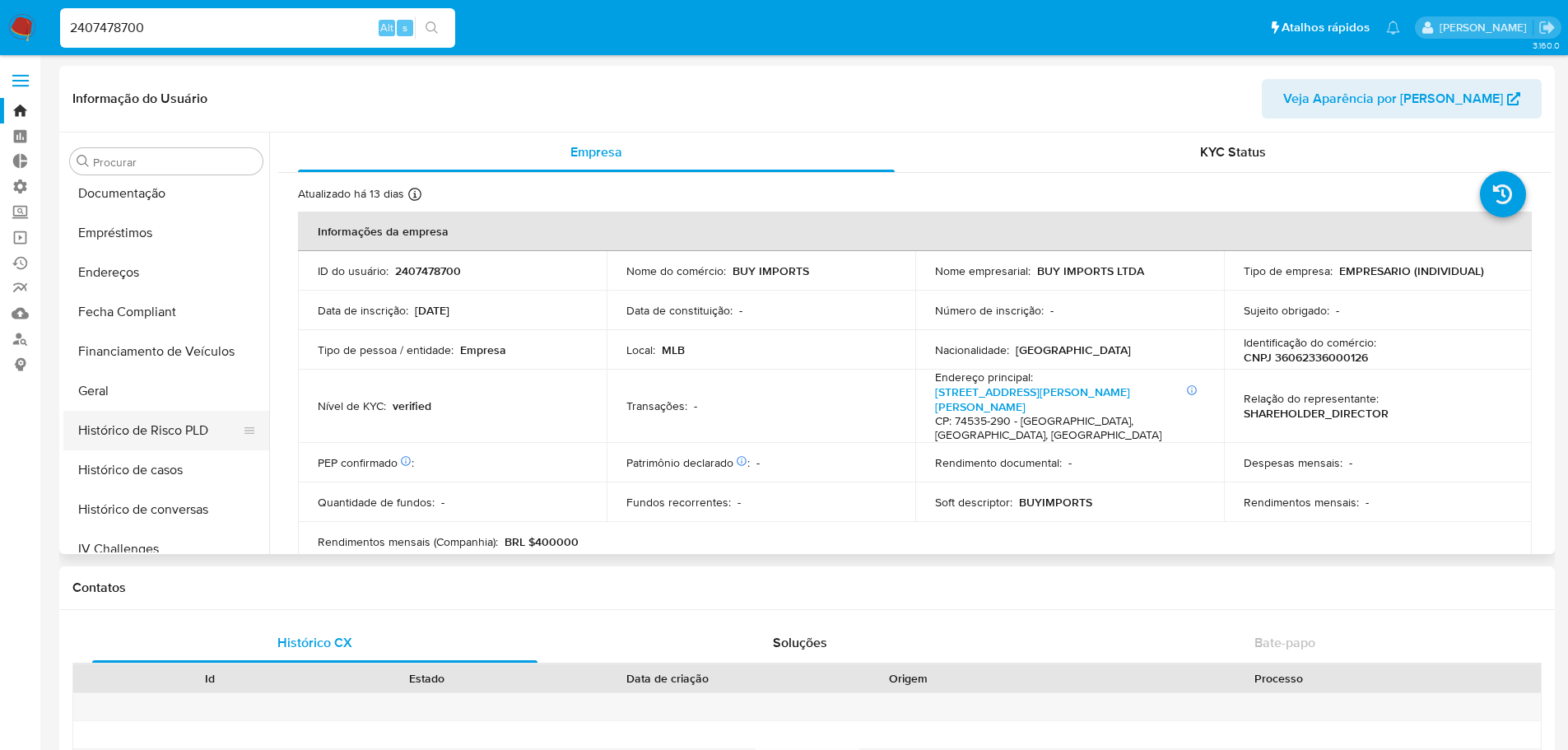
click at [156, 430] on button "Histórico de Risco PLD" at bounding box center [159, 430] width 192 height 40
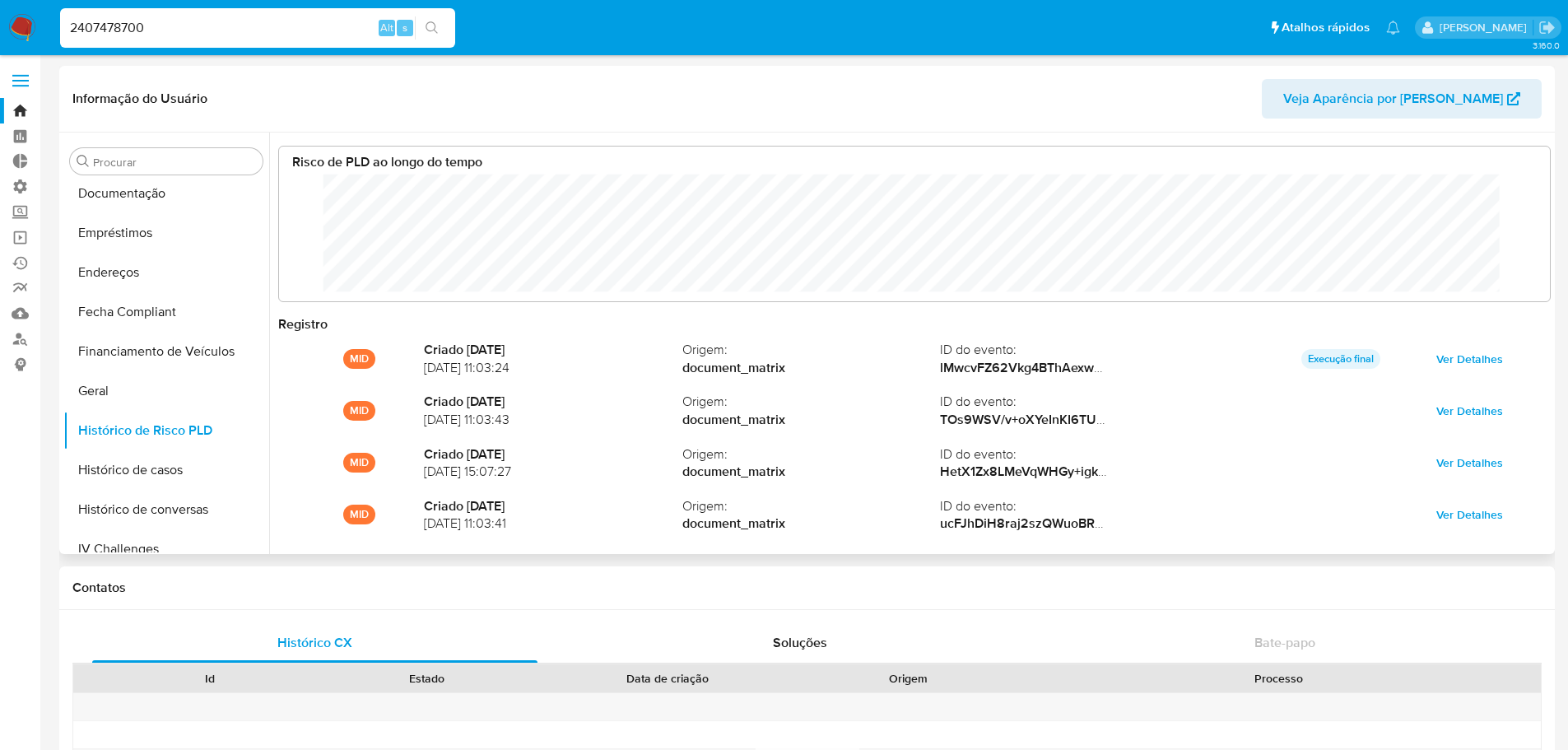
scroll to position [123, 1238]
drag, startPoint x: 160, startPoint y: 27, endPoint x: 23, endPoint y: 10, distance: 138.1
click at [23, 10] on nav "Pausado Ver notificaciones 2407478700 Alt s Atalhos rápidos Presiona las siguie…" at bounding box center [784, 27] width 1568 height 55
paste input "1924502366"
type input "1924502366"
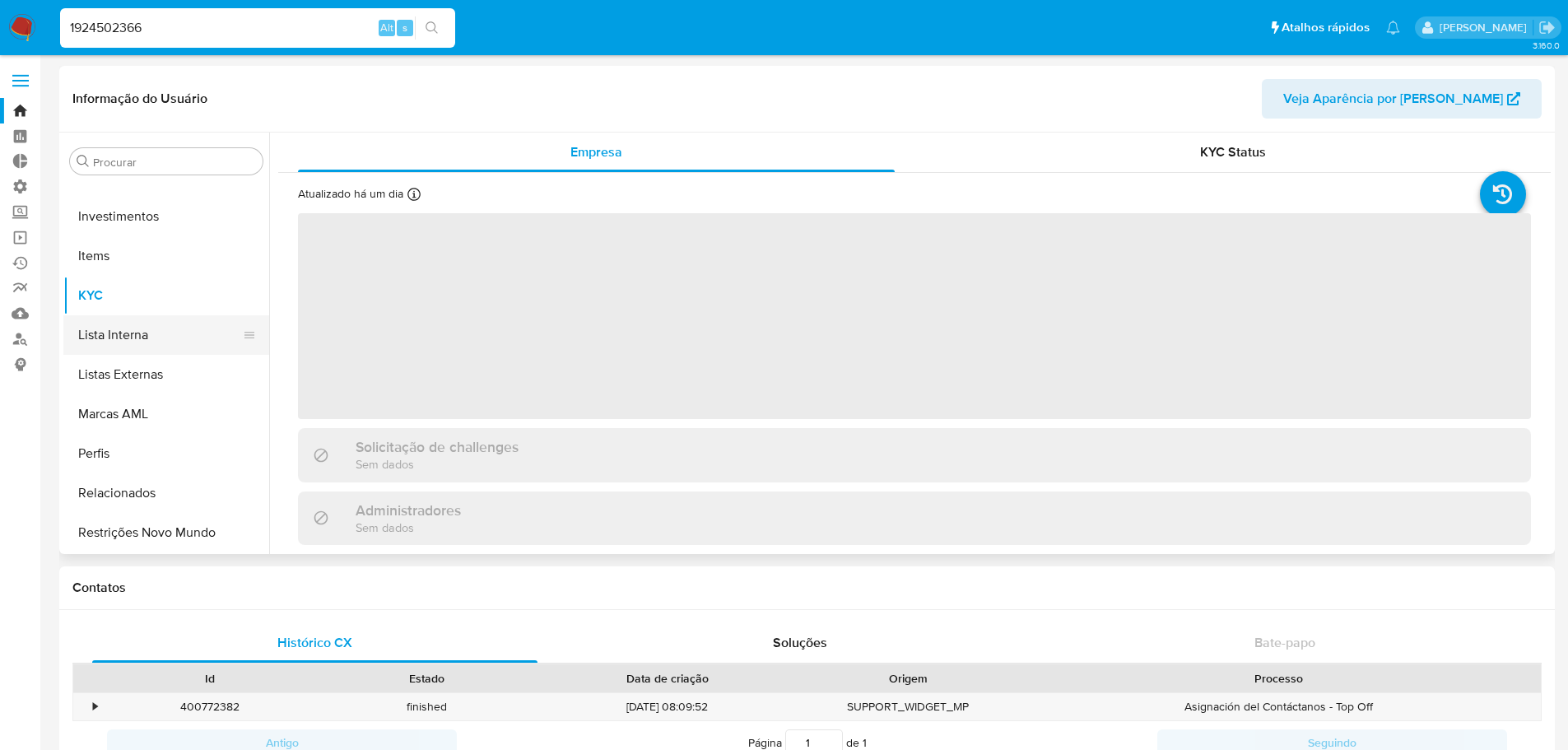
scroll to position [528, 0]
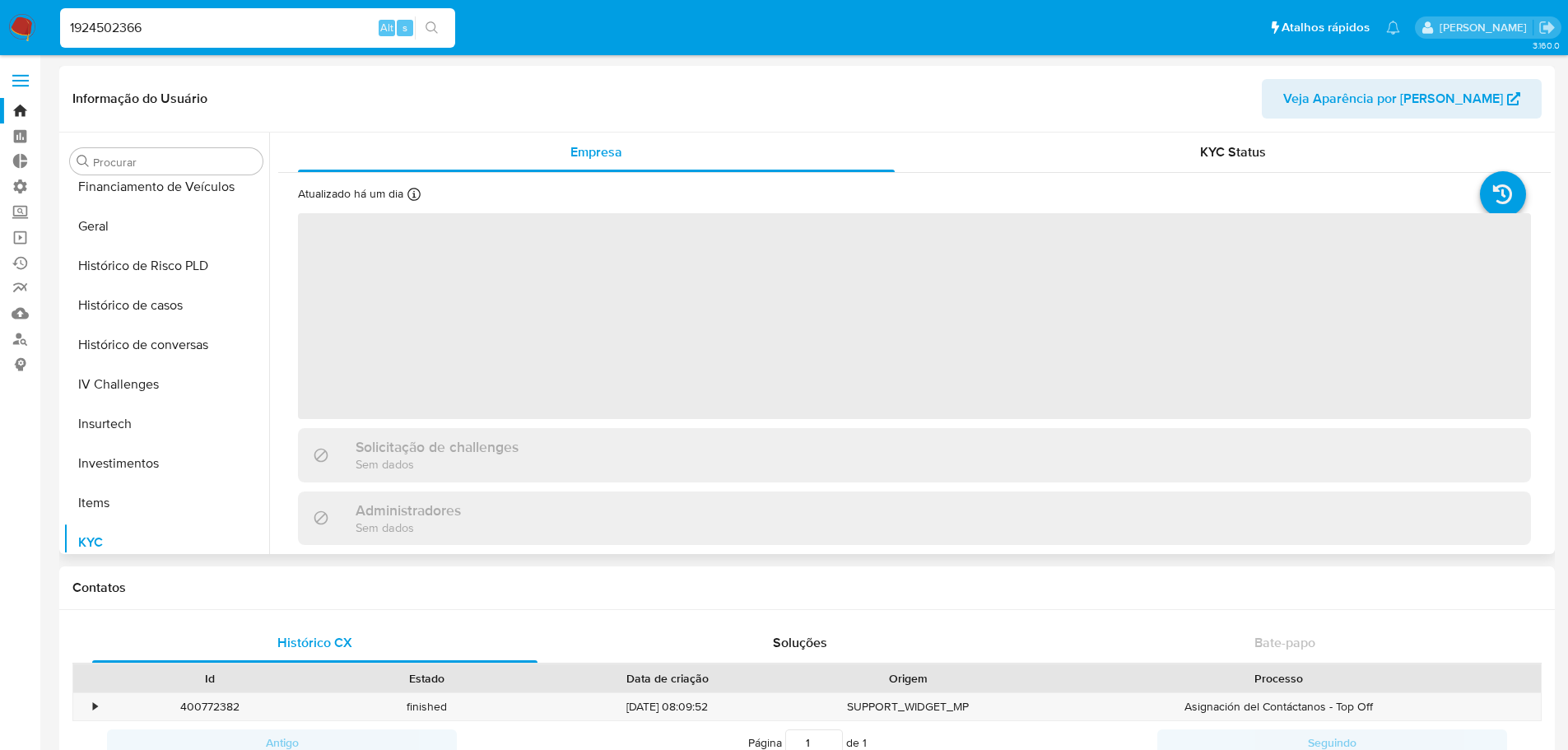
select select "10"
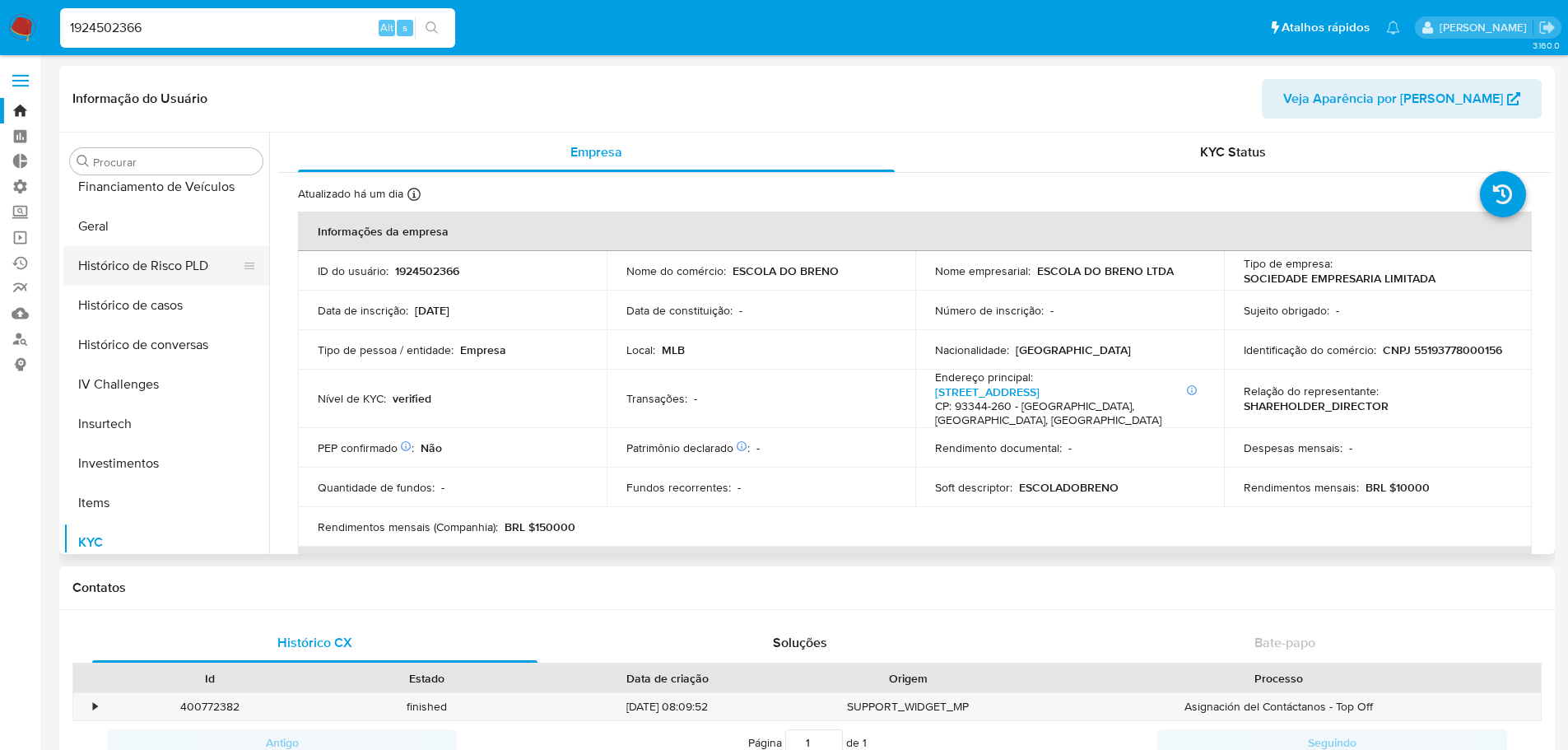
click at [168, 266] on button "Histórico de Risco PLD" at bounding box center [159, 266] width 192 height 40
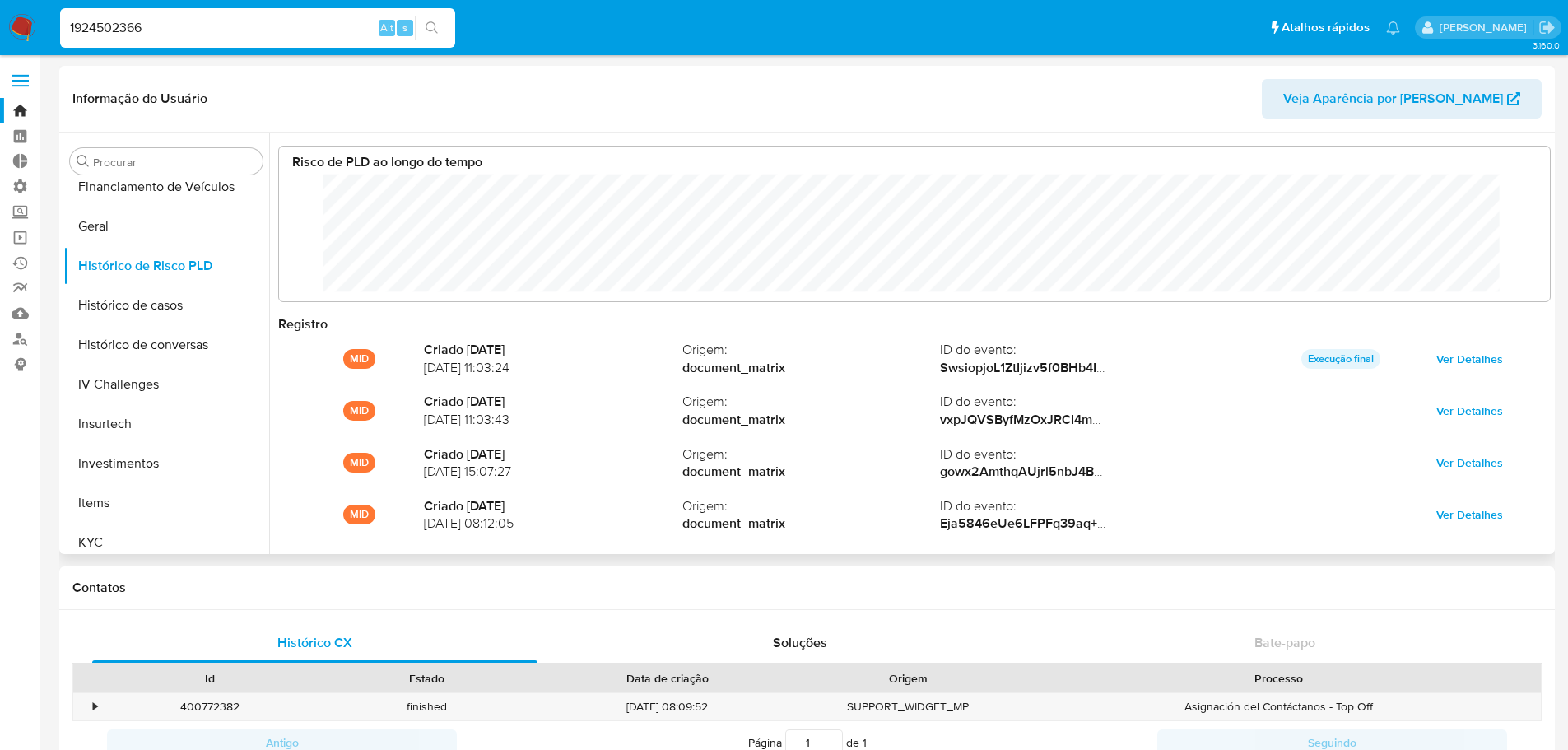
scroll to position [123, 1238]
